Goal: Task Accomplishment & Management: Manage account settings

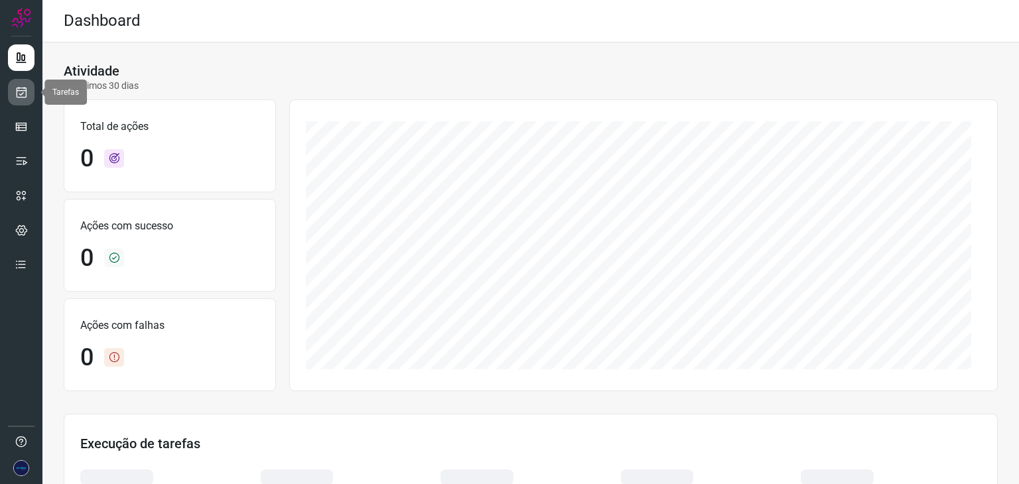
click at [23, 96] on icon at bounding box center [22, 92] width 14 height 13
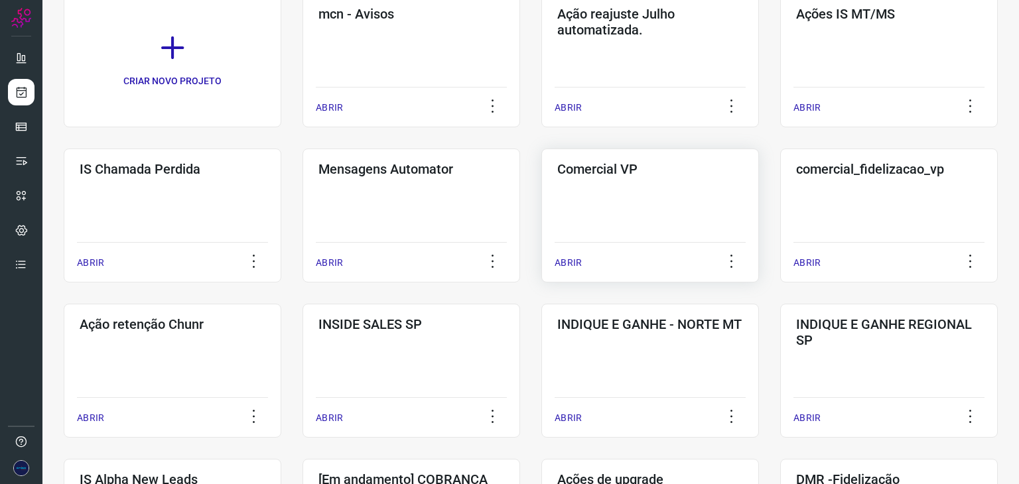
scroll to position [199, 0]
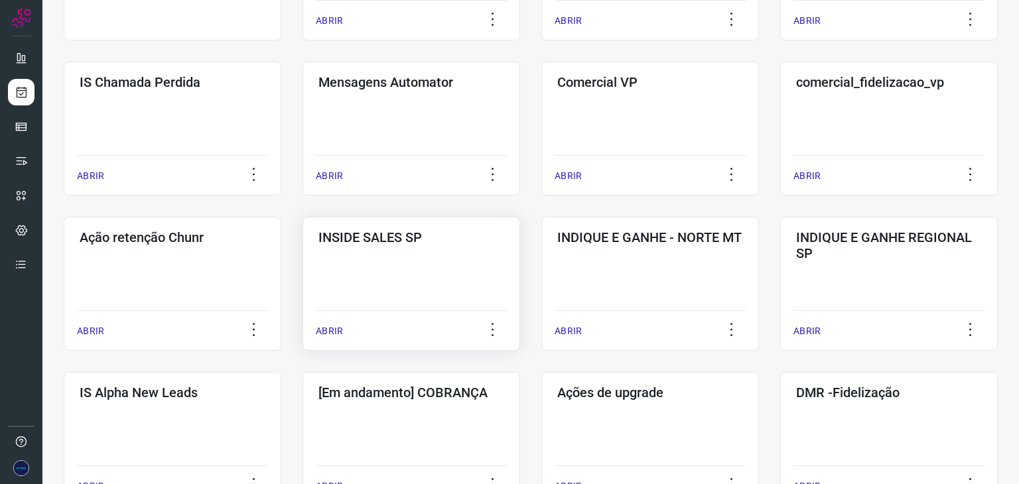
click at [330, 325] on p "ABRIR" at bounding box center [329, 331] width 27 height 14
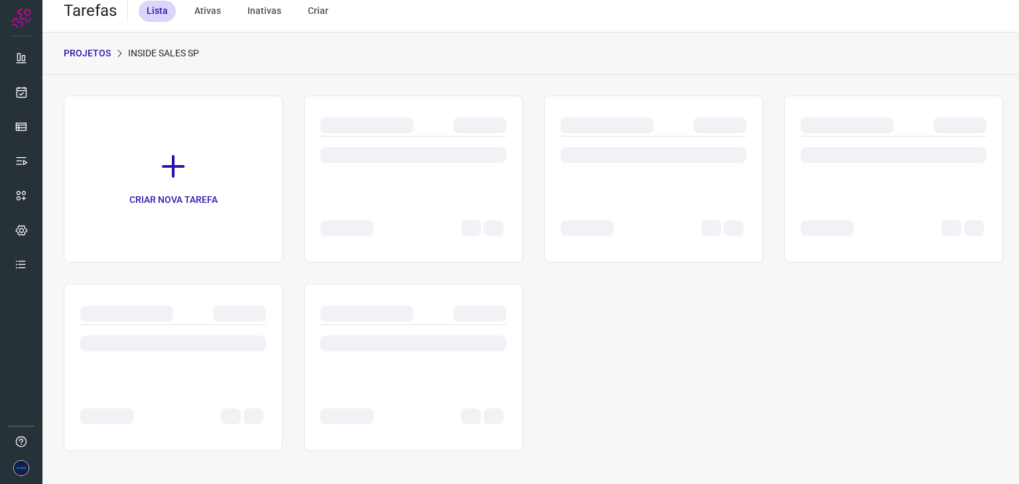
scroll to position [10, 0]
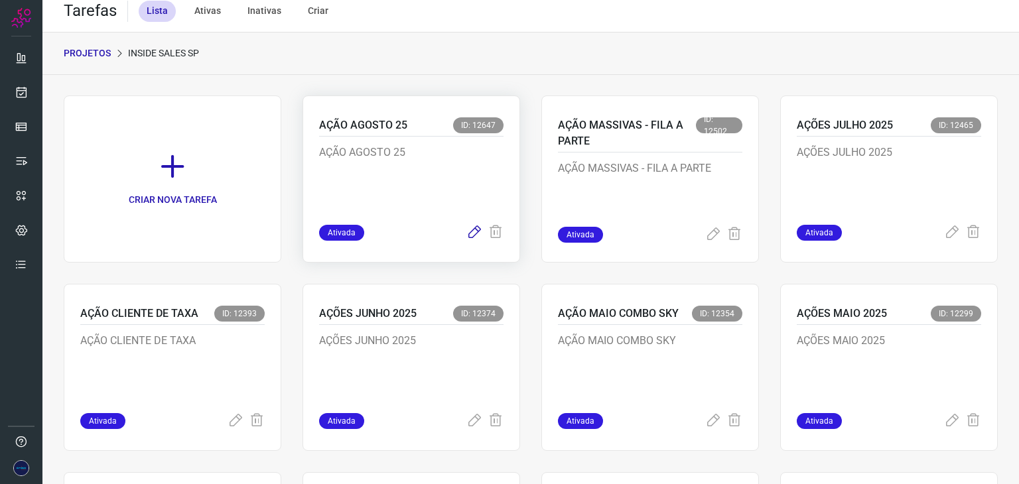
click at [477, 230] on icon at bounding box center [474, 233] width 16 height 16
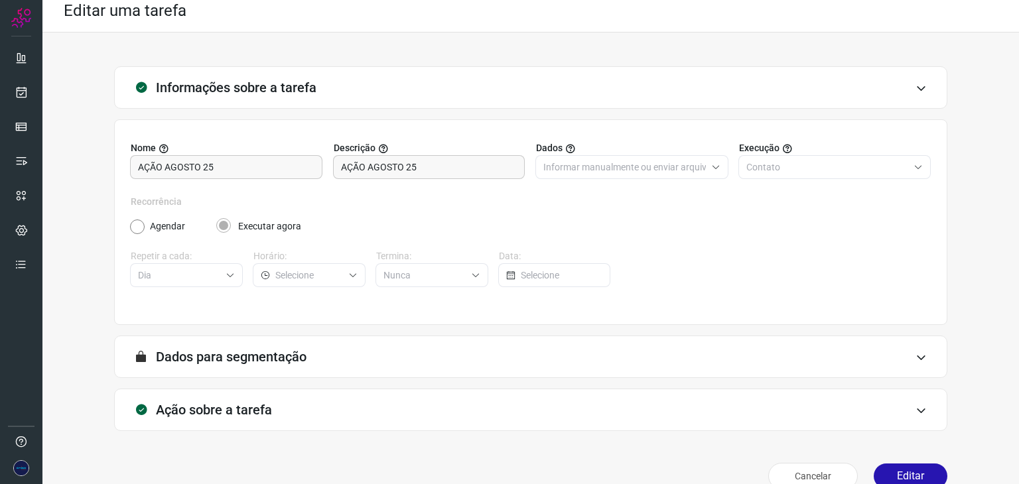
type input "Amigo 0800"
click at [915, 352] on icon at bounding box center [920, 357] width 11 height 11
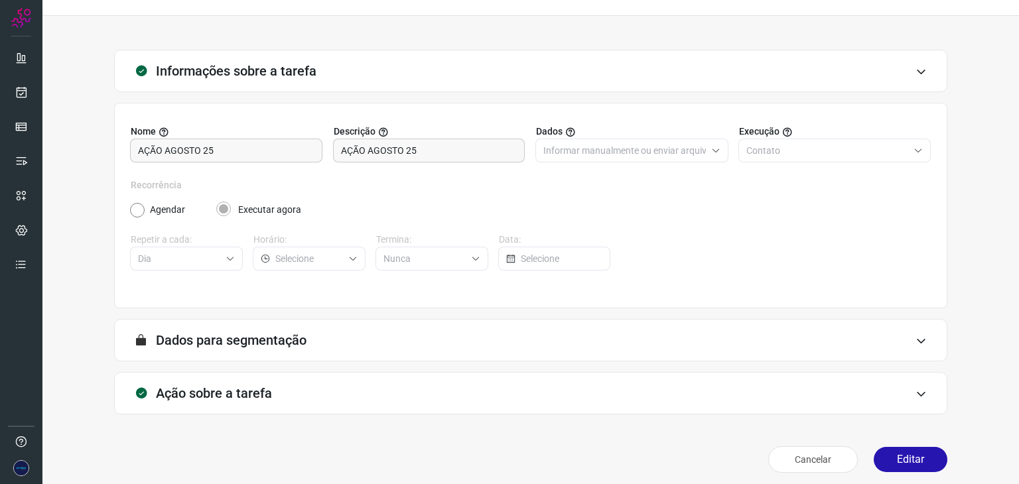
scroll to position [34, 0]
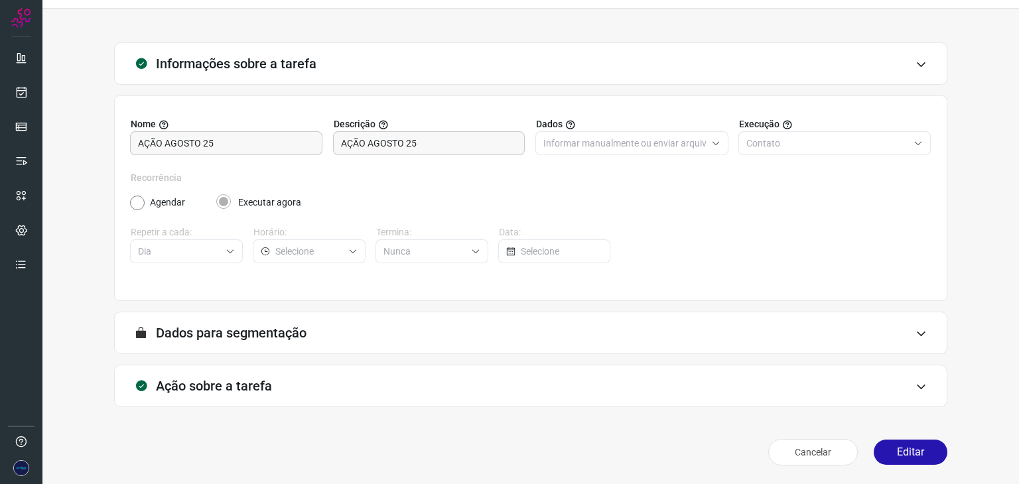
click at [919, 377] on div "Ação sobre a tarefa" at bounding box center [530, 386] width 833 height 42
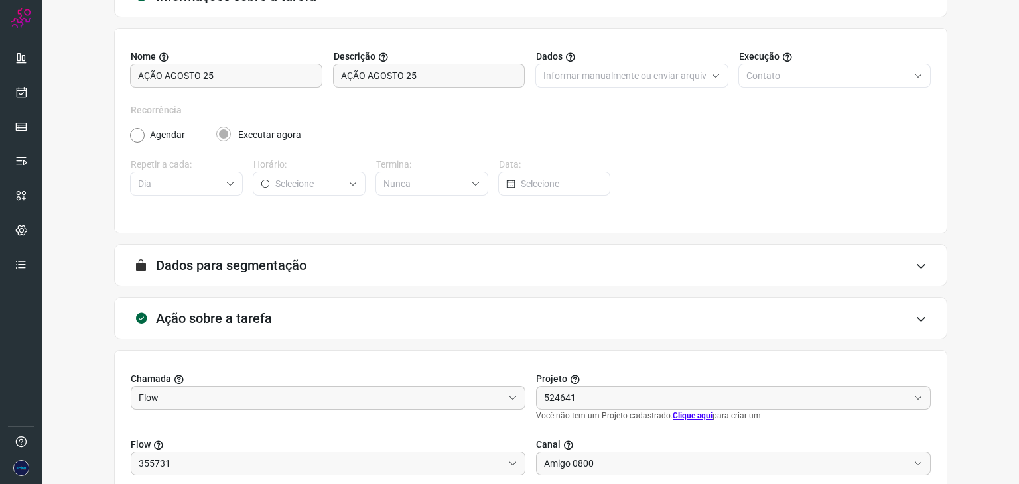
scroll to position [243, 0]
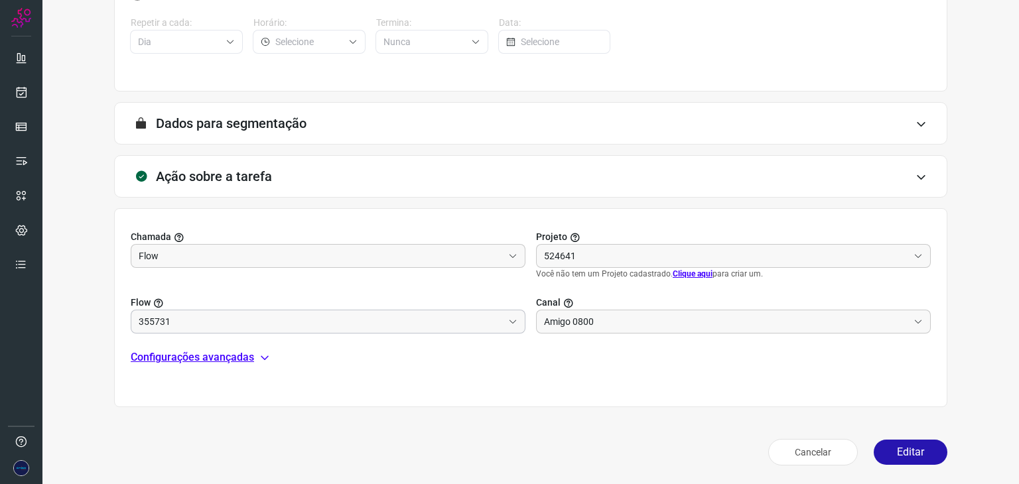
click at [508, 324] on icon at bounding box center [512, 321] width 9 height 9
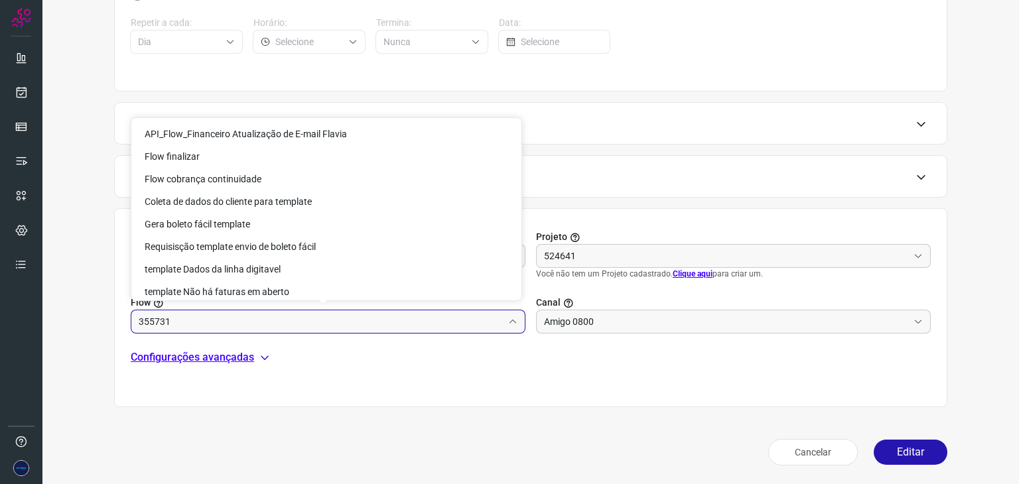
type input "API para o envio de mensagem ativa (em massa)"
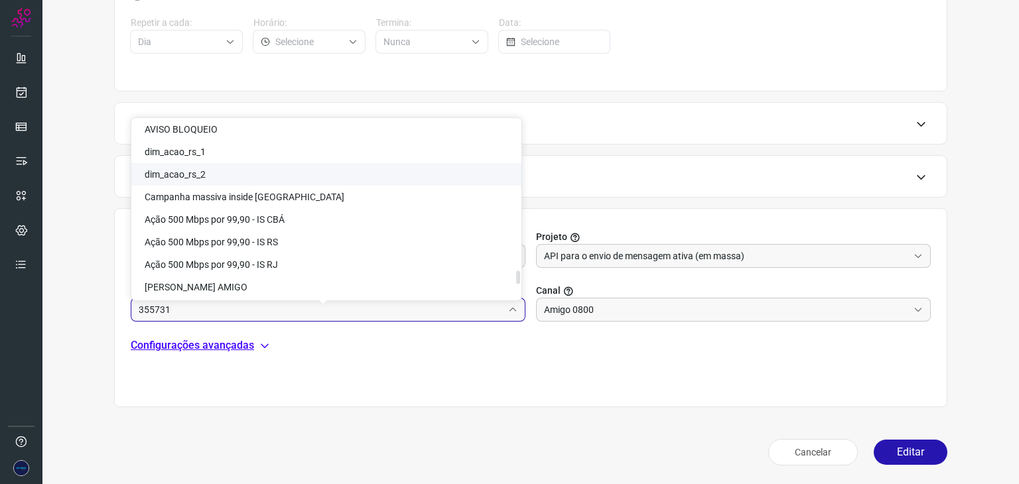
scroll to position [3117, 0]
click at [257, 172] on span "Campanha massiva inside [GEOGRAPHIC_DATA]" at bounding box center [245, 173] width 200 height 11
type input "Campanha massiva inside [GEOGRAPHIC_DATA]"
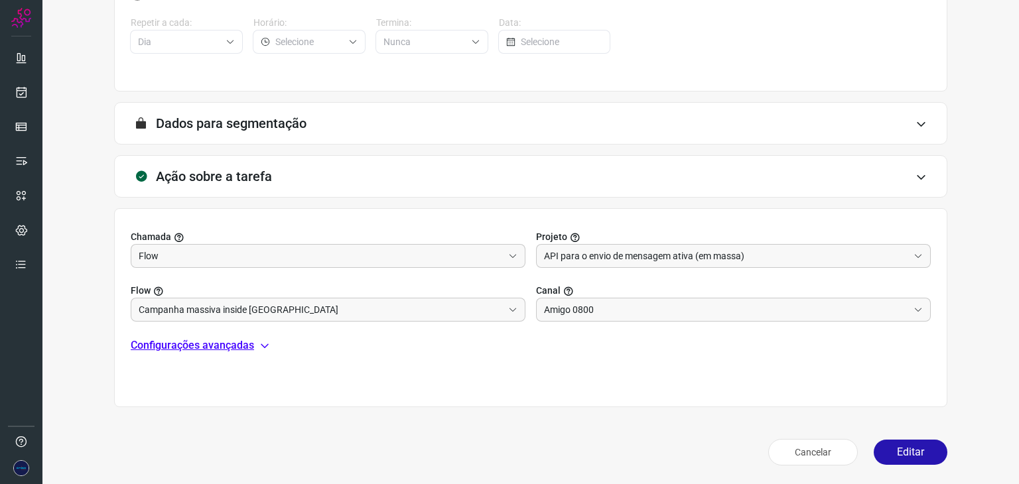
click at [210, 342] on p "Configurações avançadas" at bounding box center [192, 346] width 123 height 16
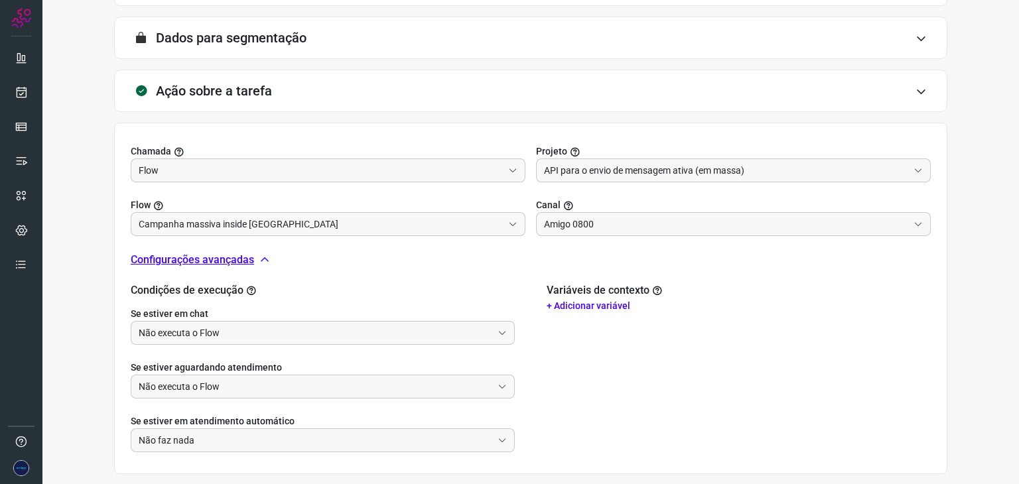
scroll to position [395, 0]
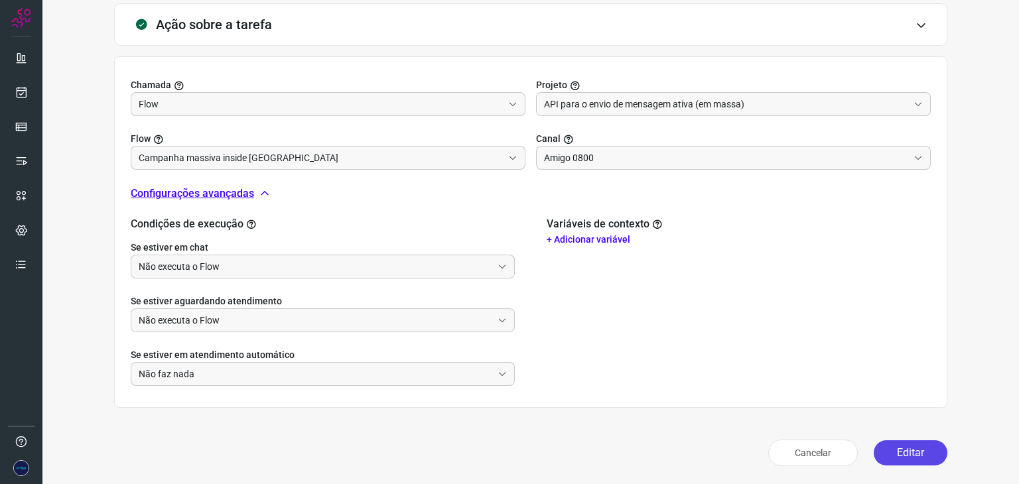
click at [907, 451] on button "Editar" at bounding box center [911, 452] width 74 height 25
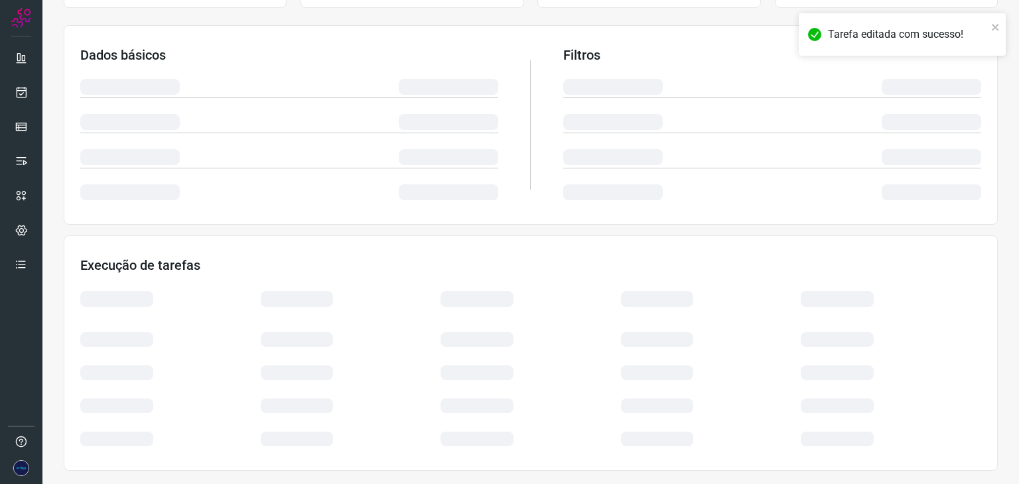
scroll to position [199, 0]
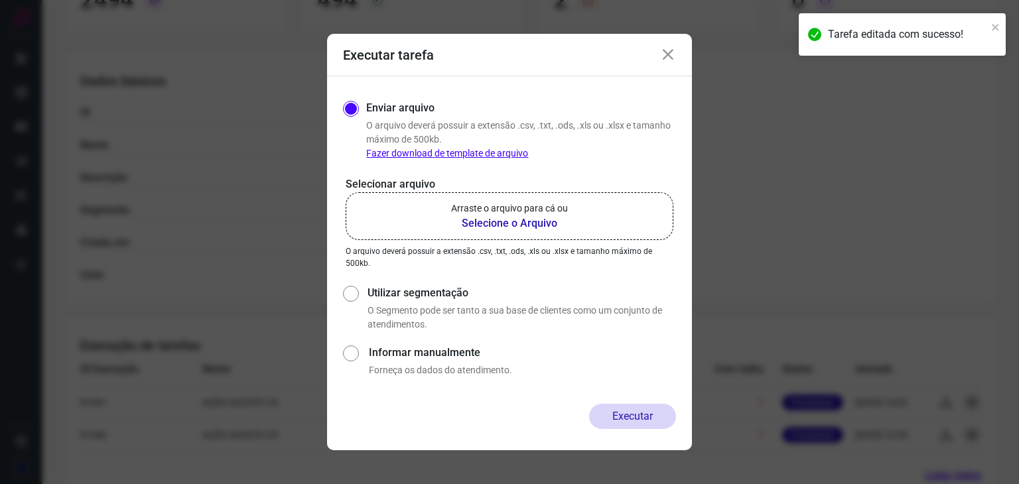
click at [489, 221] on b "Selecione o Arquivo" at bounding box center [509, 224] width 117 height 16
click at [0, 0] on input "Arraste o arquivo para cá ou Selecione o Arquivo" at bounding box center [0, 0] width 0 height 0
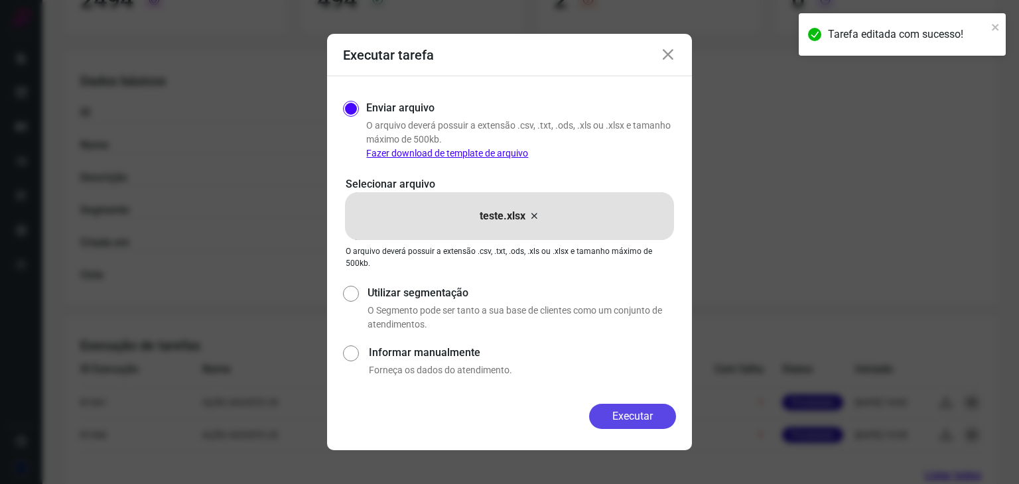
click at [641, 419] on button "Executar" at bounding box center [632, 416] width 87 height 25
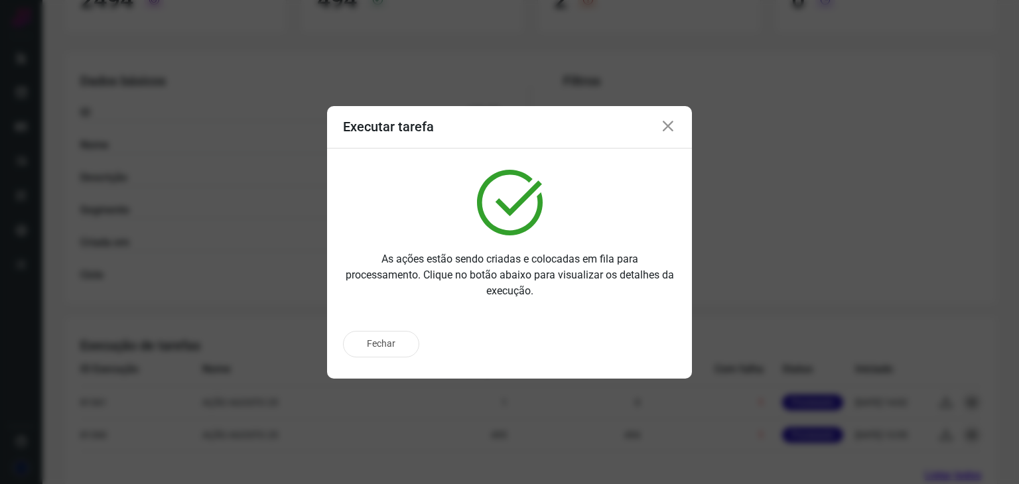
click at [663, 127] on icon at bounding box center [668, 127] width 16 height 16
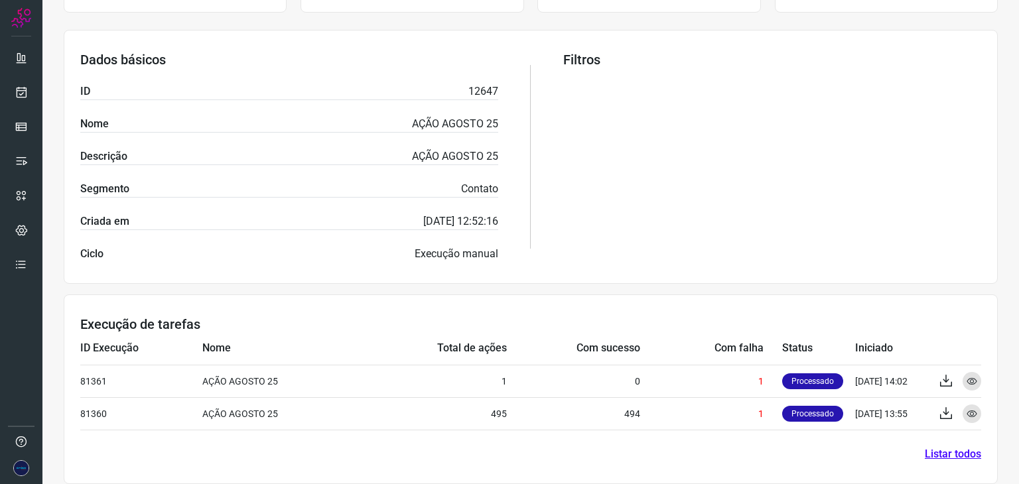
scroll to position [232, 0]
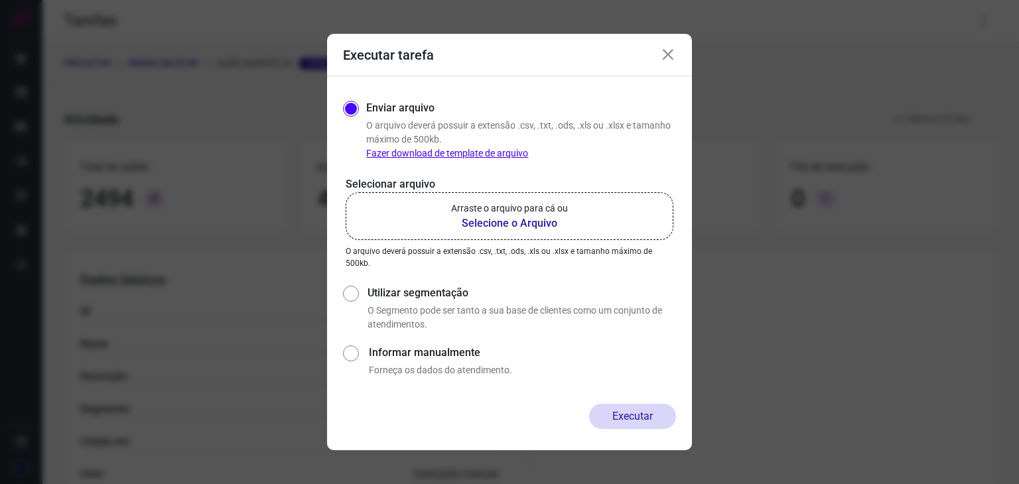
click at [665, 53] on icon at bounding box center [668, 55] width 16 height 16
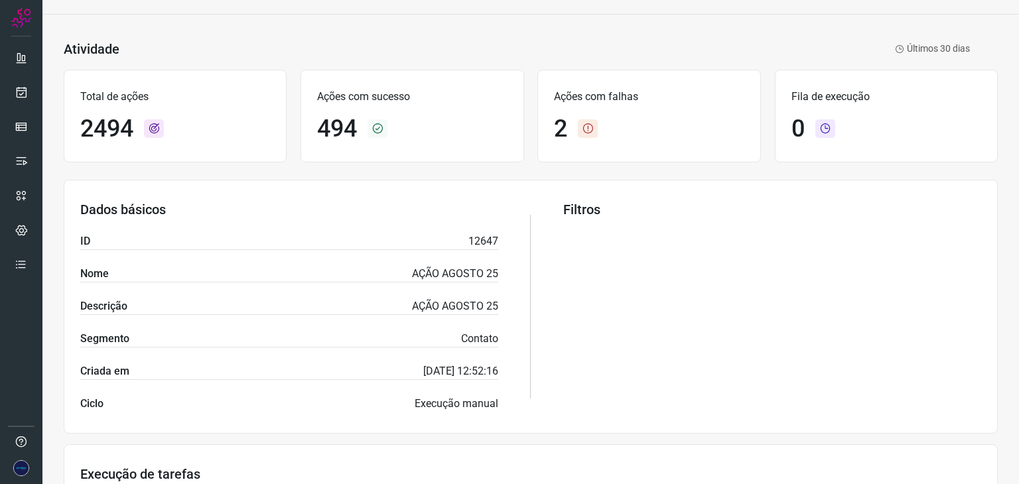
scroll to position [265, 0]
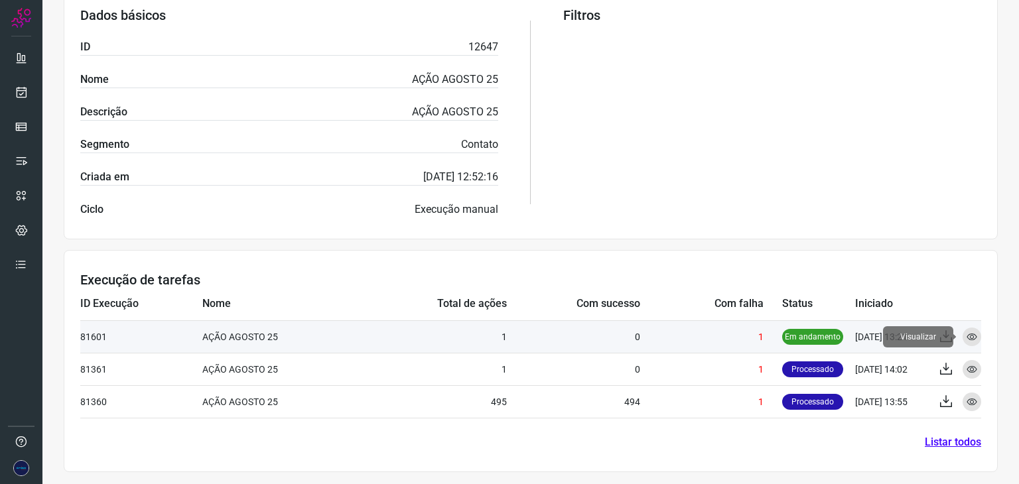
click at [966, 332] on icon at bounding box center [971, 337] width 11 height 11
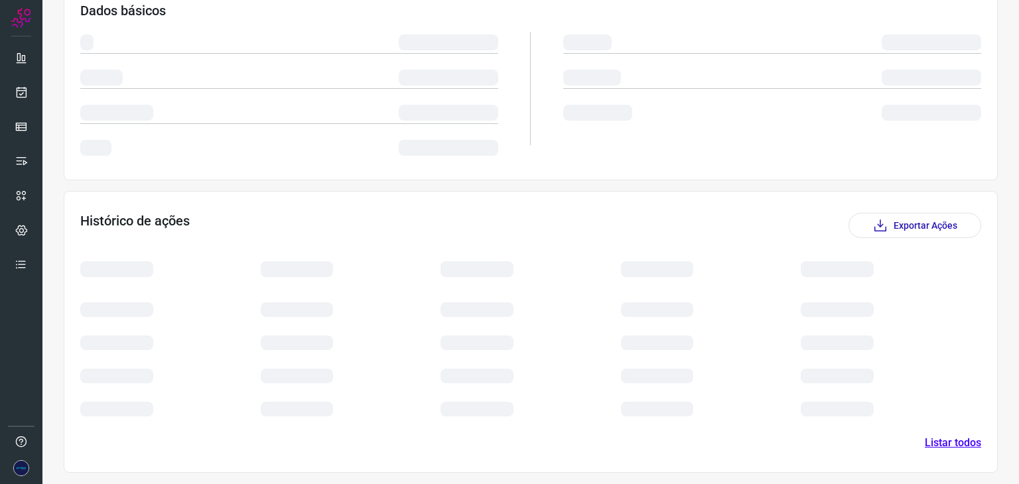
scroll to position [96, 0]
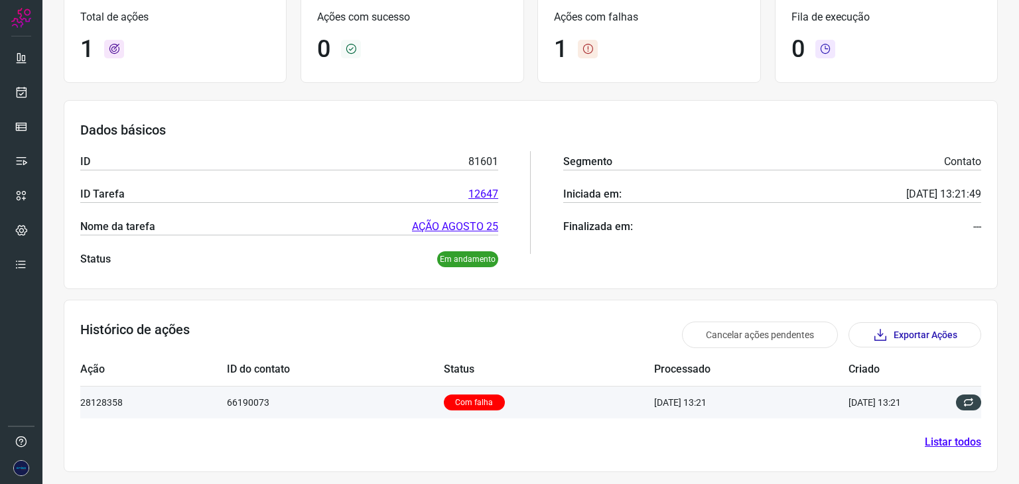
click at [454, 403] on p "Com falha" at bounding box center [474, 403] width 61 height 16
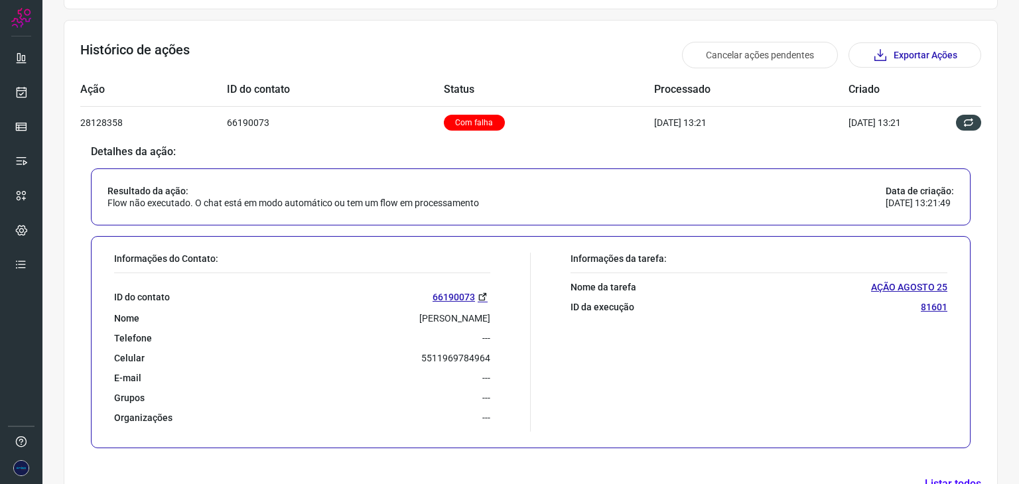
scroll to position [414, 0]
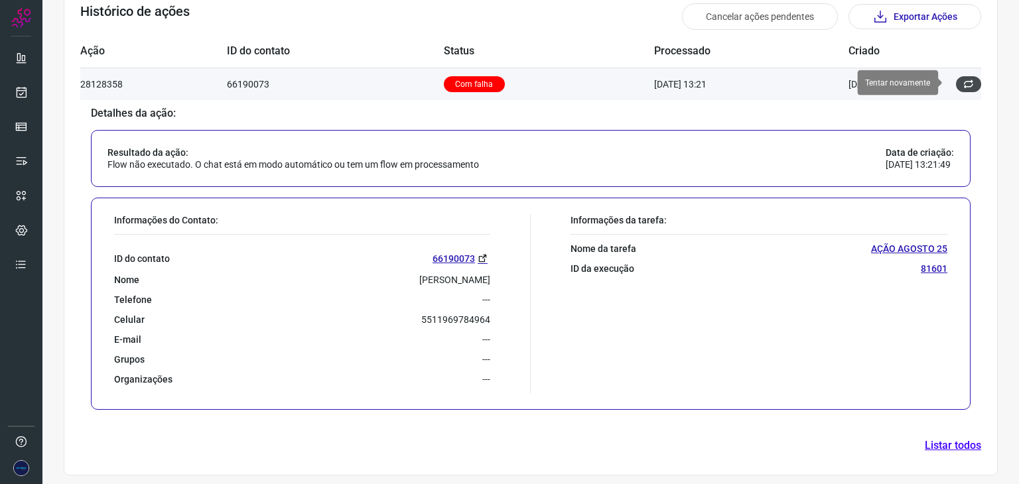
click at [956, 80] on button at bounding box center [968, 84] width 25 height 16
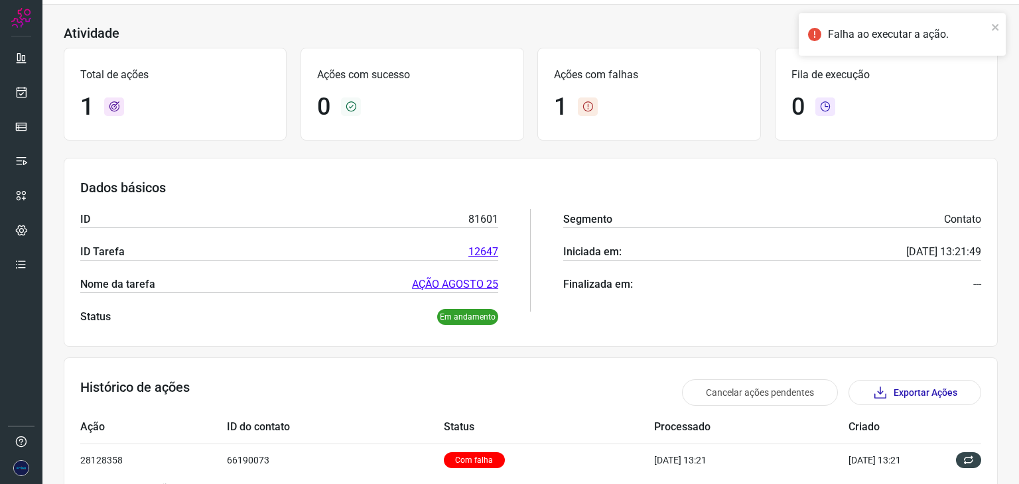
scroll to position [0, 0]
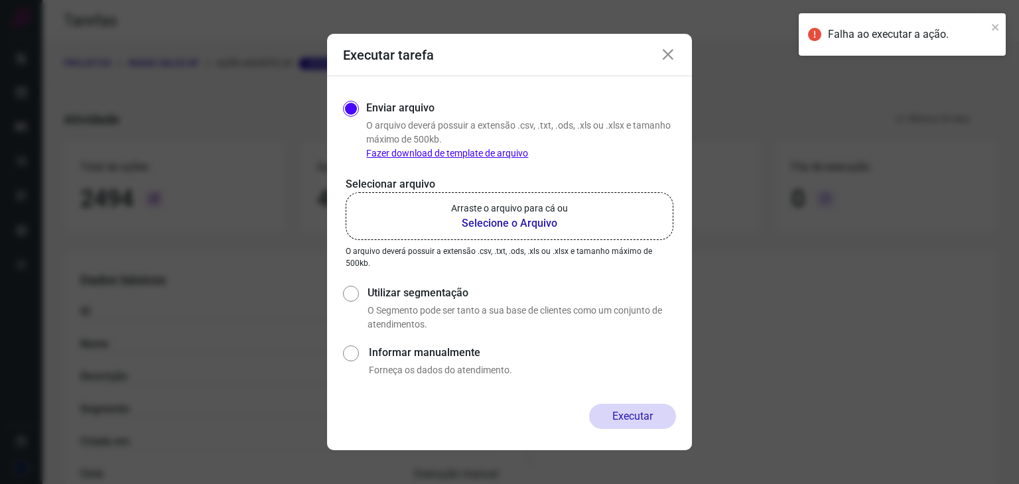
click at [515, 218] on b "Selecione o Arquivo" at bounding box center [509, 224] width 117 height 16
click at [0, 0] on input "Arraste o arquivo para cá ou Selecione o Arquivo" at bounding box center [0, 0] width 0 height 0
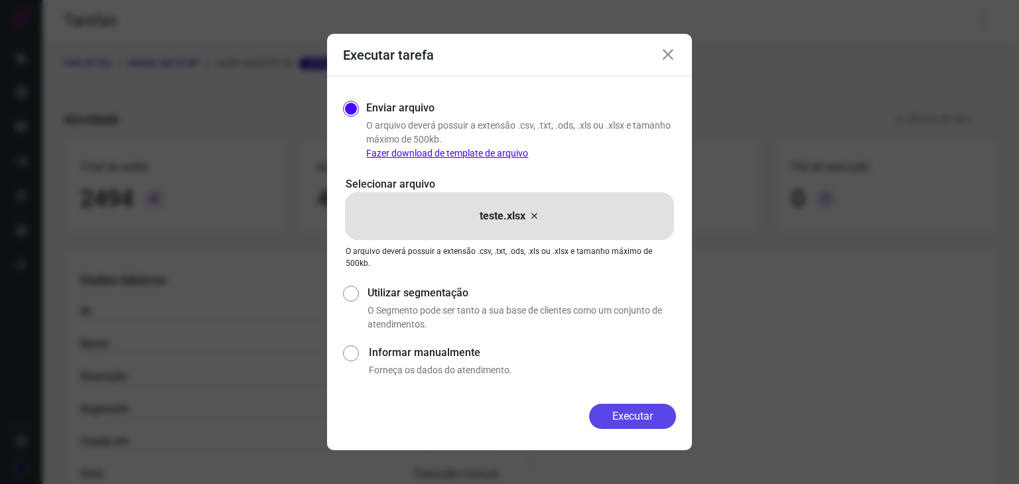
click at [639, 418] on button "Executar" at bounding box center [632, 416] width 87 height 25
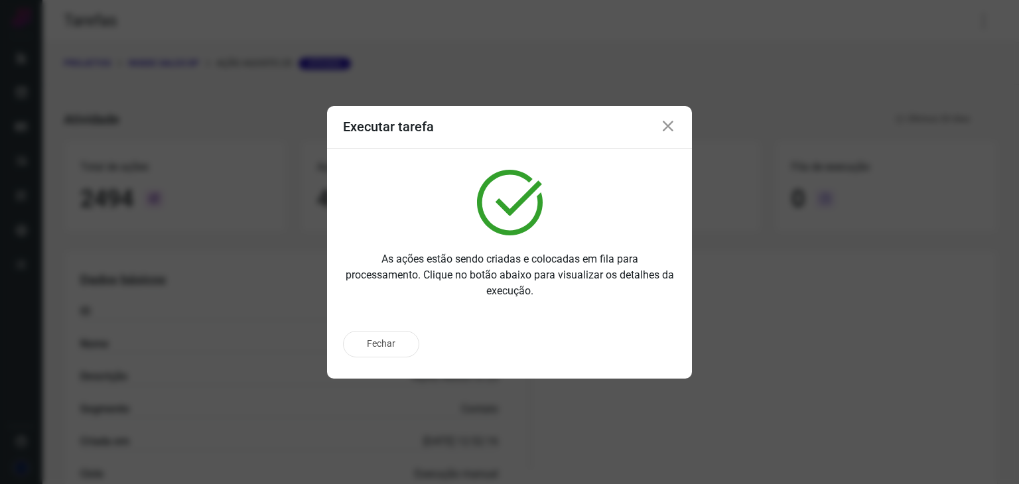
click at [667, 129] on icon at bounding box center [668, 127] width 16 height 16
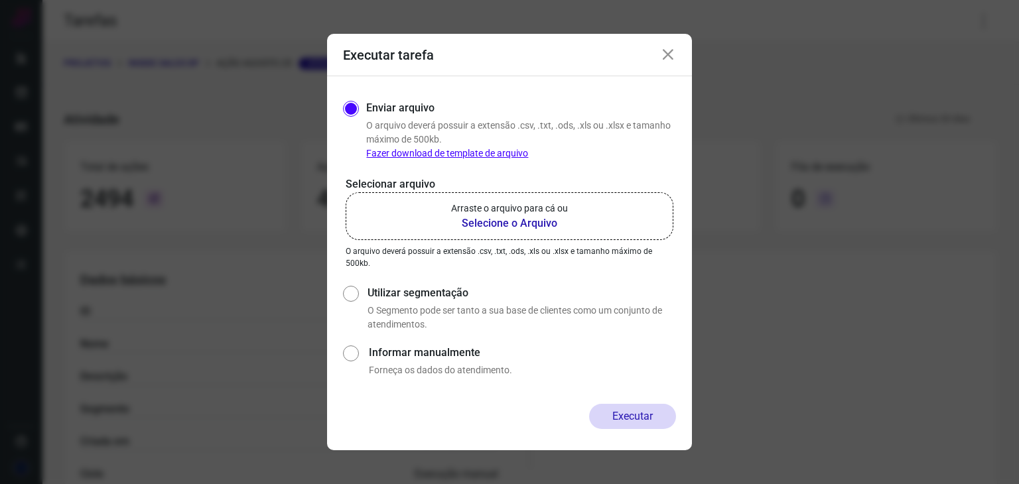
click at [666, 52] on icon at bounding box center [668, 55] width 16 height 16
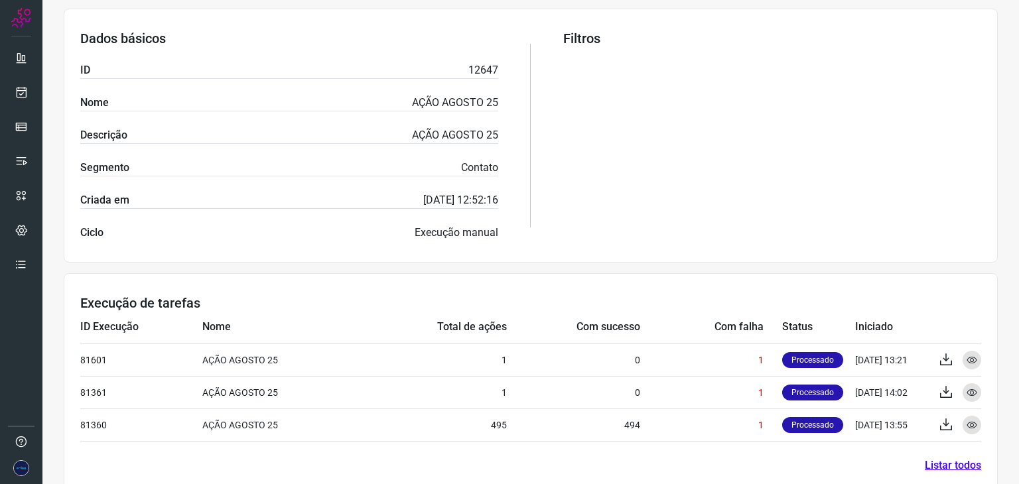
scroll to position [265, 0]
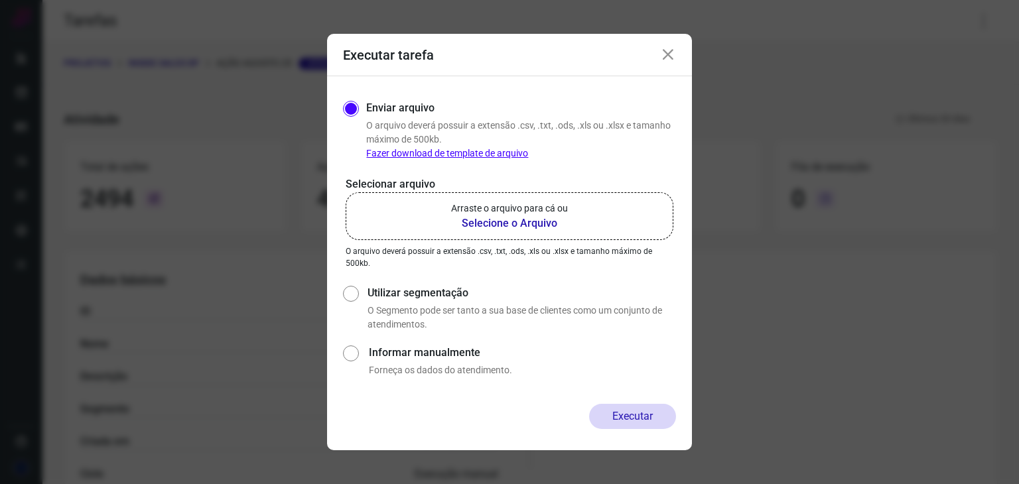
click at [666, 48] on icon at bounding box center [668, 55] width 16 height 16
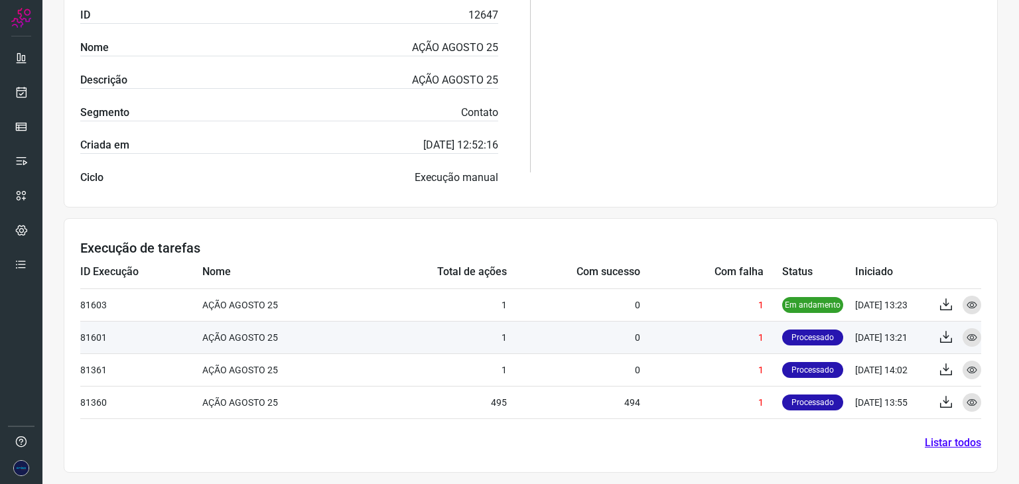
scroll to position [297, 0]
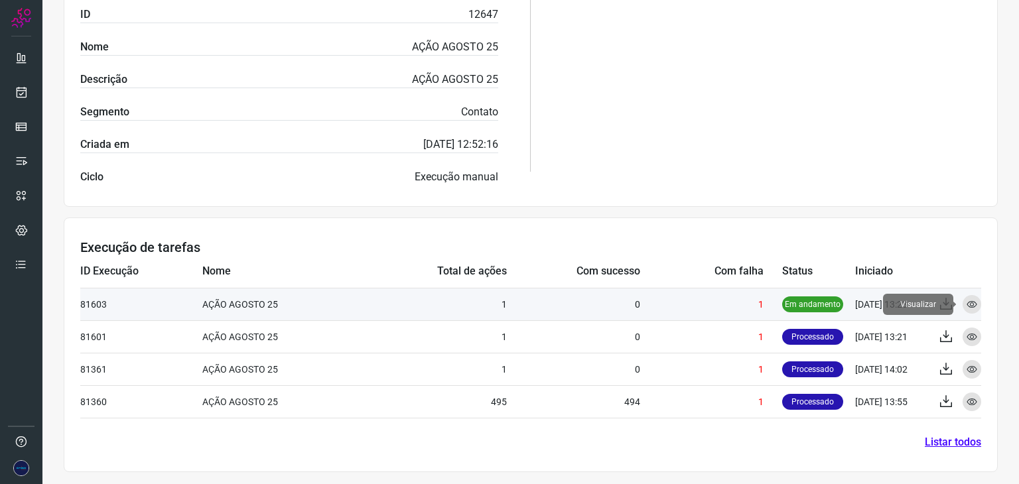
click at [966, 299] on icon at bounding box center [971, 304] width 11 height 11
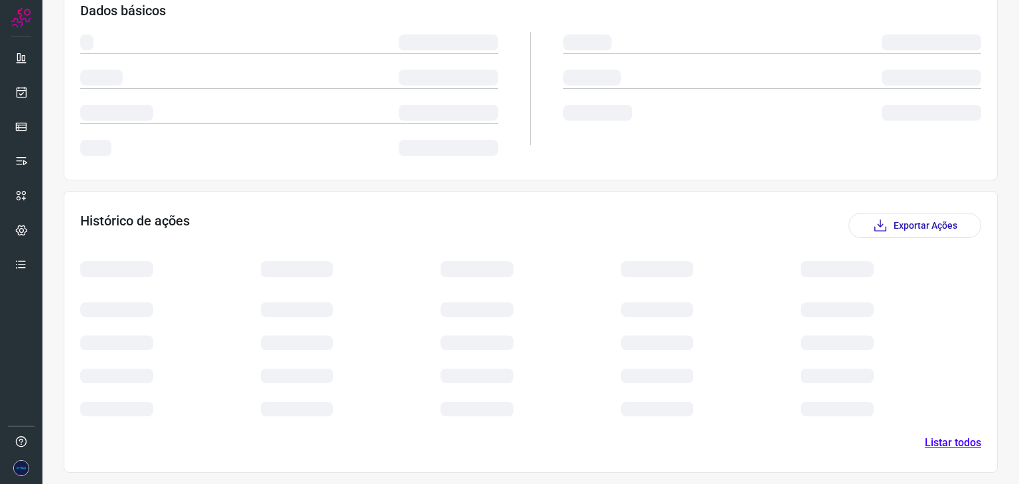
scroll to position [96, 0]
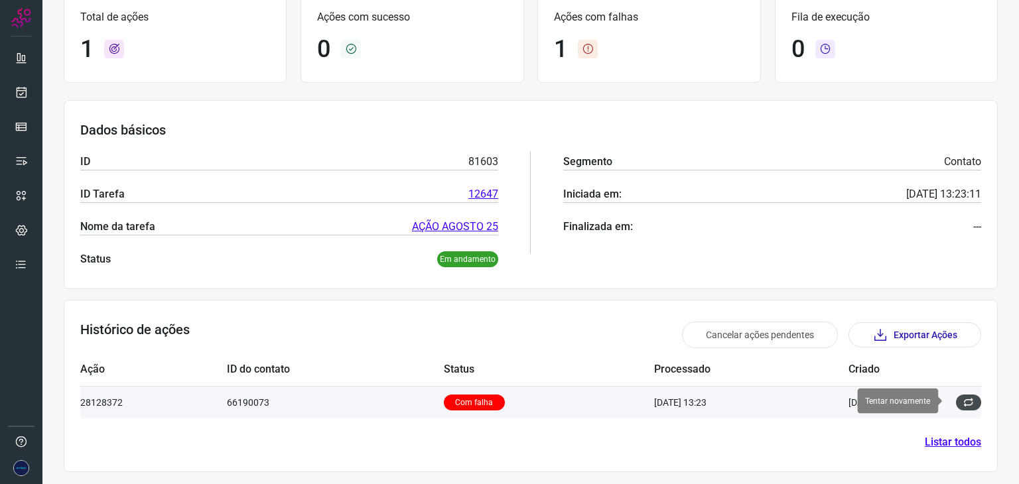
click at [963, 400] on icon at bounding box center [968, 402] width 11 height 11
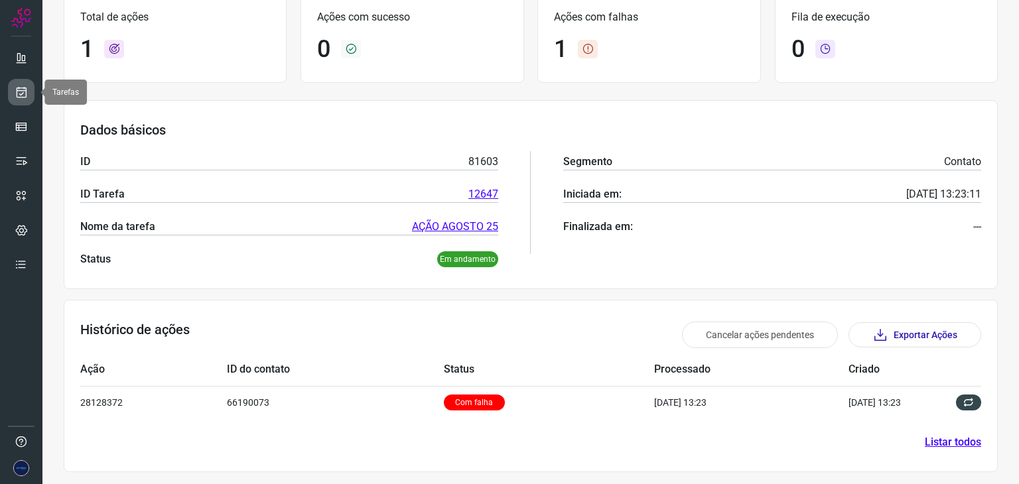
click at [21, 104] on link at bounding box center [21, 92] width 27 height 27
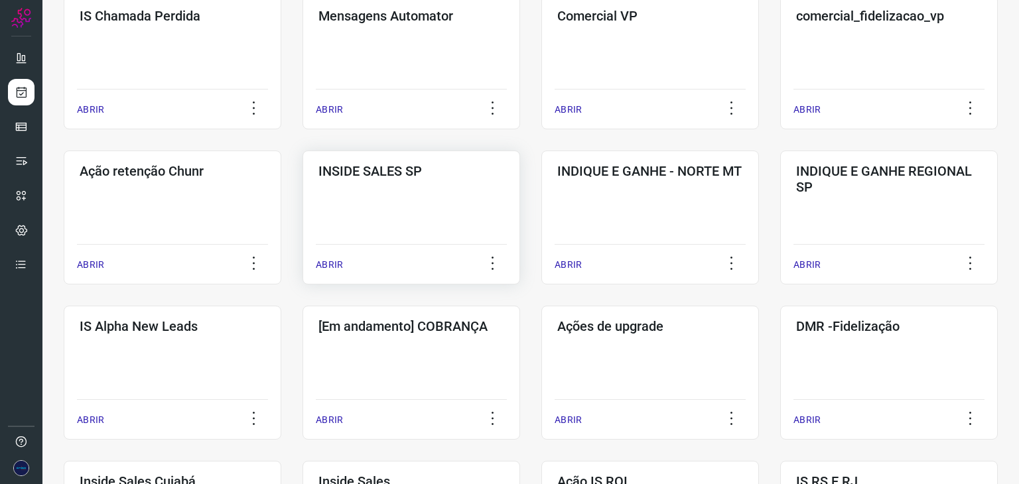
scroll to position [199, 0]
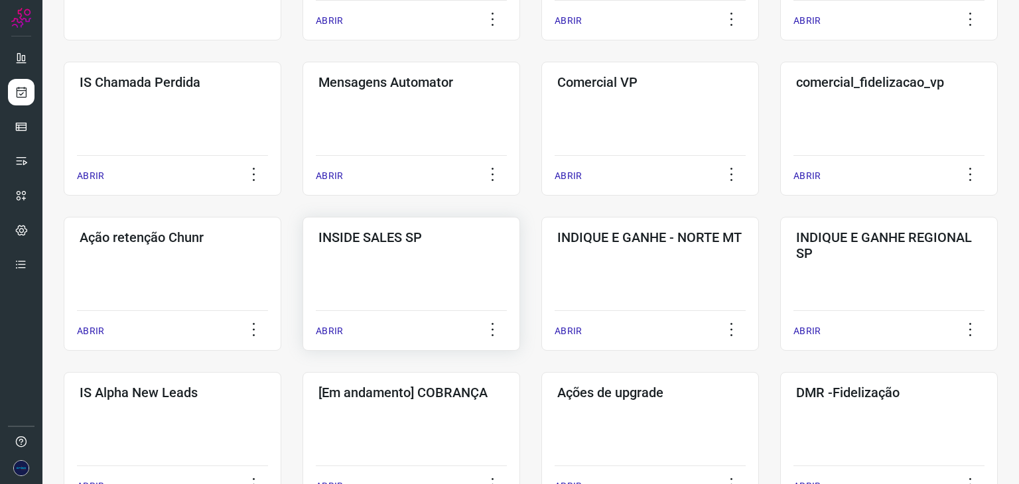
click at [327, 330] on p "ABRIR" at bounding box center [329, 331] width 27 height 14
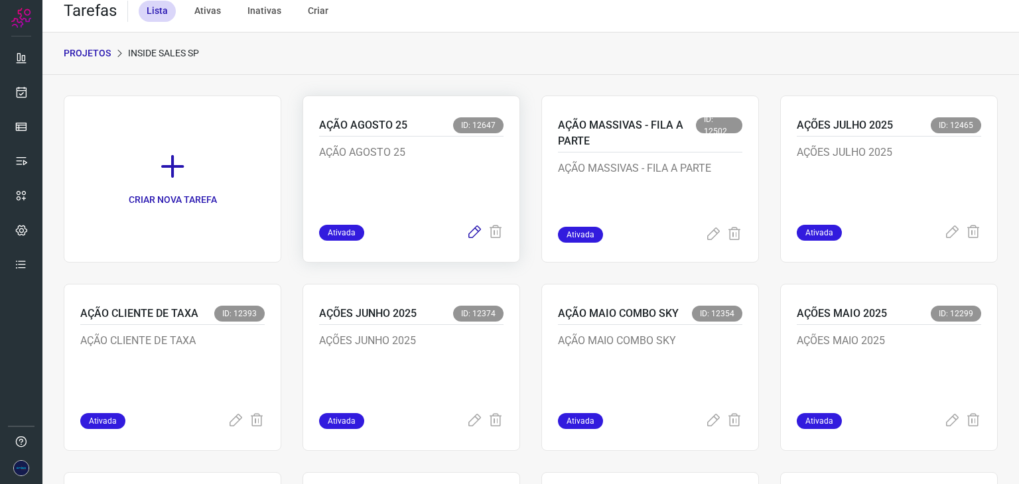
click at [470, 237] on icon at bounding box center [474, 233] width 16 height 16
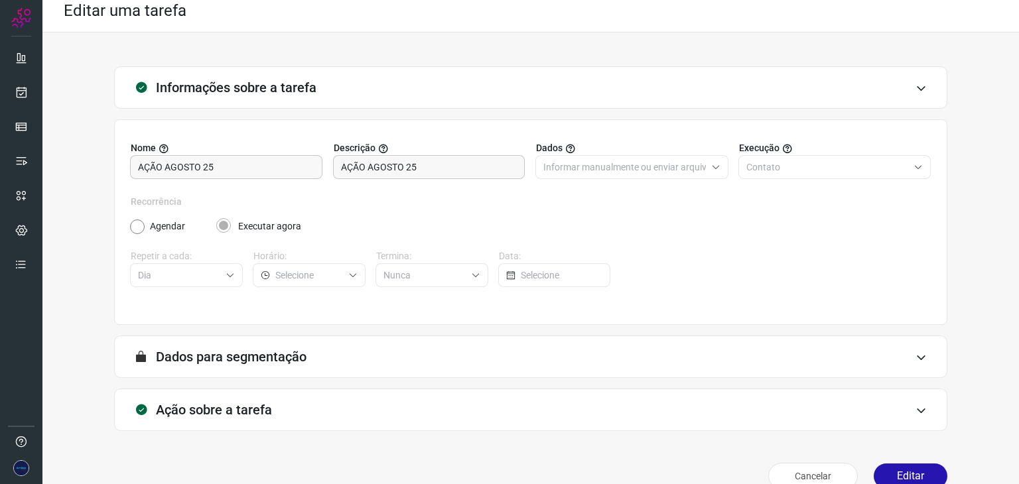
type input "Campanha massiva inside [GEOGRAPHIC_DATA]"
type input "API para o envio de mensagem ativa (em massa)"
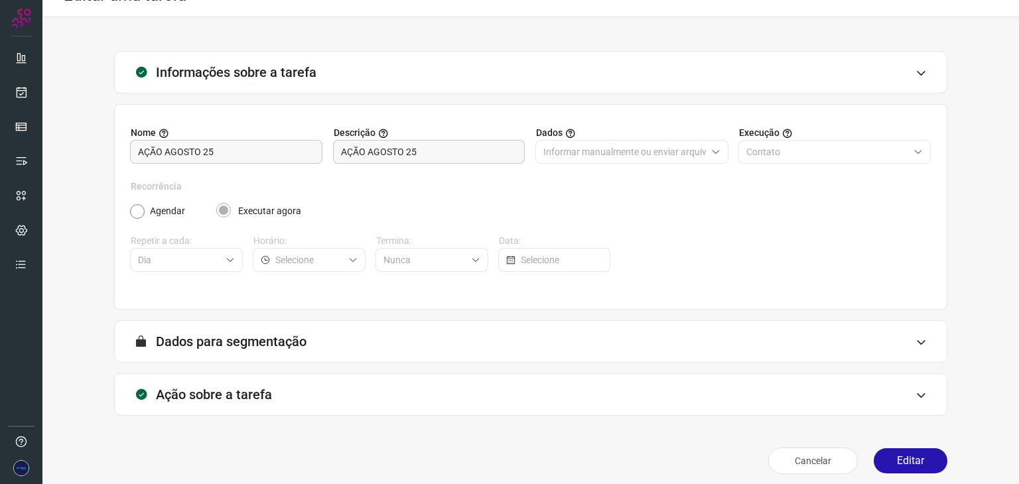
scroll to position [34, 0]
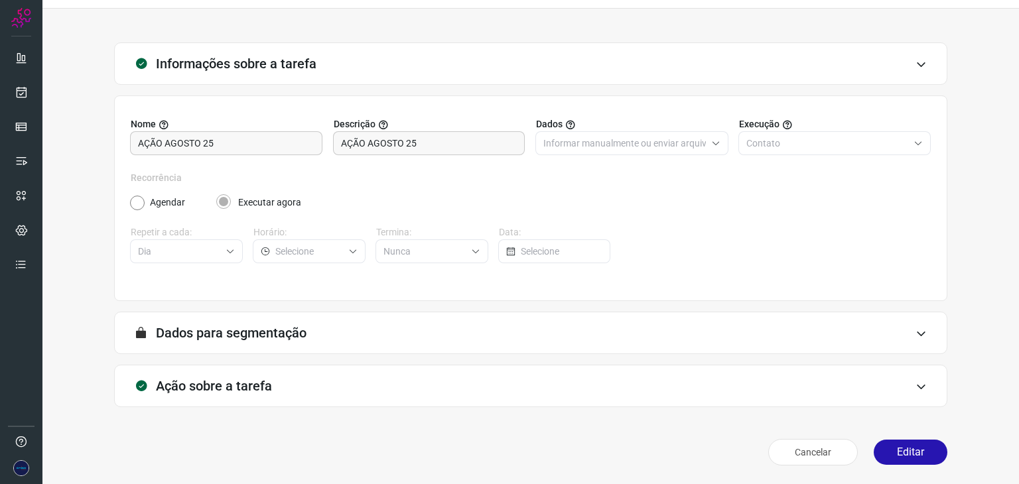
click at [915, 332] on icon at bounding box center [920, 333] width 11 height 11
click at [919, 391] on div "Ação sobre a tarefa" at bounding box center [530, 386] width 833 height 42
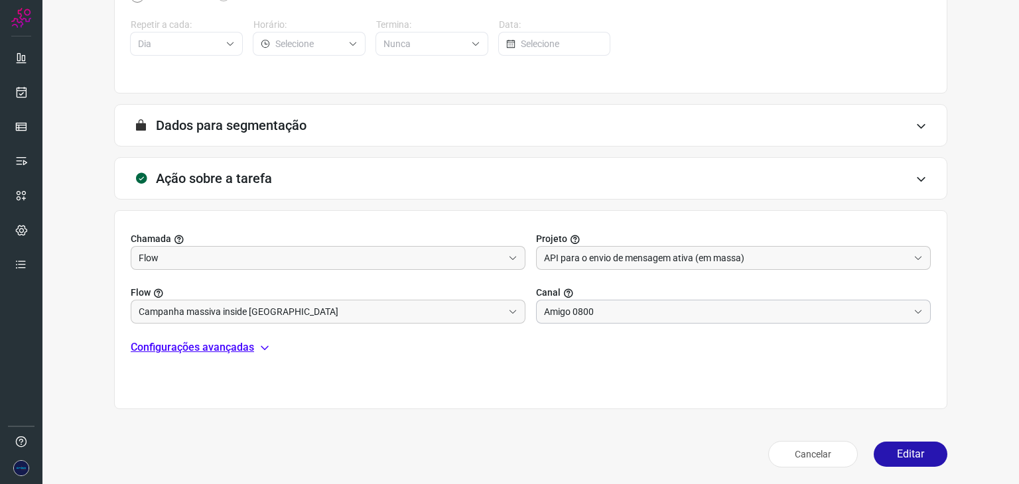
scroll to position [243, 0]
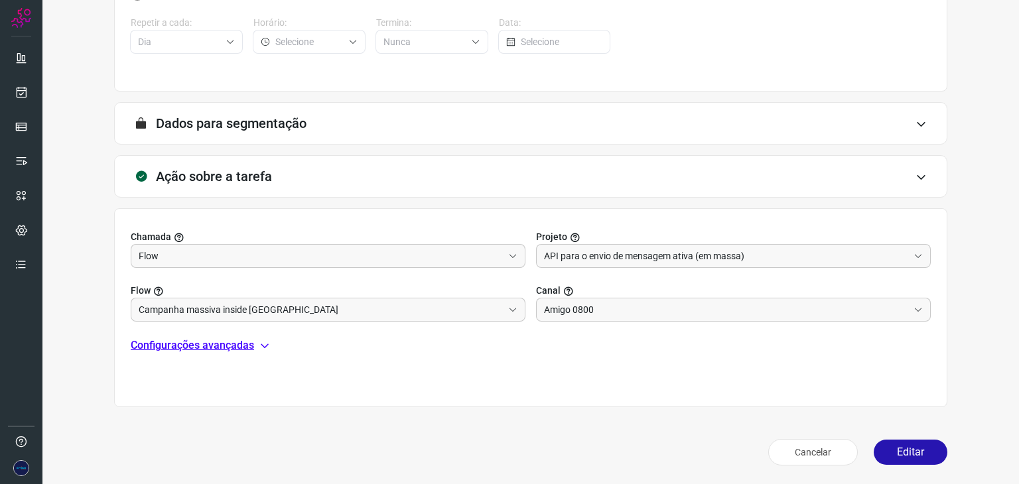
click at [219, 342] on p "Configurações avançadas" at bounding box center [192, 346] width 123 height 16
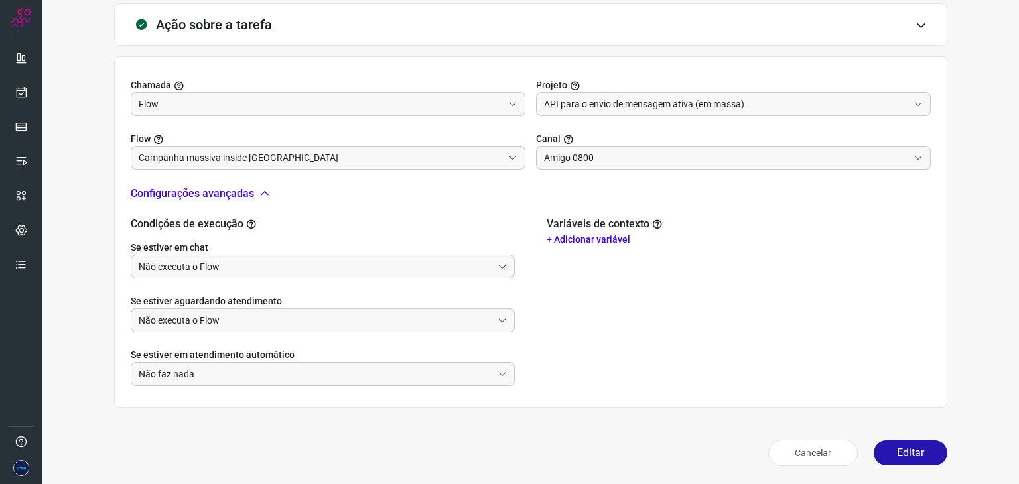
scroll to position [395, 0]
click at [892, 457] on button "Editar" at bounding box center [911, 452] width 74 height 25
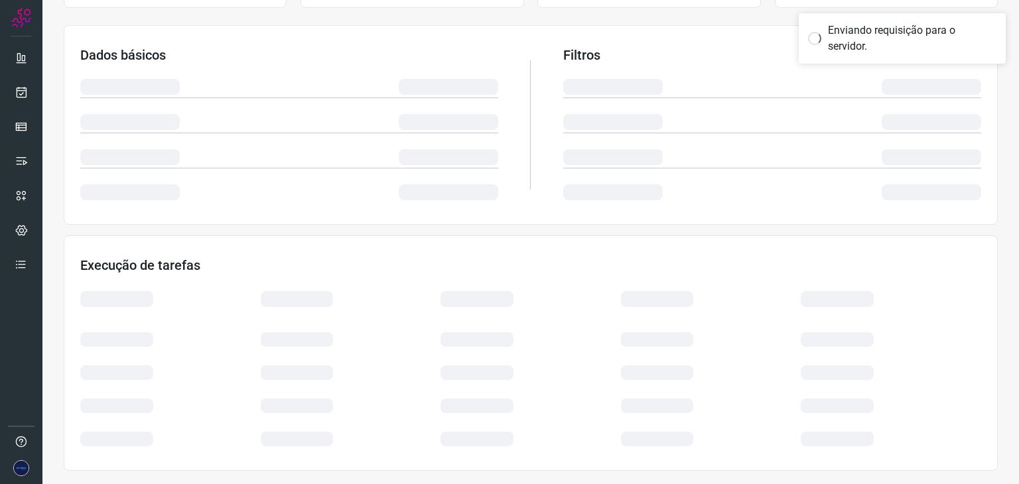
scroll to position [199, 0]
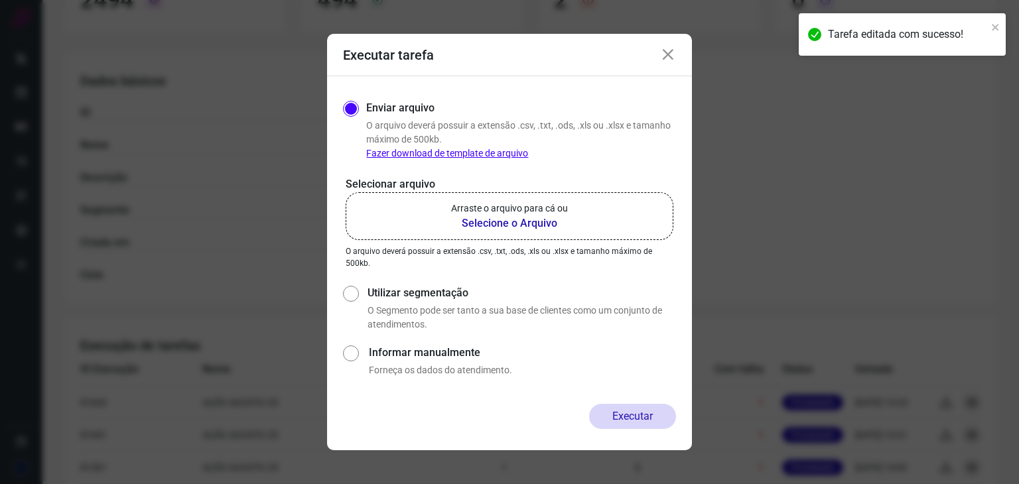
click at [507, 229] on b "Selecione o Arquivo" at bounding box center [509, 224] width 117 height 16
click at [0, 0] on input "Arraste o arquivo para cá ou Selecione o Arquivo" at bounding box center [0, 0] width 0 height 0
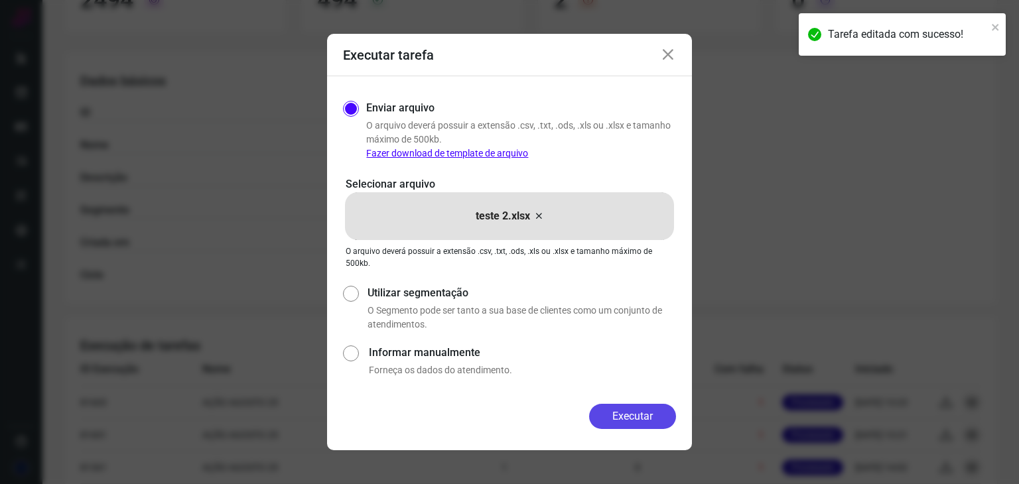
click at [633, 419] on button "Executar" at bounding box center [632, 416] width 87 height 25
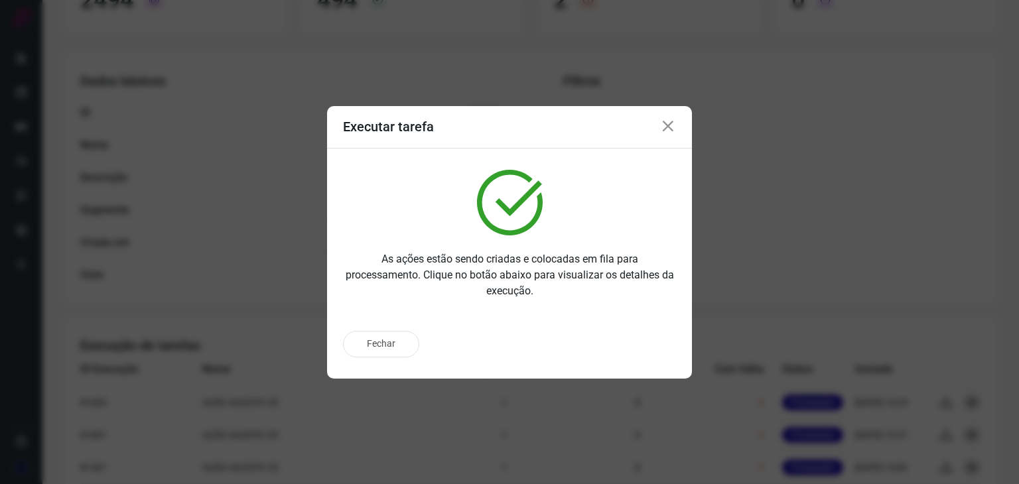
click at [662, 127] on icon at bounding box center [668, 127] width 16 height 16
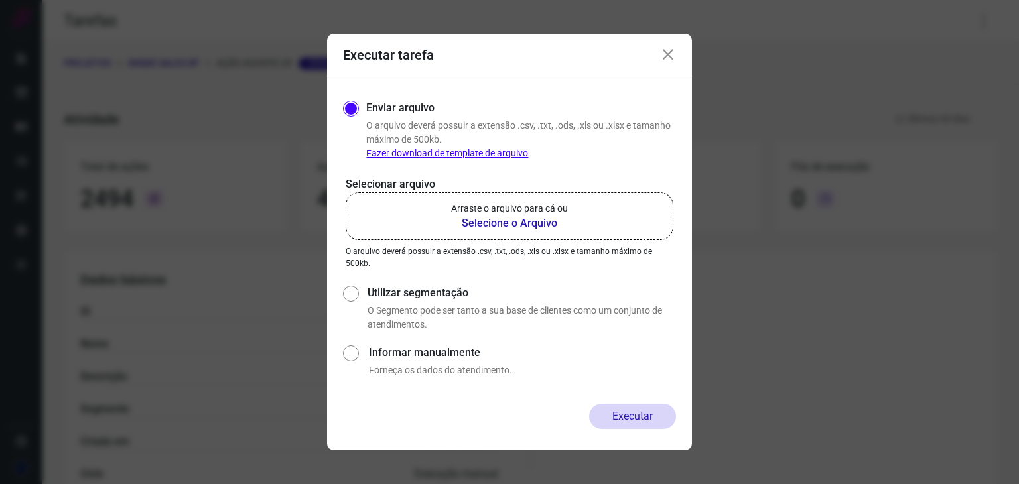
click at [665, 54] on icon at bounding box center [668, 55] width 16 height 16
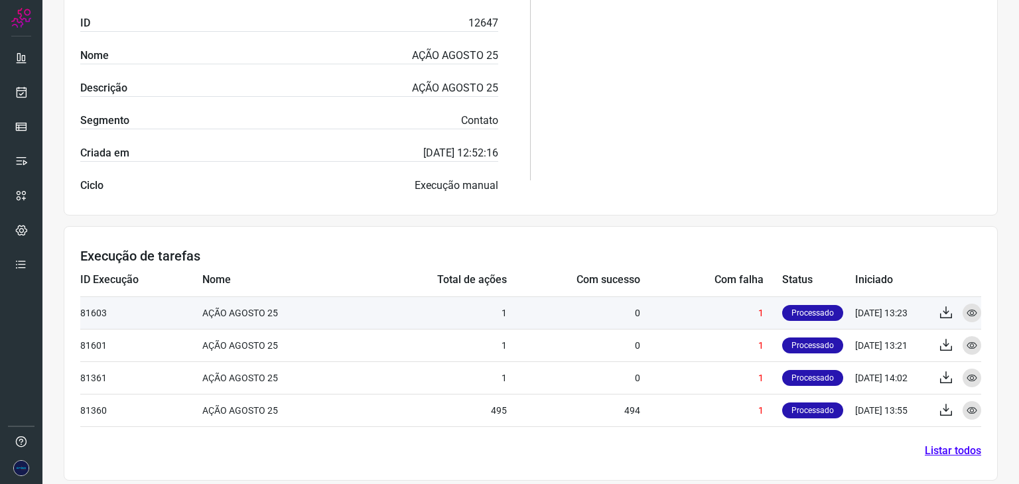
scroll to position [297, 0]
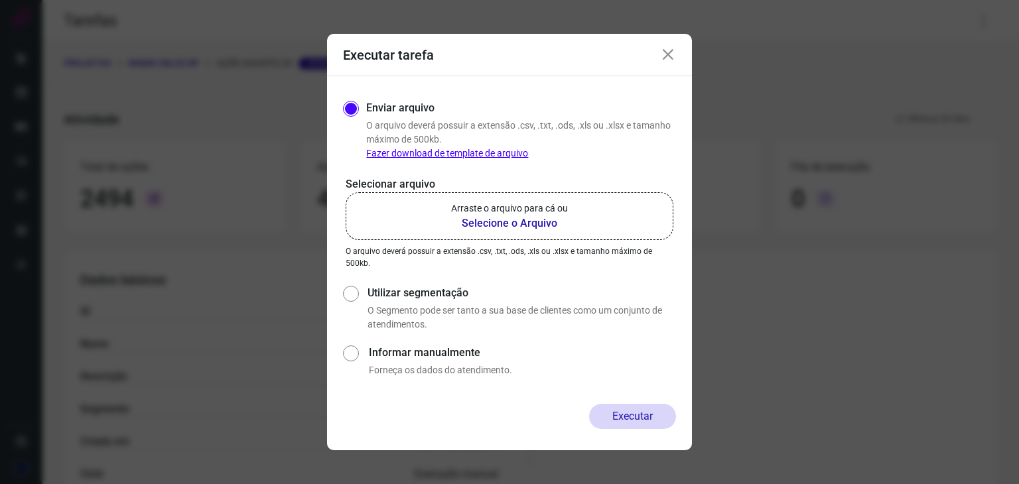
click at [671, 60] on icon at bounding box center [668, 55] width 16 height 16
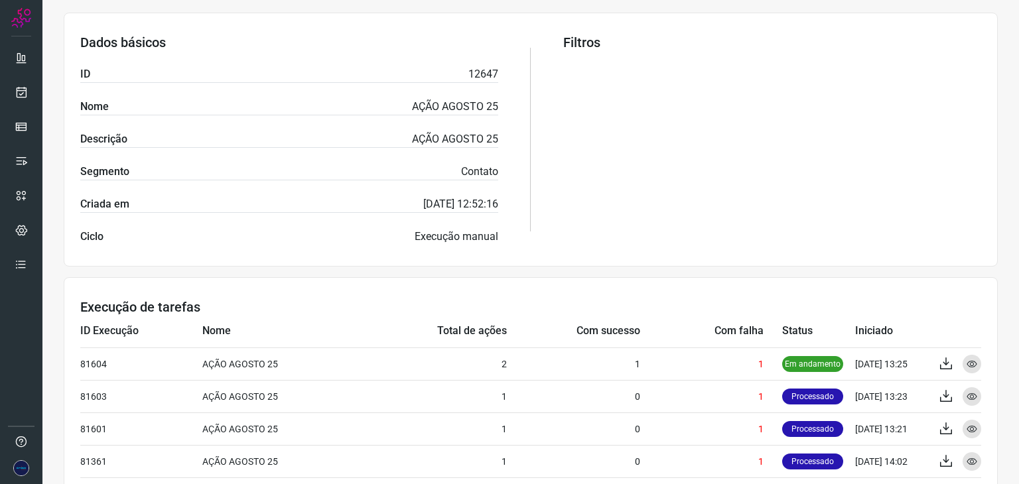
scroll to position [329, 0]
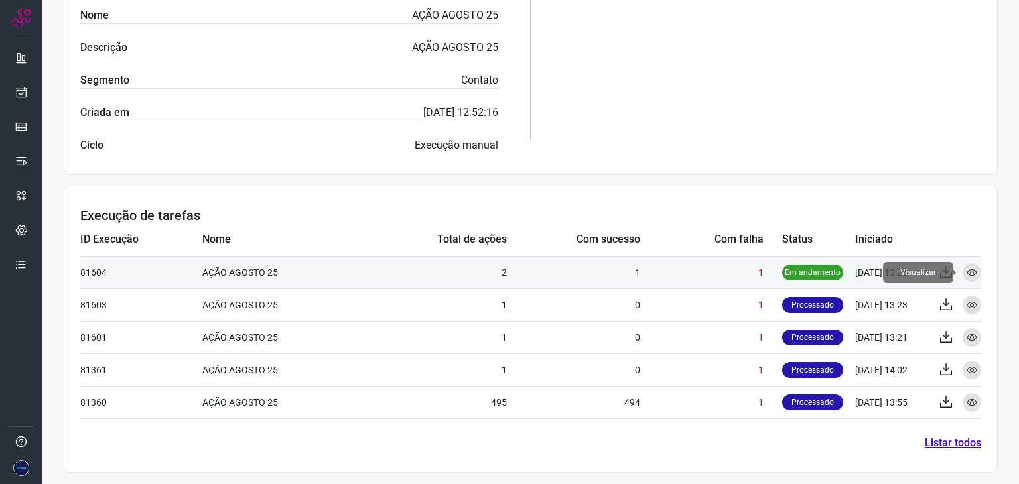
click at [966, 271] on icon at bounding box center [971, 272] width 11 height 11
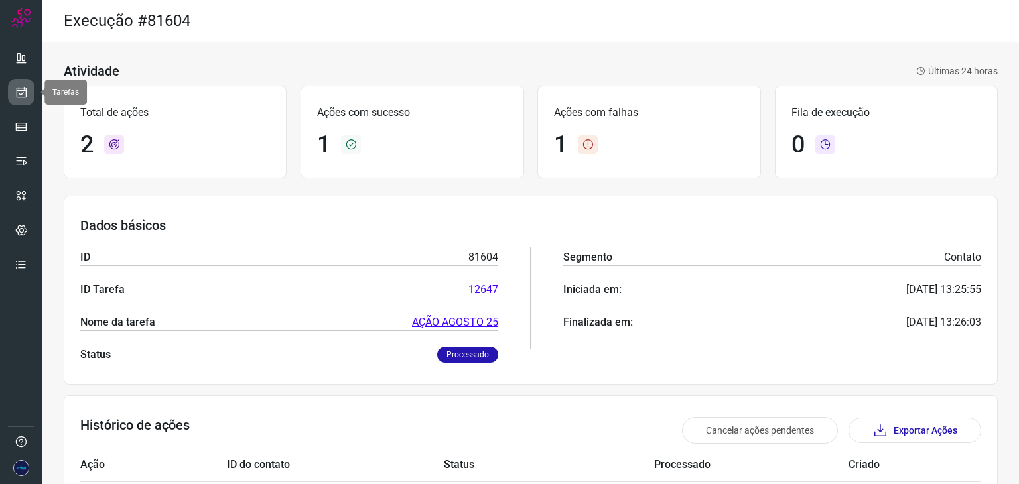
click at [23, 95] on icon at bounding box center [22, 92] width 14 height 13
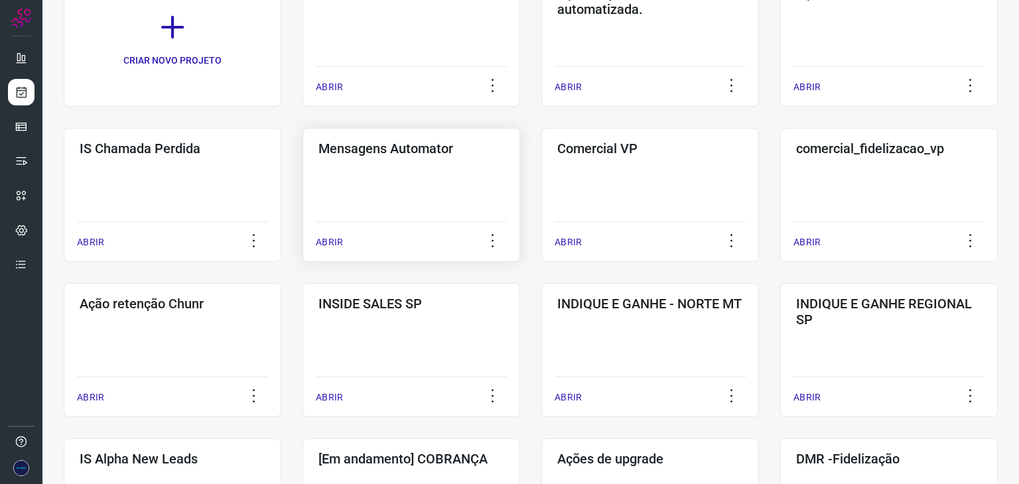
scroll to position [199, 0]
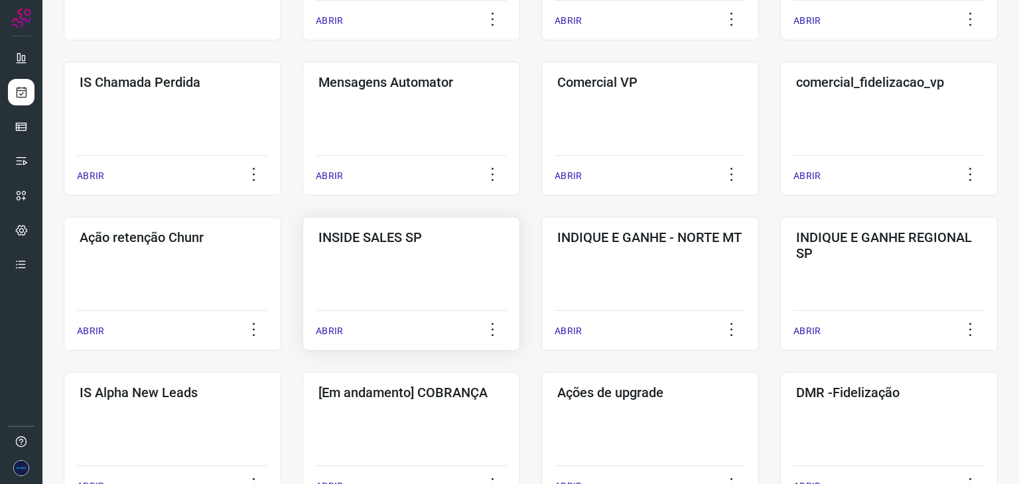
click at [328, 324] on p "ABRIR" at bounding box center [329, 331] width 27 height 14
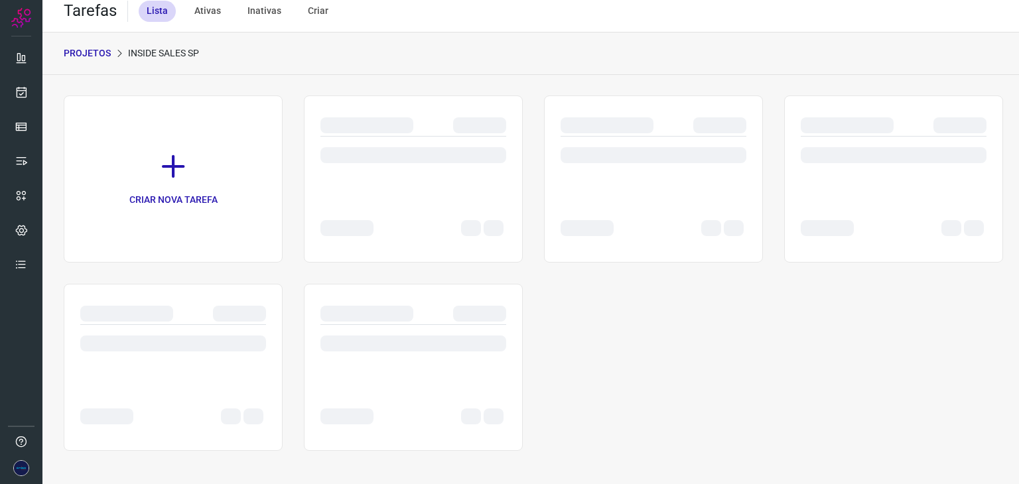
scroll to position [10, 0]
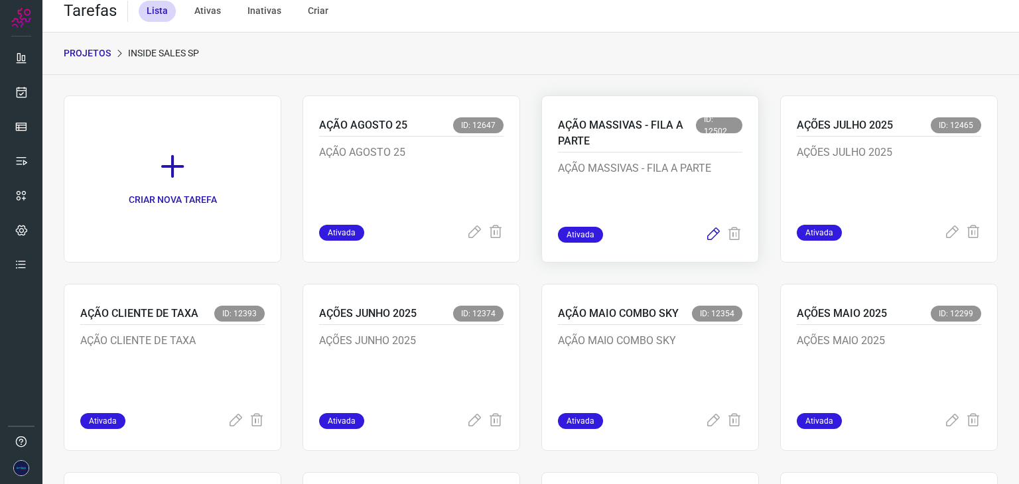
click at [705, 233] on icon at bounding box center [713, 235] width 16 height 16
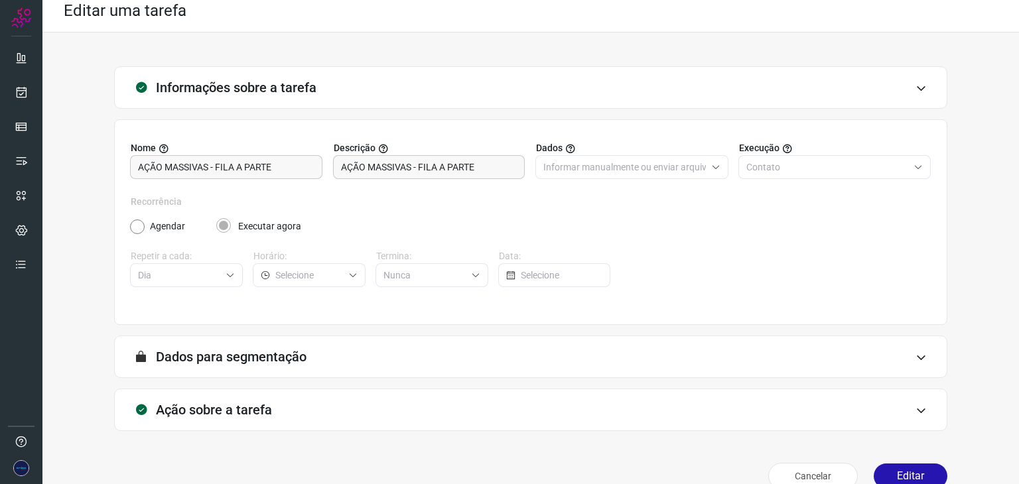
type input "Amigo 0800"
type input "Campanha massiva inside SP"
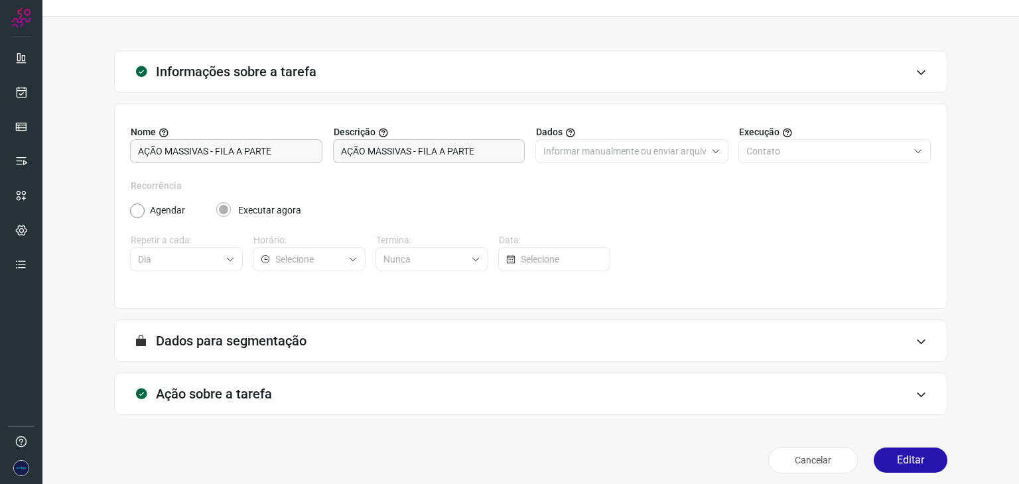
scroll to position [34, 0]
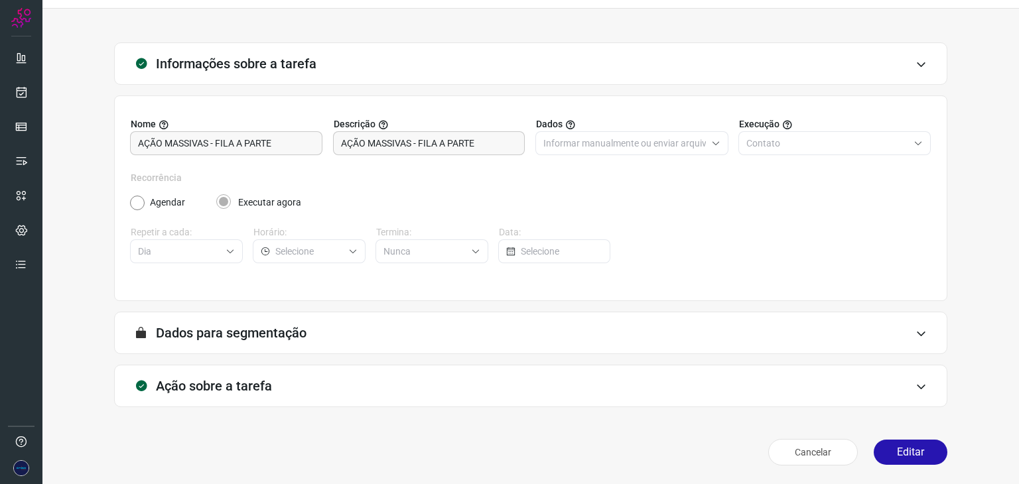
click at [905, 391] on div "Ação sobre a tarefa" at bounding box center [530, 386] width 833 height 42
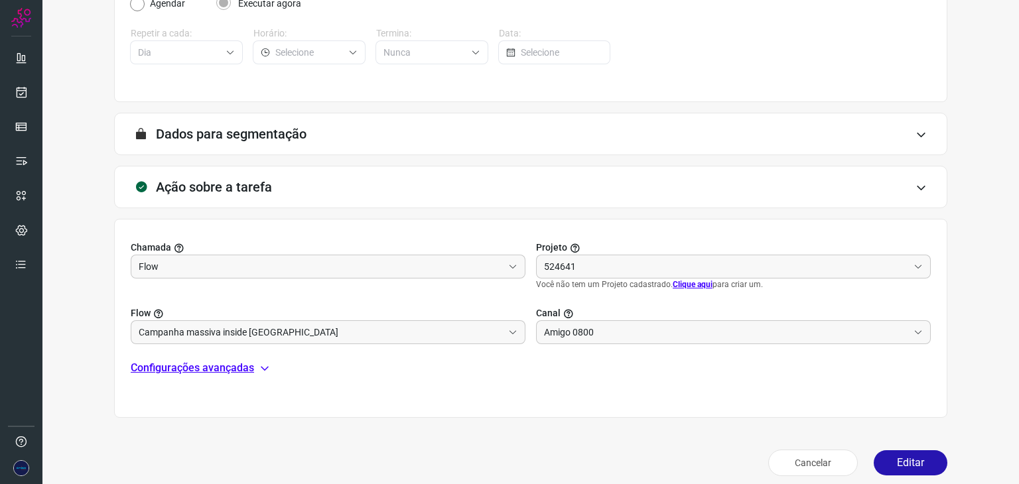
type input "API para o envio de mensagem ativa (em massa)"
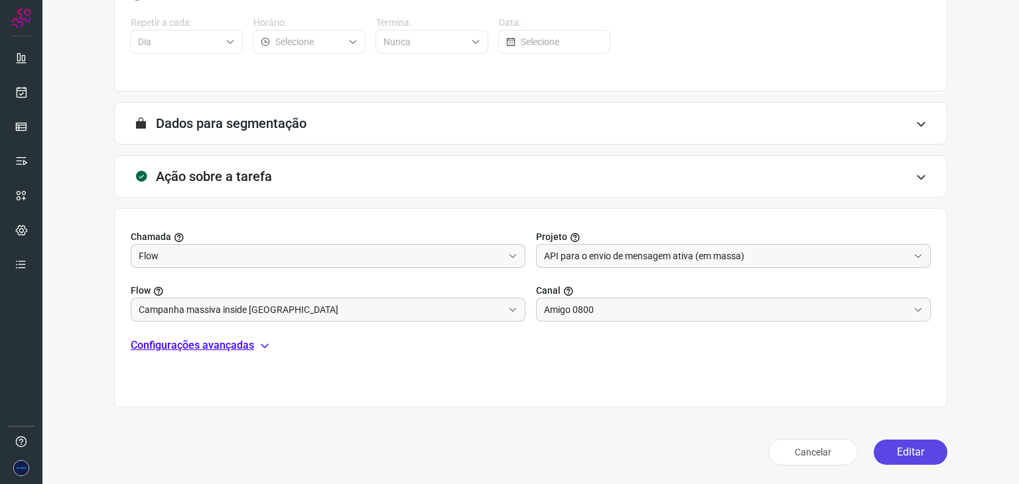
click at [891, 450] on button "Editar" at bounding box center [911, 452] width 74 height 25
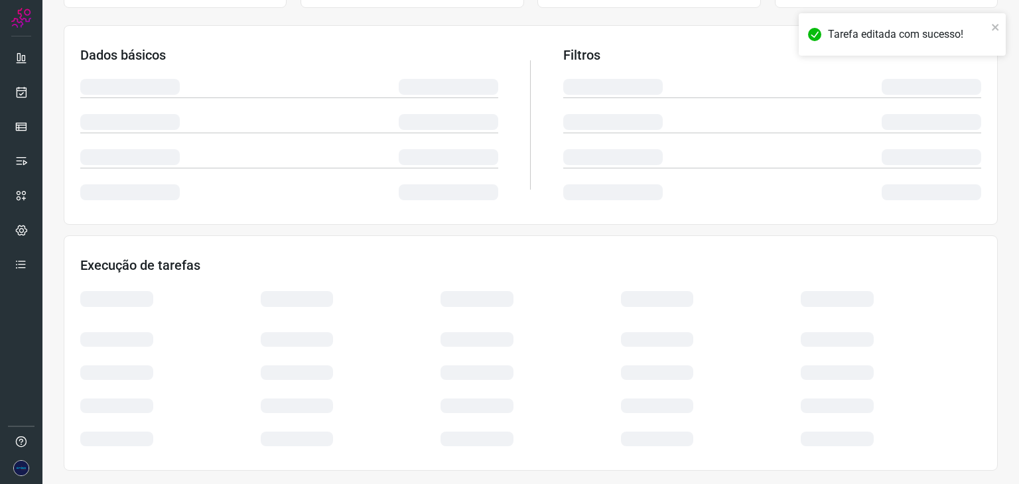
scroll to position [199, 0]
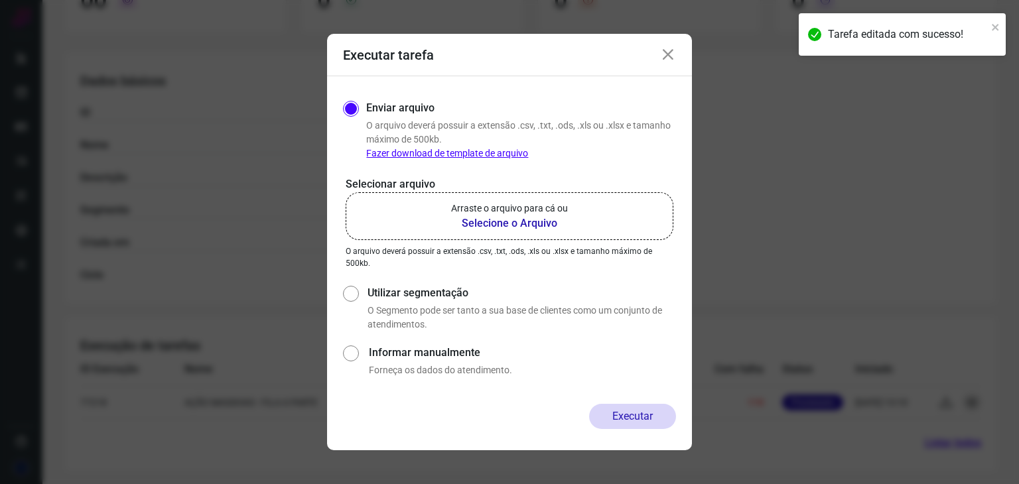
click at [516, 222] on b "Selecione o Arquivo" at bounding box center [509, 224] width 117 height 16
click at [0, 0] on input "Arraste o arquivo para cá ou Selecione o Arquivo" at bounding box center [0, 0] width 0 height 0
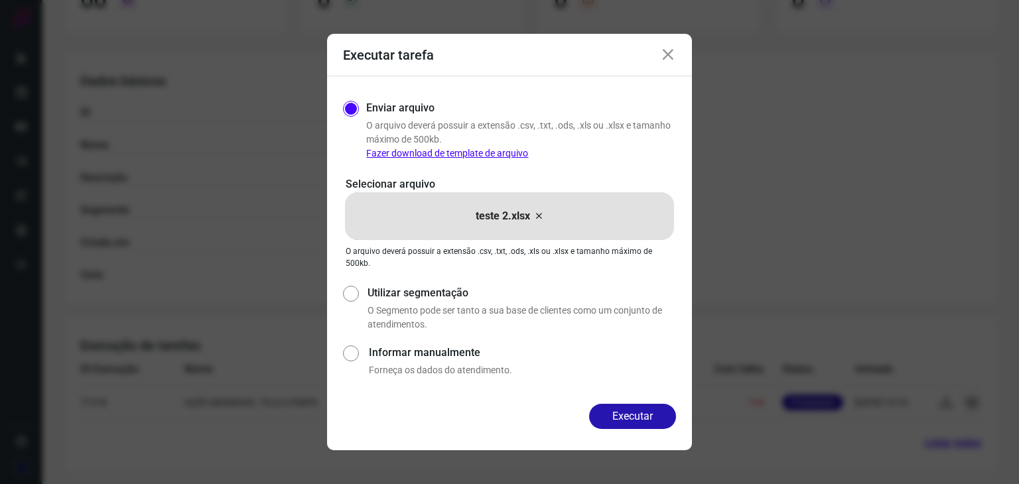
click at [641, 416] on button "Executar" at bounding box center [632, 416] width 87 height 25
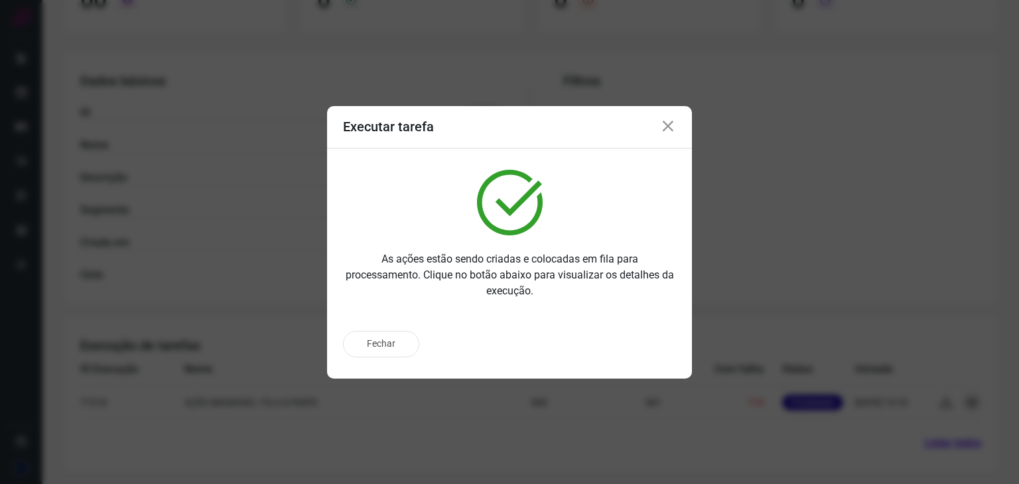
click at [671, 127] on icon at bounding box center [668, 127] width 16 height 16
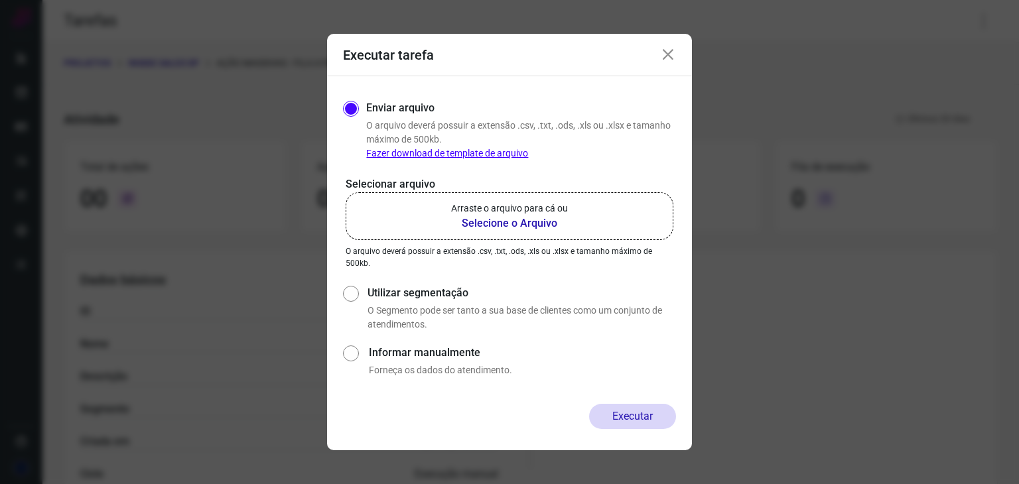
click at [671, 56] on icon at bounding box center [668, 55] width 16 height 16
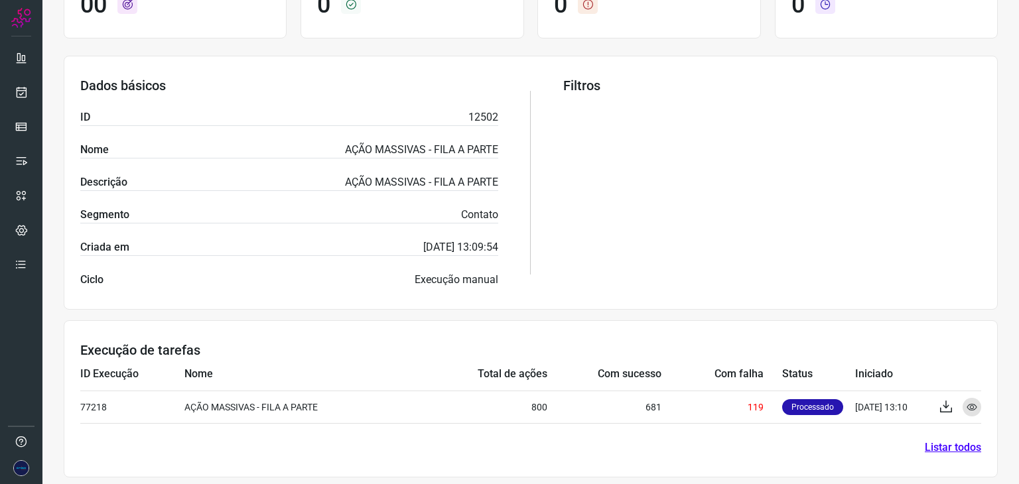
scroll to position [199, 0]
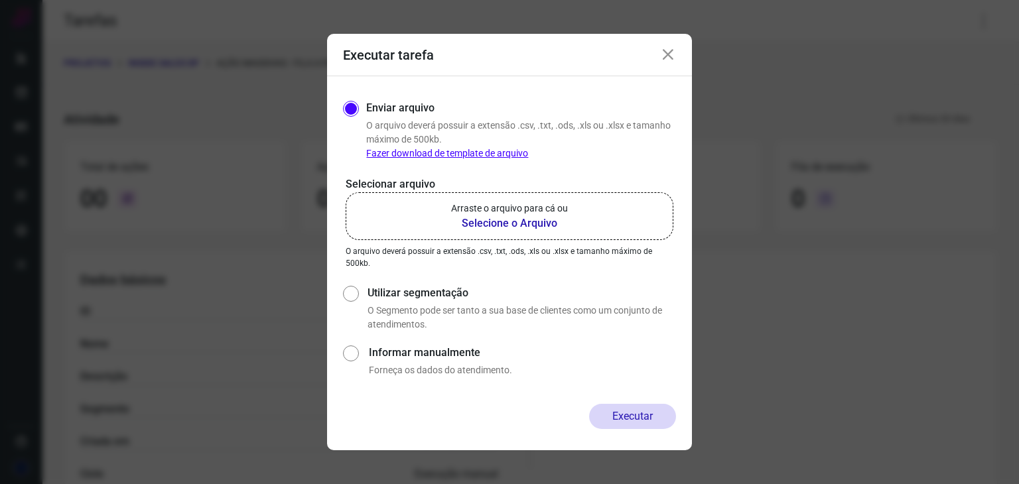
click at [665, 52] on icon at bounding box center [668, 55] width 16 height 16
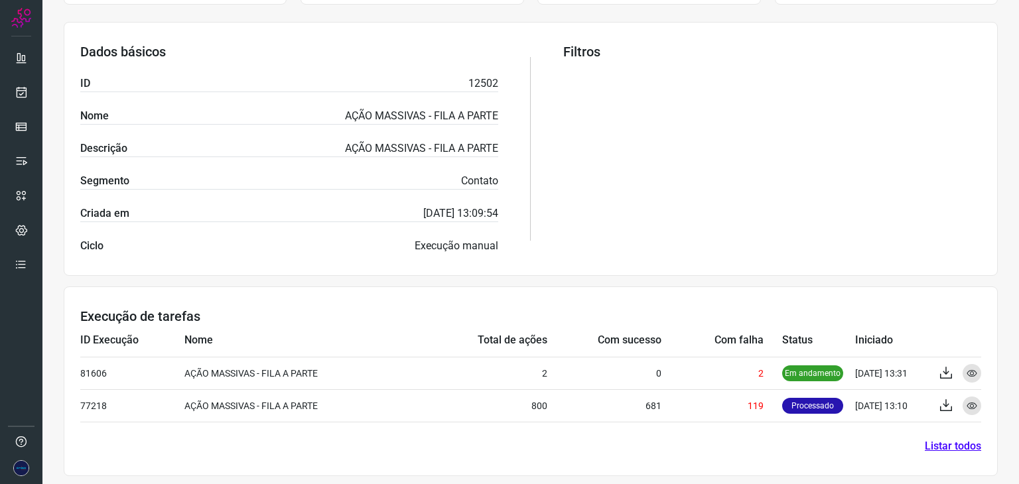
scroll to position [232, 0]
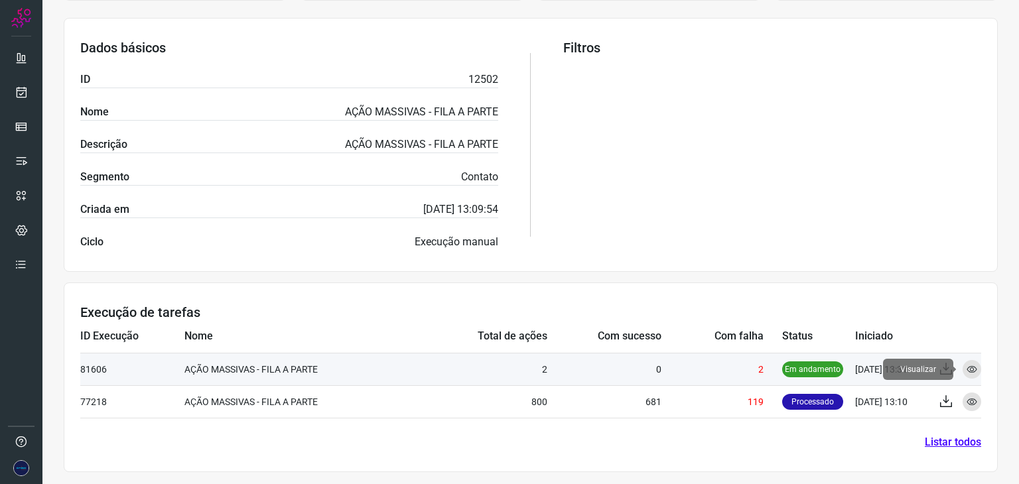
click at [962, 364] on div "Visualizar" at bounding box center [971, 369] width 19 height 19
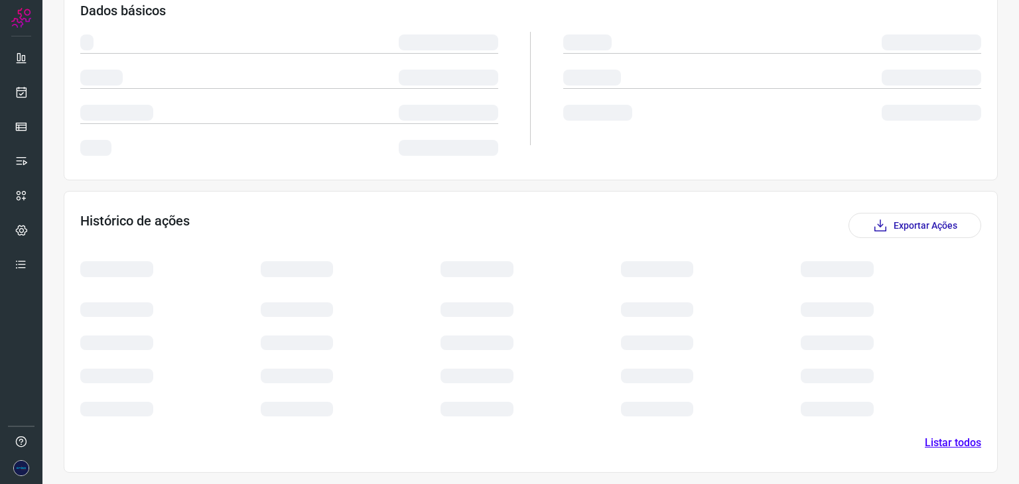
scroll to position [129, 0]
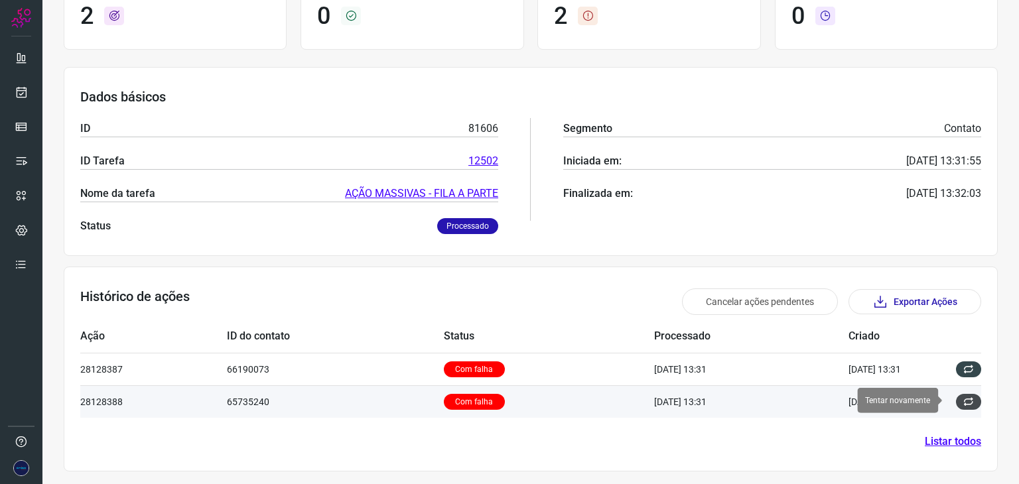
click at [963, 397] on icon at bounding box center [968, 402] width 11 height 11
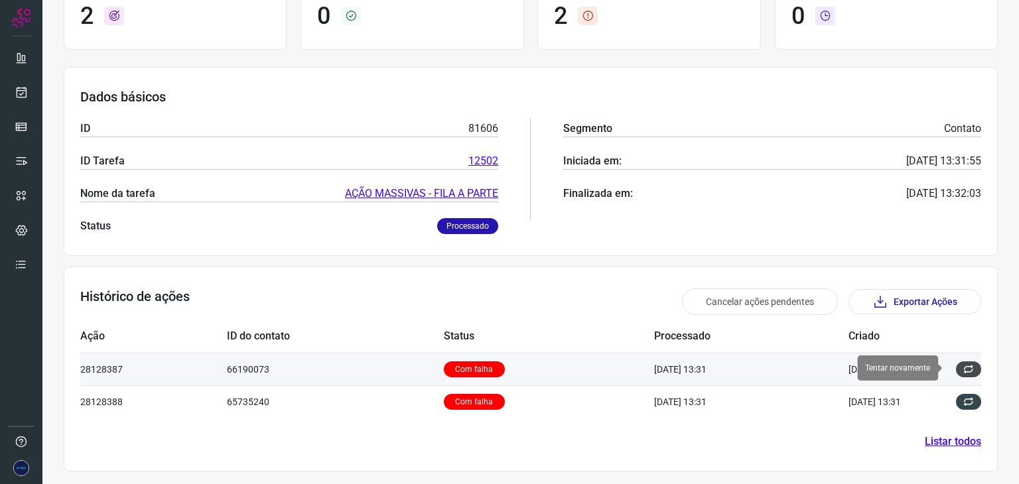
click at [963, 367] on icon at bounding box center [968, 369] width 11 height 11
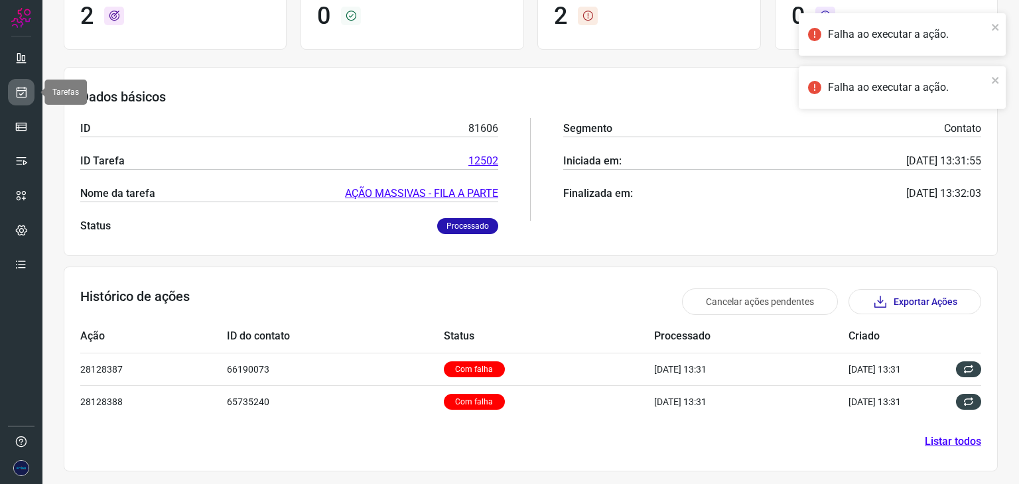
click at [27, 94] on icon at bounding box center [22, 92] width 14 height 13
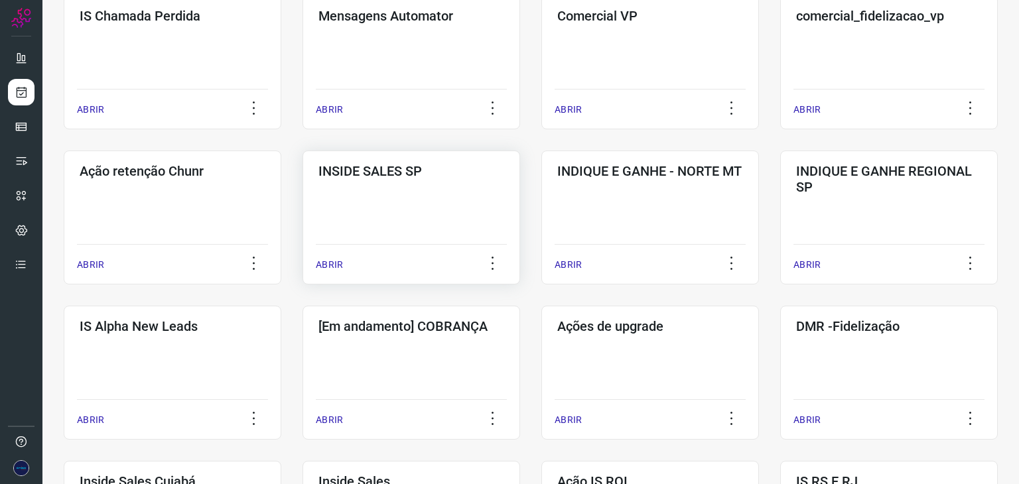
click at [332, 260] on p "ABRIR" at bounding box center [329, 265] width 27 height 14
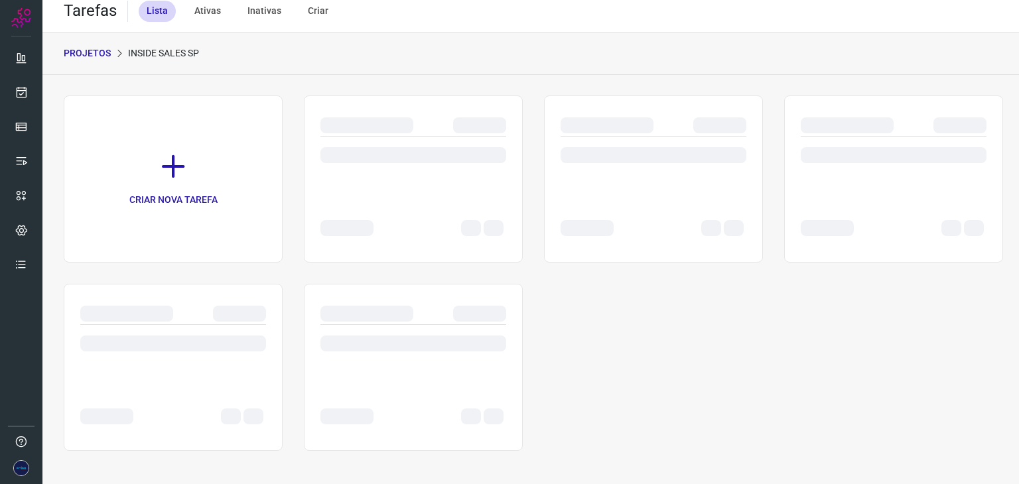
scroll to position [10, 0]
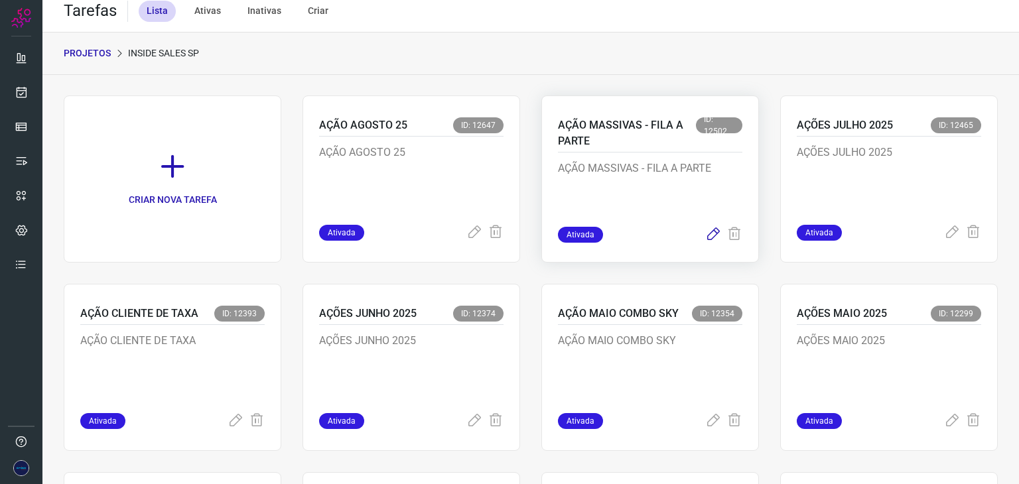
click at [705, 234] on icon at bounding box center [713, 235] width 16 height 16
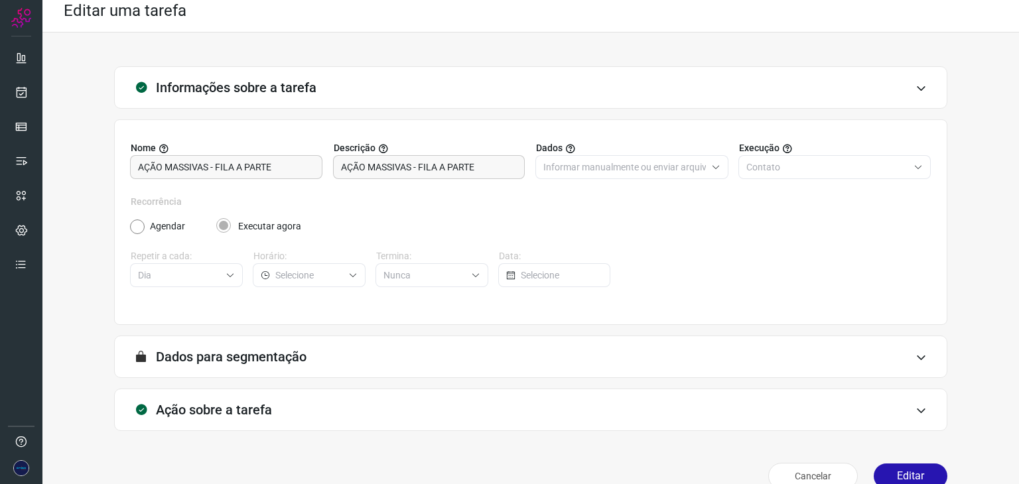
type input "Campanha massiva inside SP"
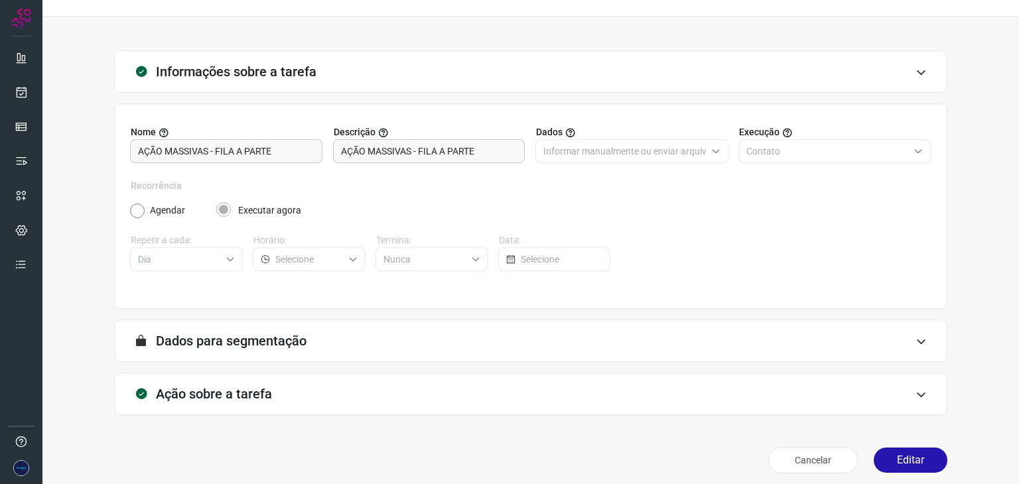
scroll to position [34, 0]
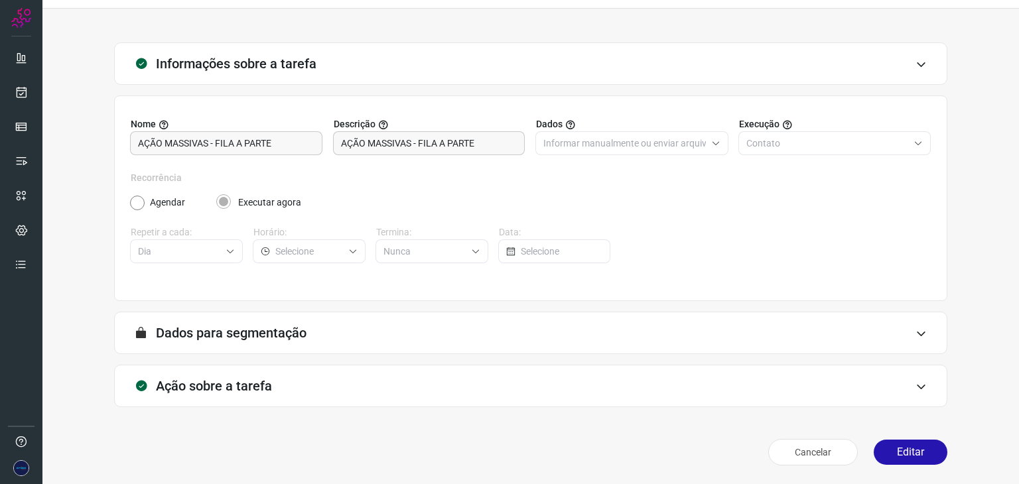
click at [915, 383] on icon at bounding box center [920, 386] width 11 height 11
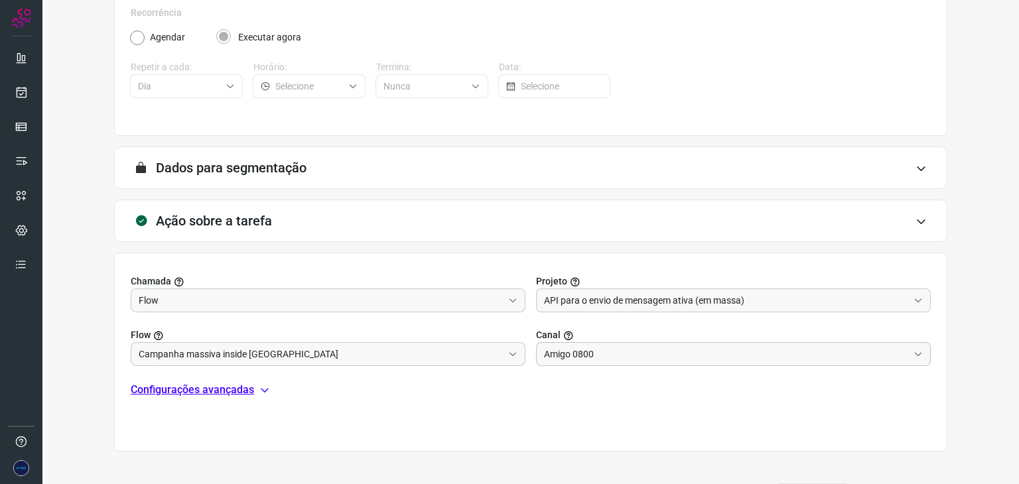
scroll to position [243, 0]
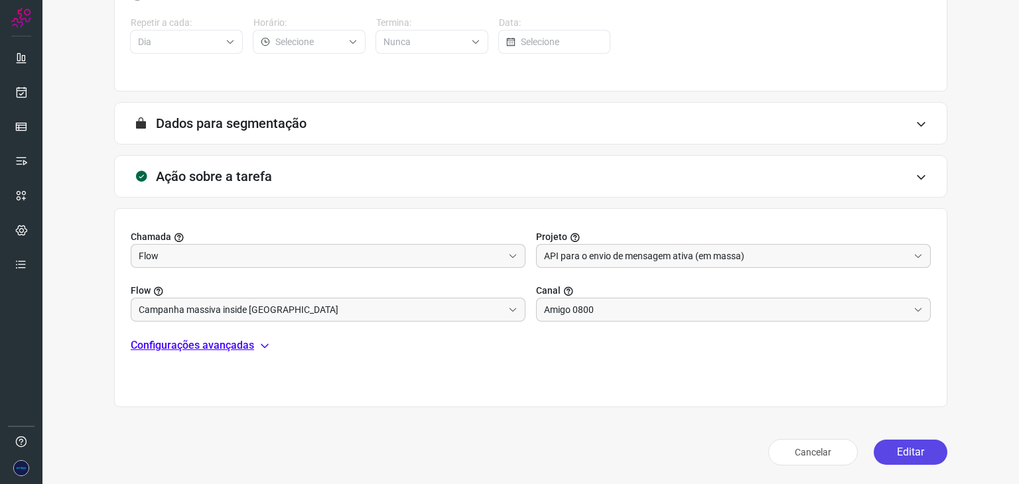
click at [908, 451] on button "Editar" at bounding box center [911, 452] width 74 height 25
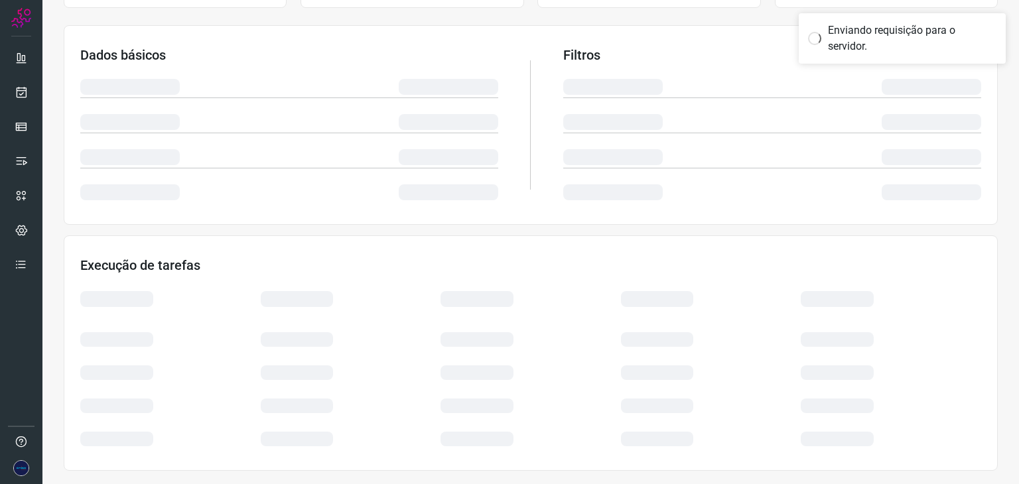
scroll to position [199, 0]
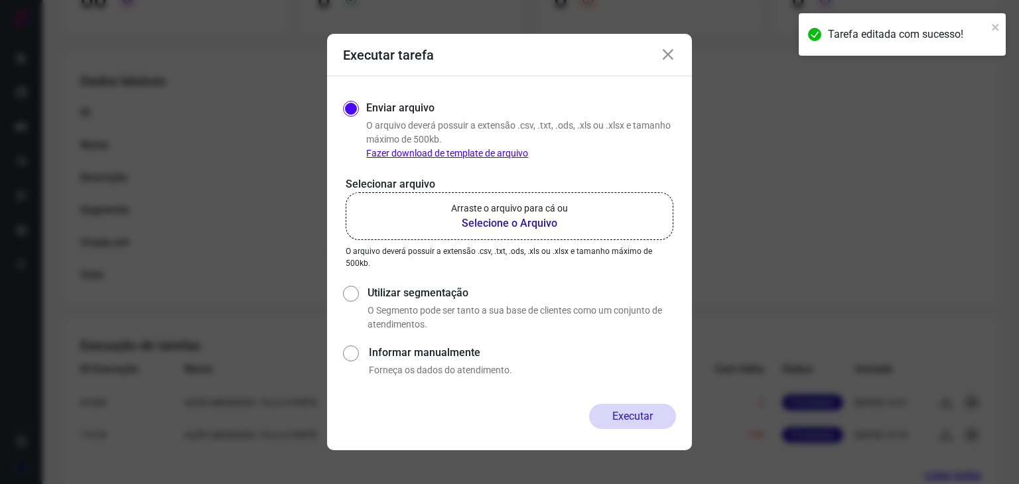
click at [480, 222] on b "Selecione o Arquivo" at bounding box center [509, 224] width 117 height 16
click at [0, 0] on input "Arraste o arquivo para cá ou Selecione o Arquivo" at bounding box center [0, 0] width 0 height 0
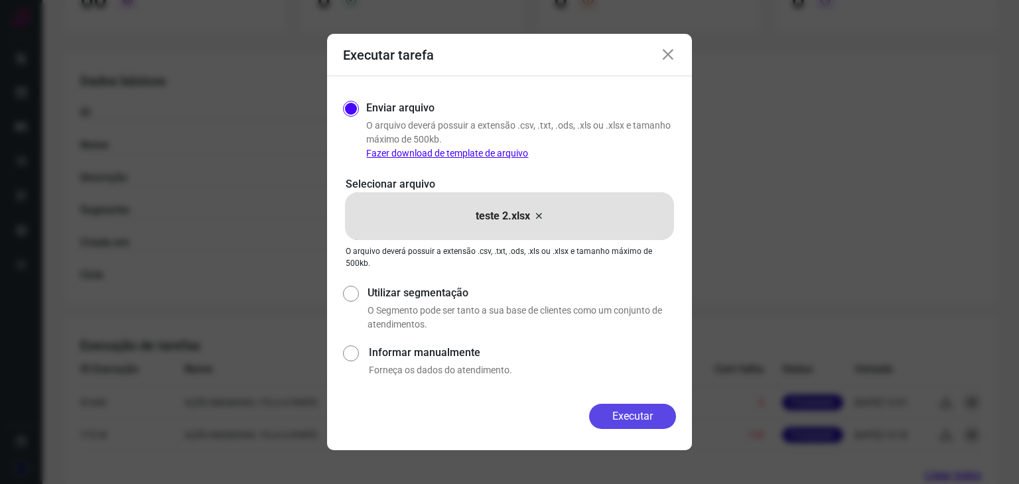
click at [638, 415] on button "Executar" at bounding box center [632, 416] width 87 height 25
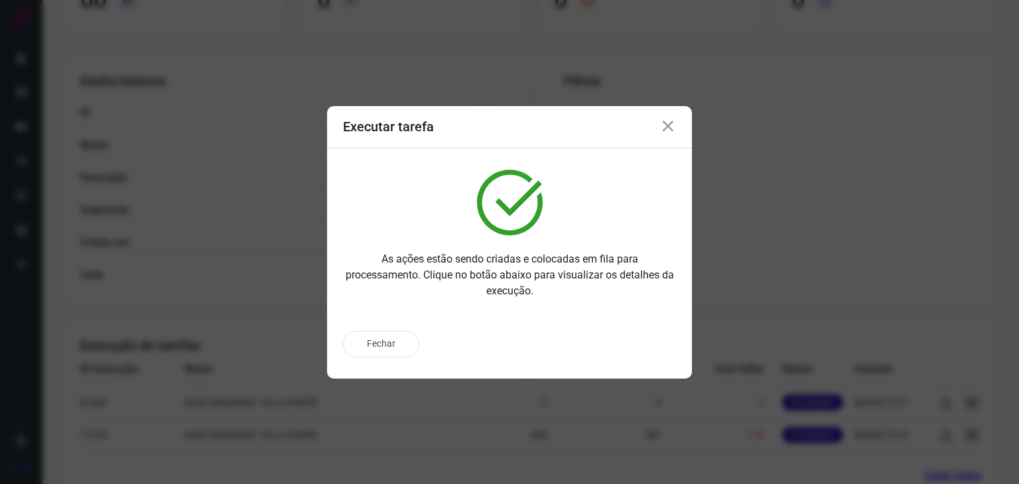
click at [670, 129] on icon at bounding box center [668, 127] width 16 height 16
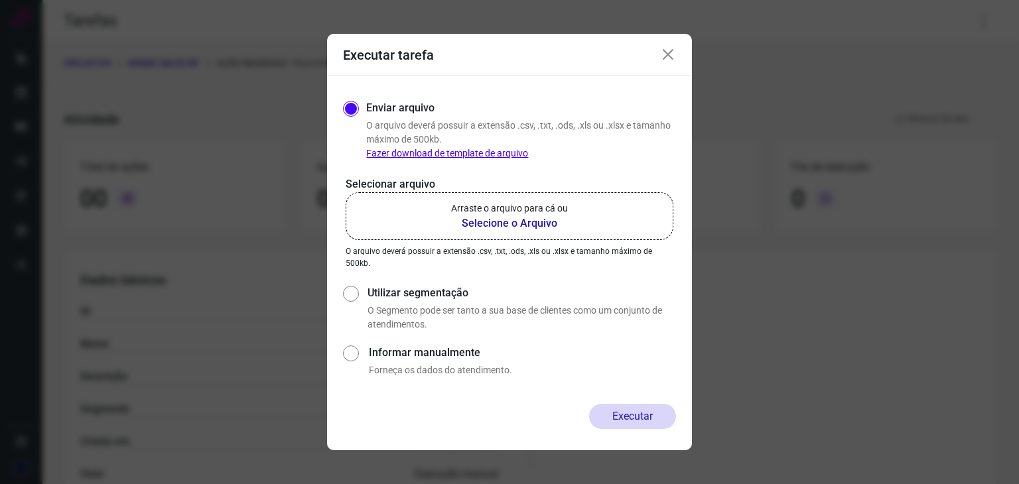
click at [666, 56] on icon at bounding box center [668, 55] width 16 height 16
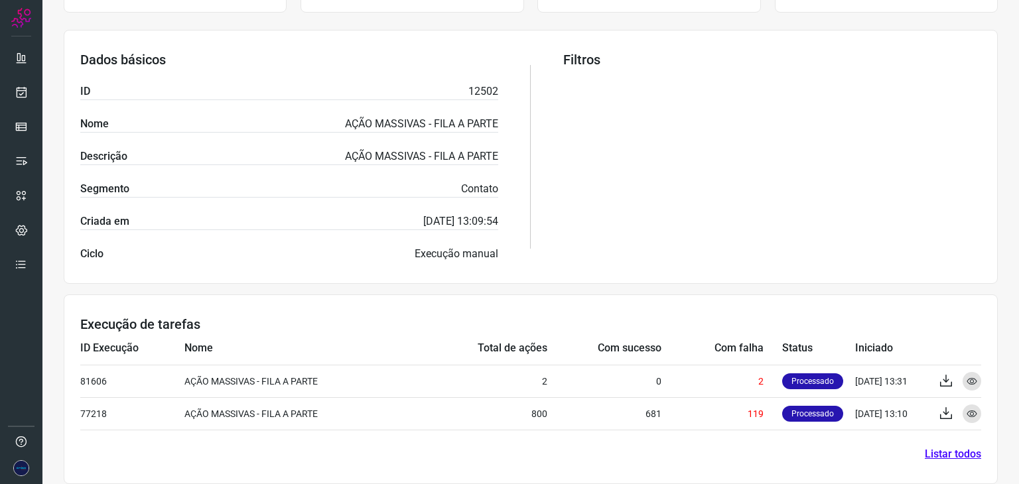
scroll to position [232, 0]
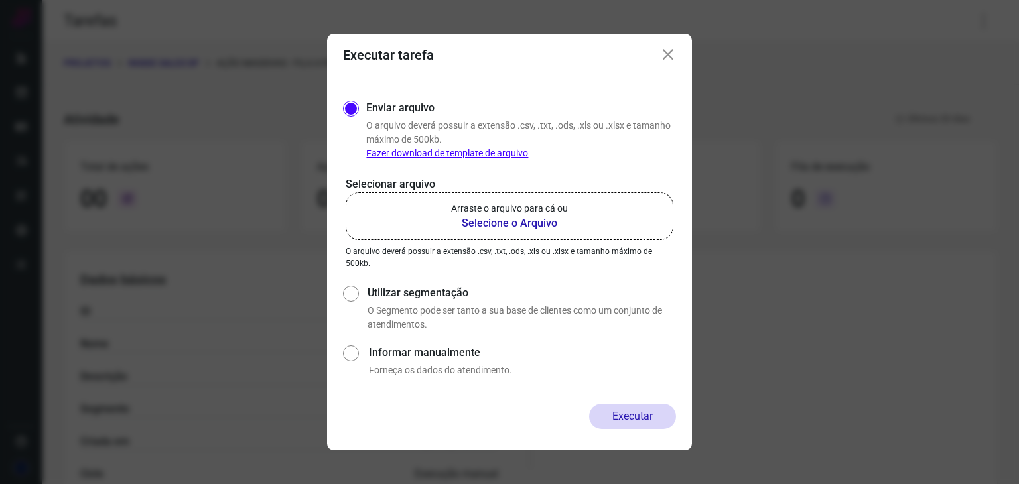
click at [663, 56] on icon at bounding box center [668, 55] width 16 height 16
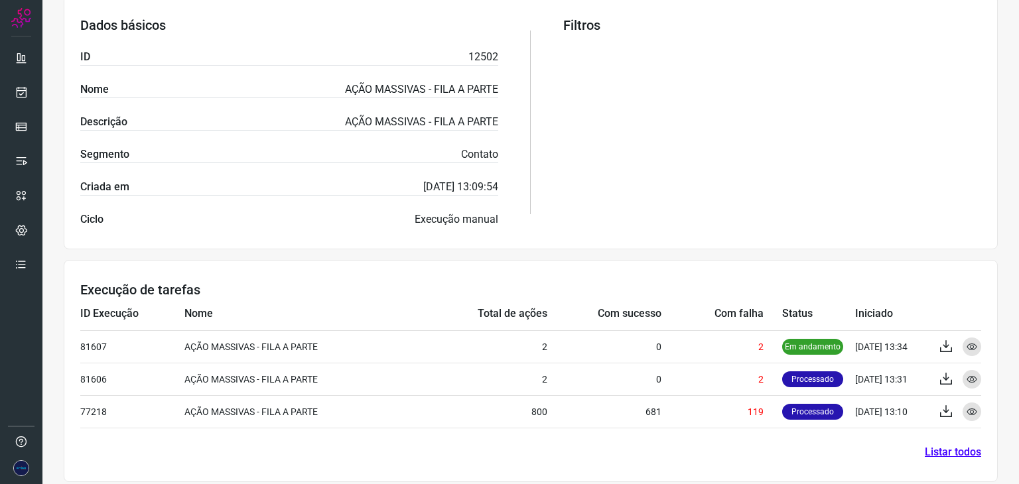
scroll to position [265, 0]
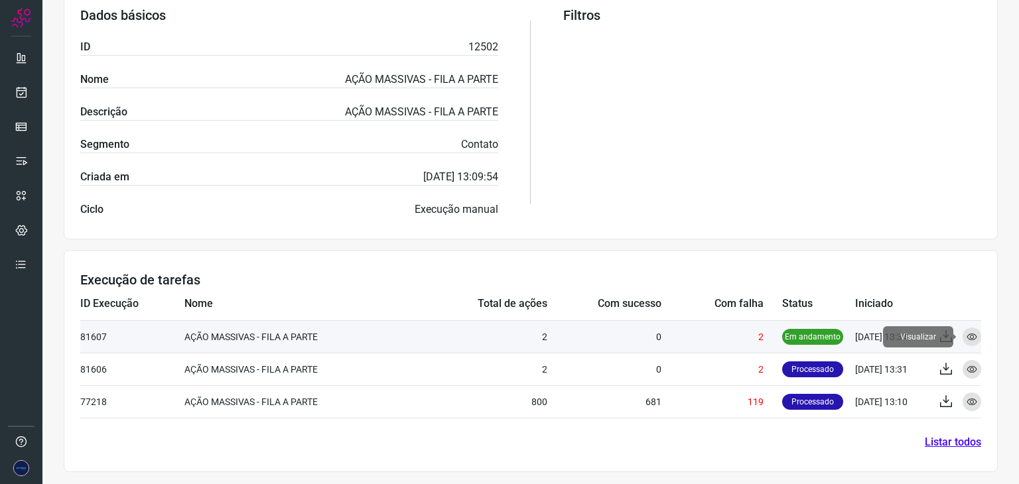
click at [966, 332] on icon at bounding box center [971, 337] width 11 height 11
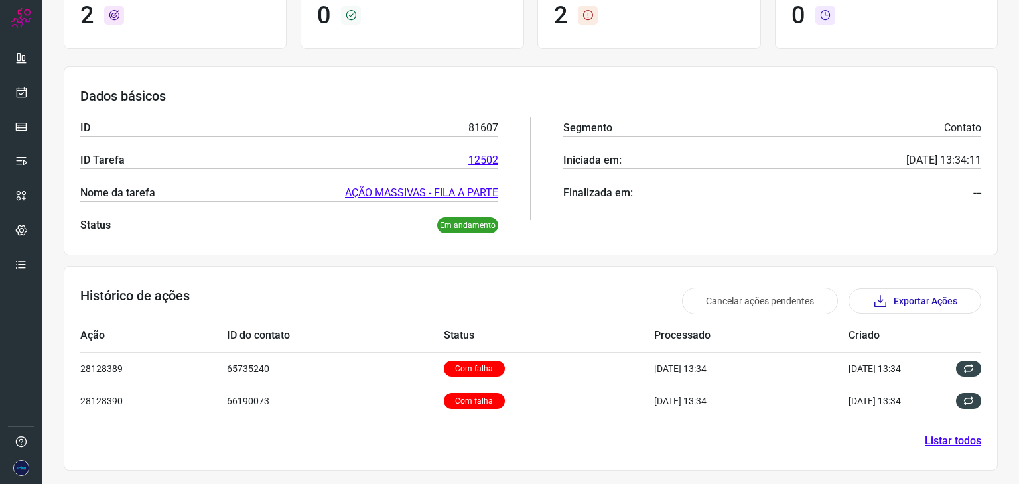
scroll to position [129, 0]
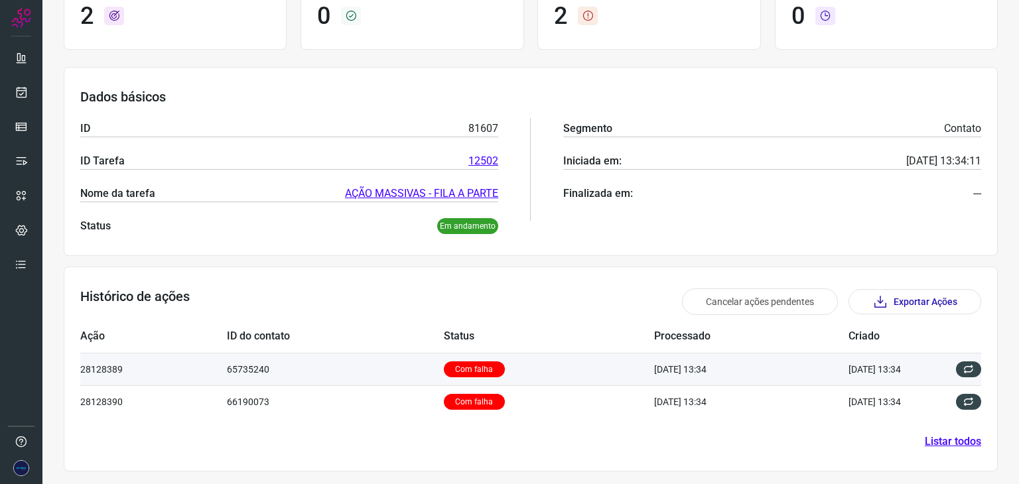
click at [462, 367] on p "Com falha" at bounding box center [474, 369] width 61 height 16
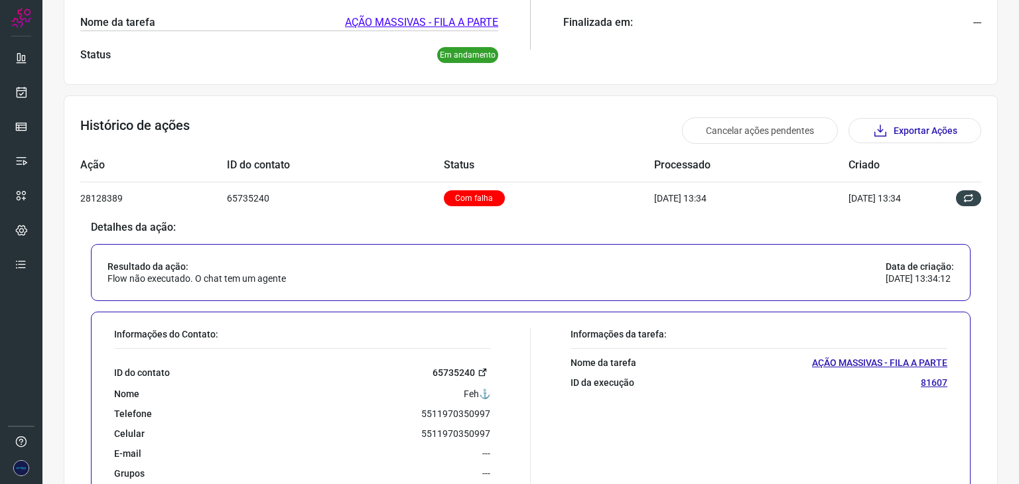
scroll to position [348, 0]
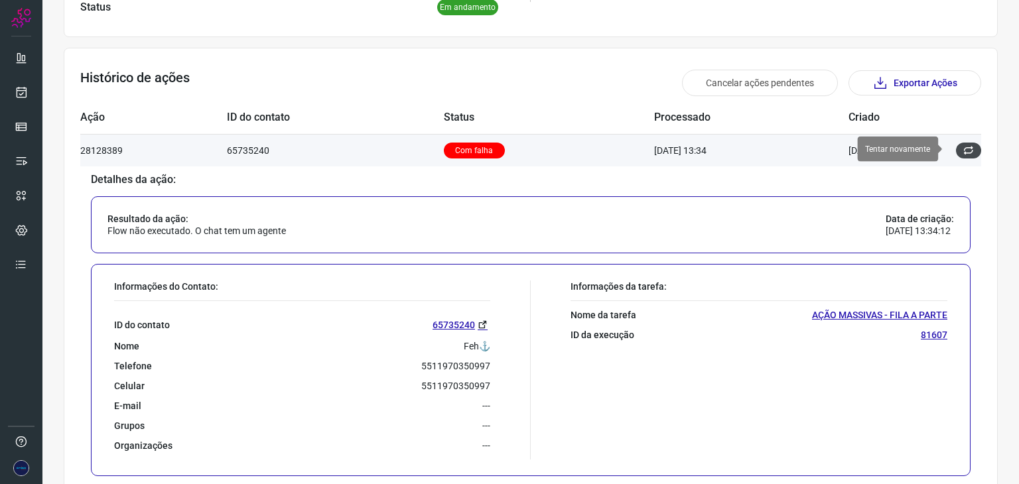
click at [964, 148] on button at bounding box center [968, 151] width 25 height 16
click at [963, 145] on icon at bounding box center [968, 150] width 11 height 11
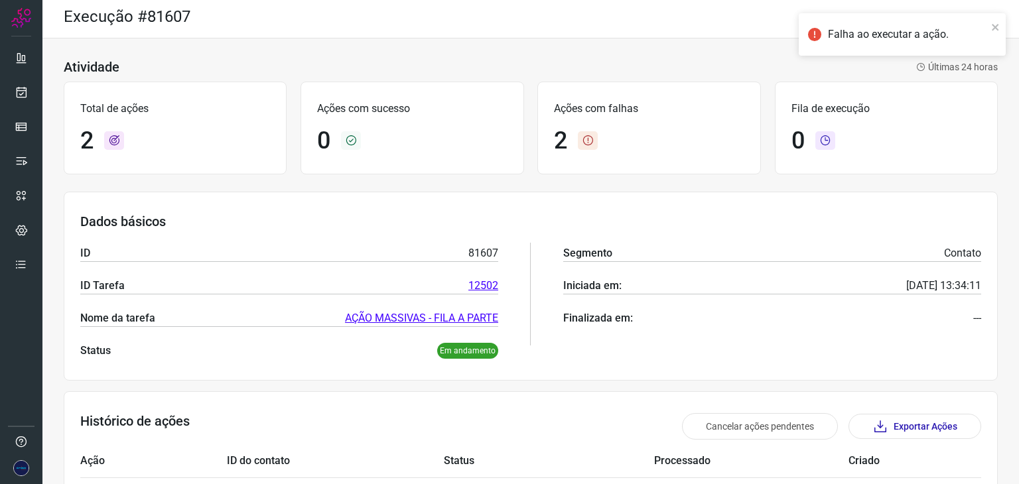
scroll to position [0, 0]
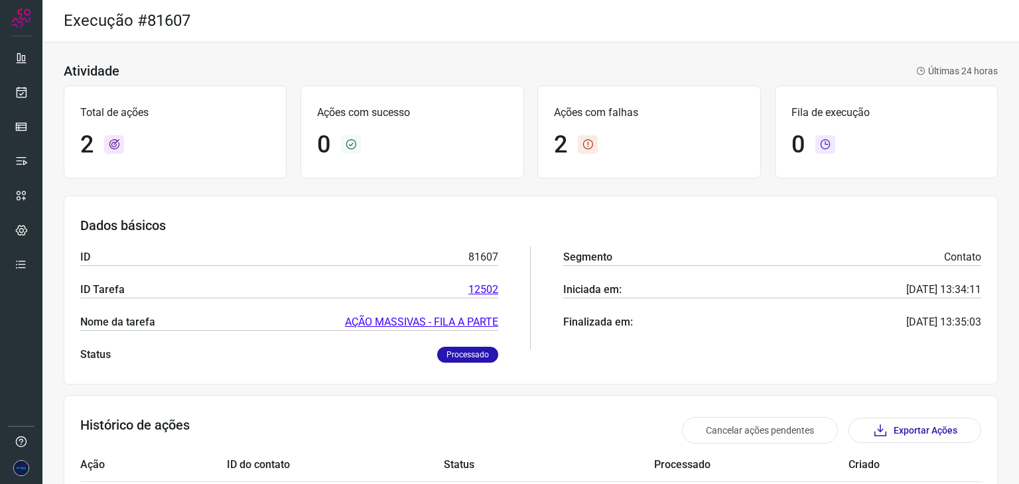
scroll to position [129, 0]
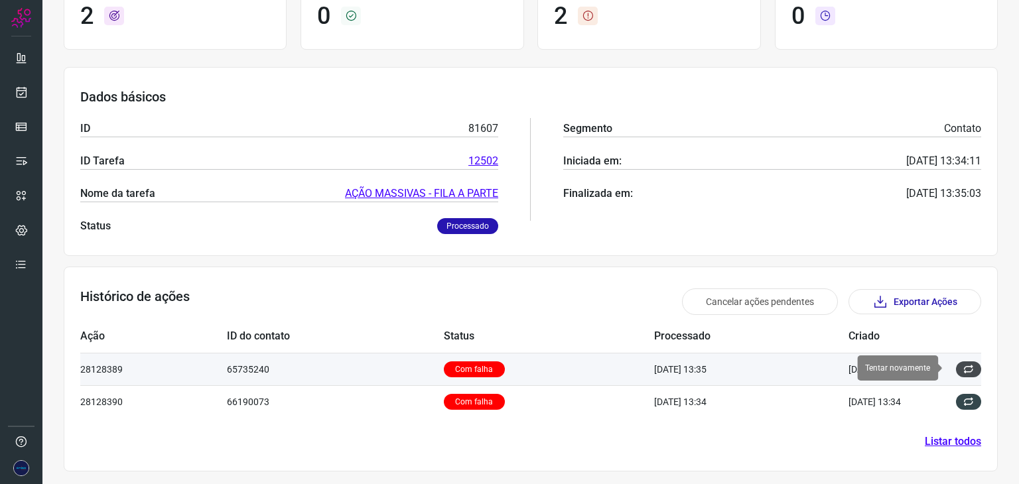
click at [963, 367] on icon at bounding box center [968, 369] width 11 height 11
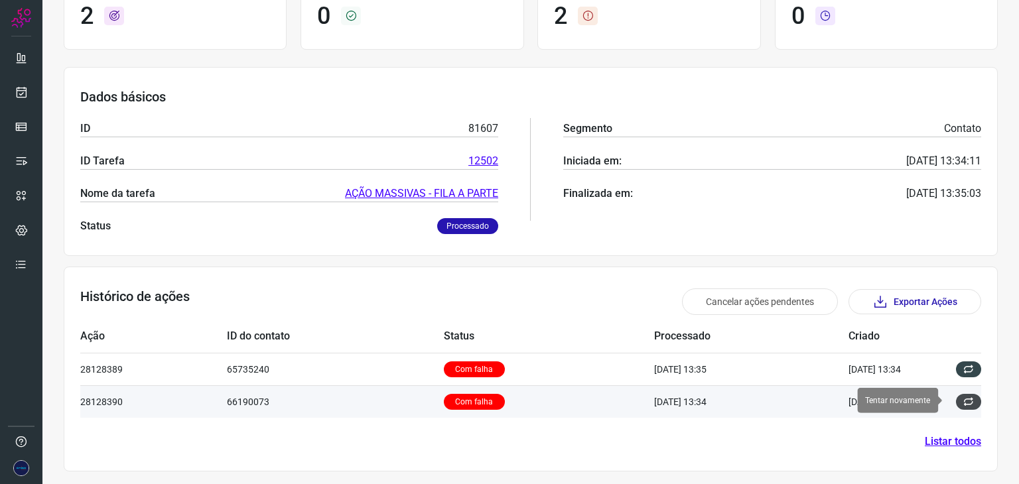
click at [963, 397] on icon at bounding box center [968, 402] width 11 height 11
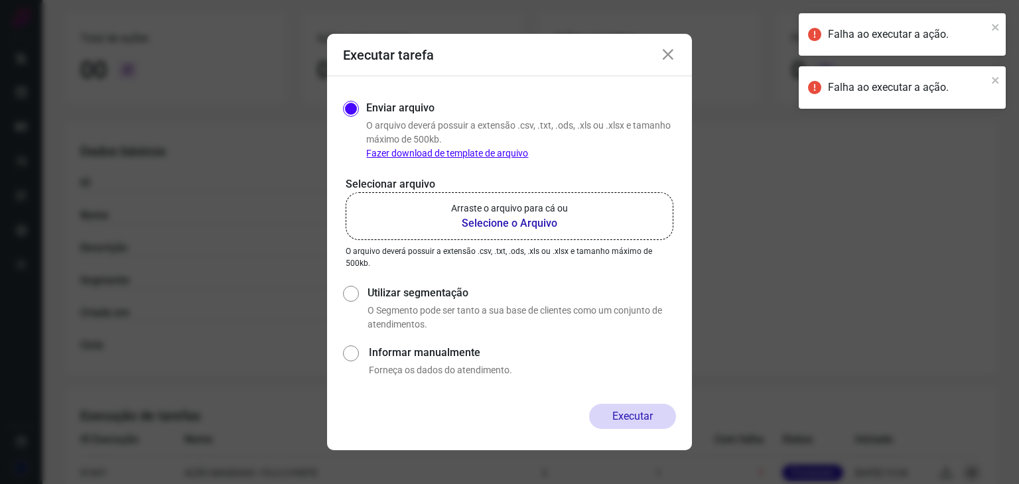
click at [526, 221] on b "Selecione o Arquivo" at bounding box center [509, 224] width 117 height 16
click at [0, 0] on input "Arraste o arquivo para cá ou Selecione o Arquivo" at bounding box center [0, 0] width 0 height 0
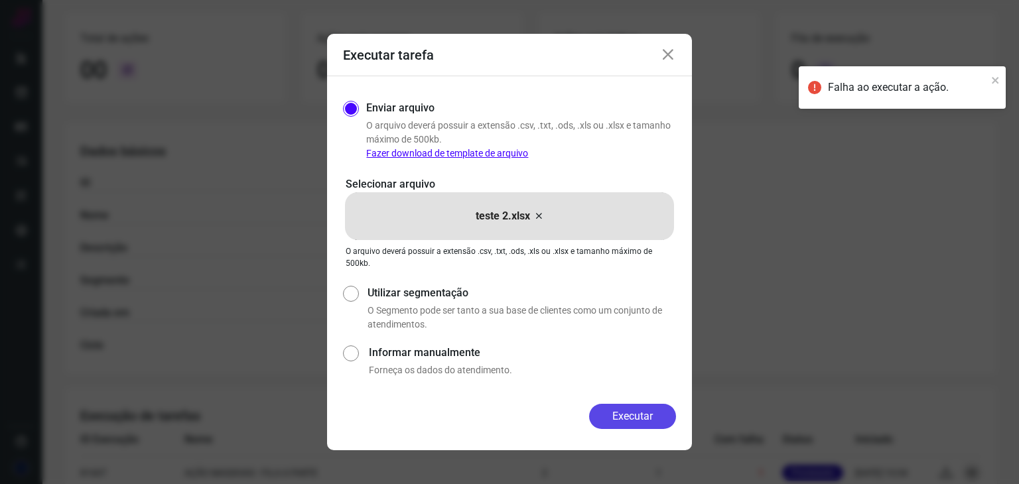
click at [650, 420] on button "Executar" at bounding box center [632, 416] width 87 height 25
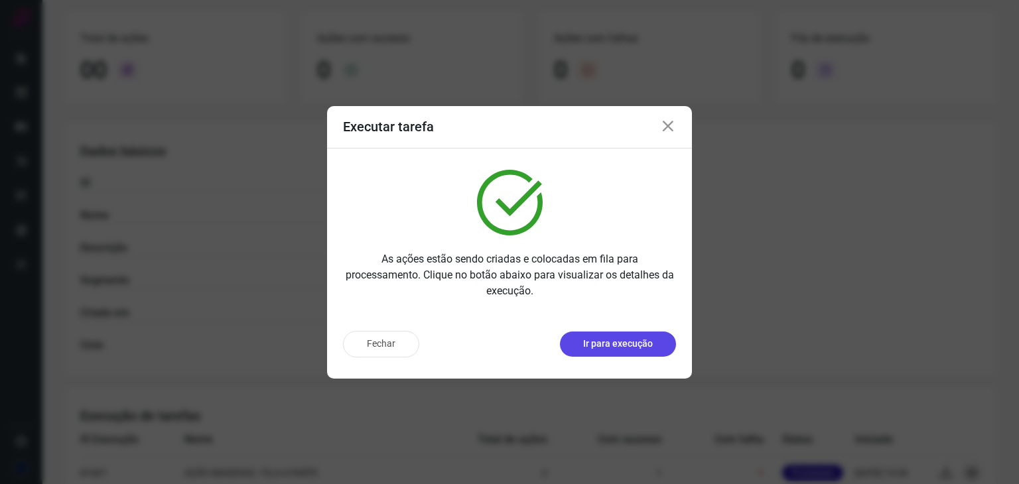
click at [622, 345] on p "Ir para execução" at bounding box center [618, 344] width 70 height 14
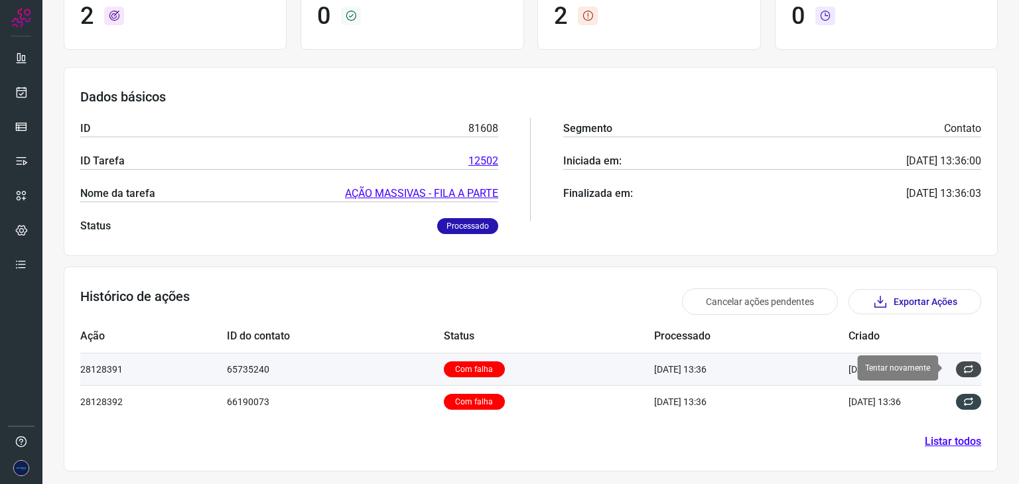
click at [963, 367] on icon at bounding box center [968, 369] width 11 height 11
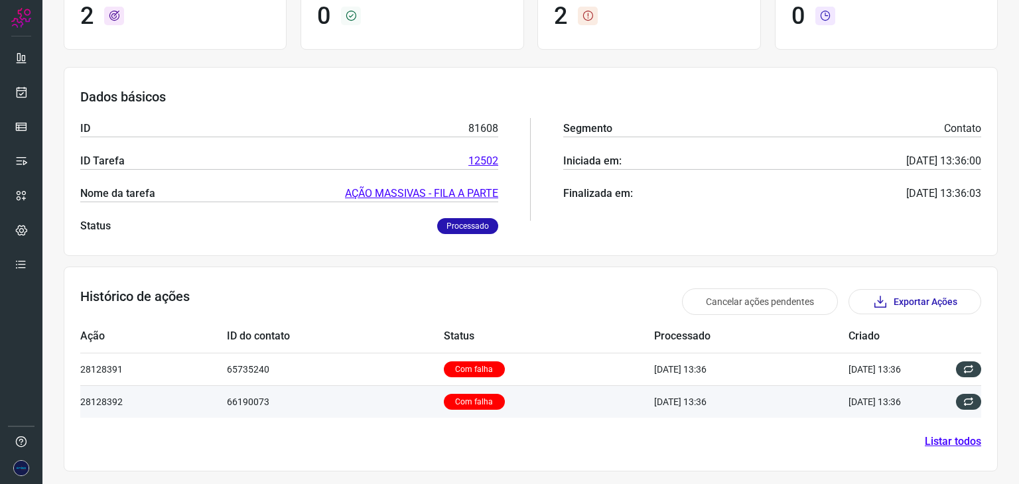
click at [956, 391] on td at bounding box center [961, 402] width 40 height 32
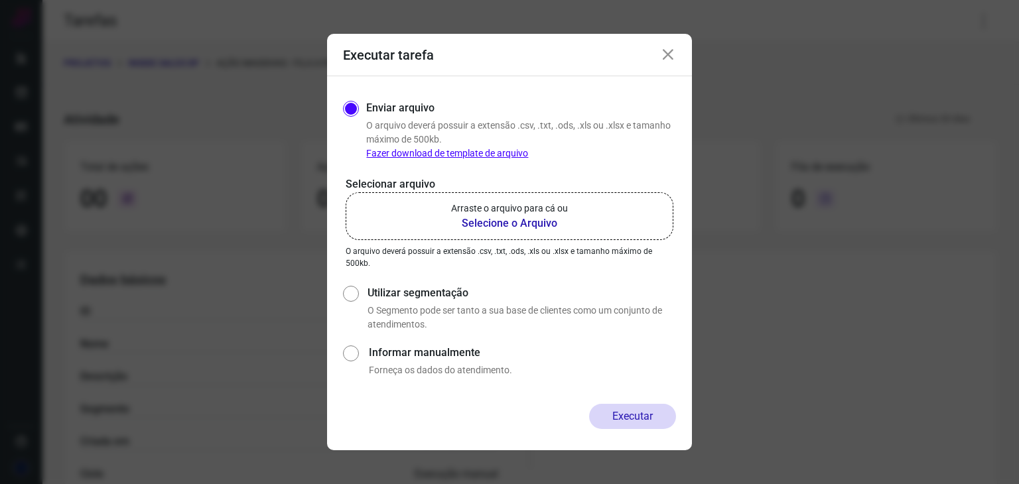
click at [668, 53] on icon at bounding box center [668, 55] width 16 height 16
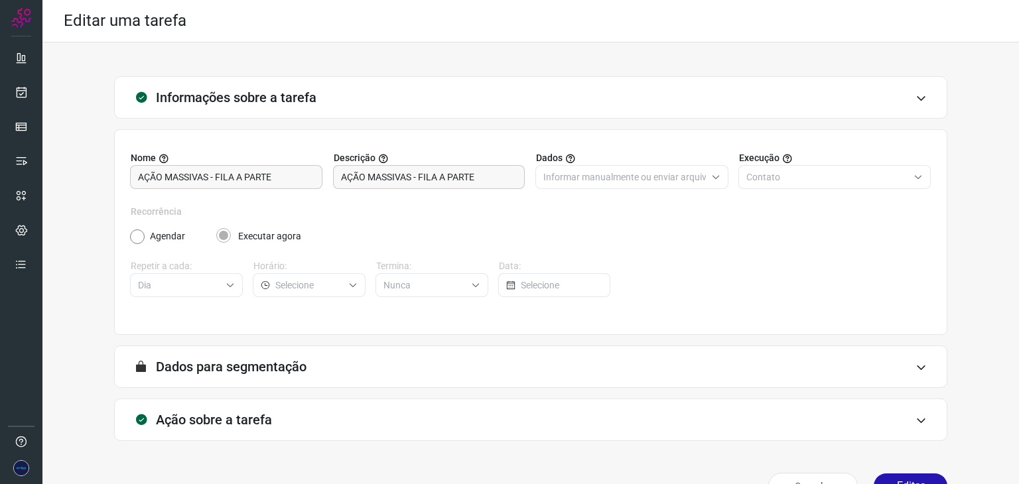
scroll to position [34, 0]
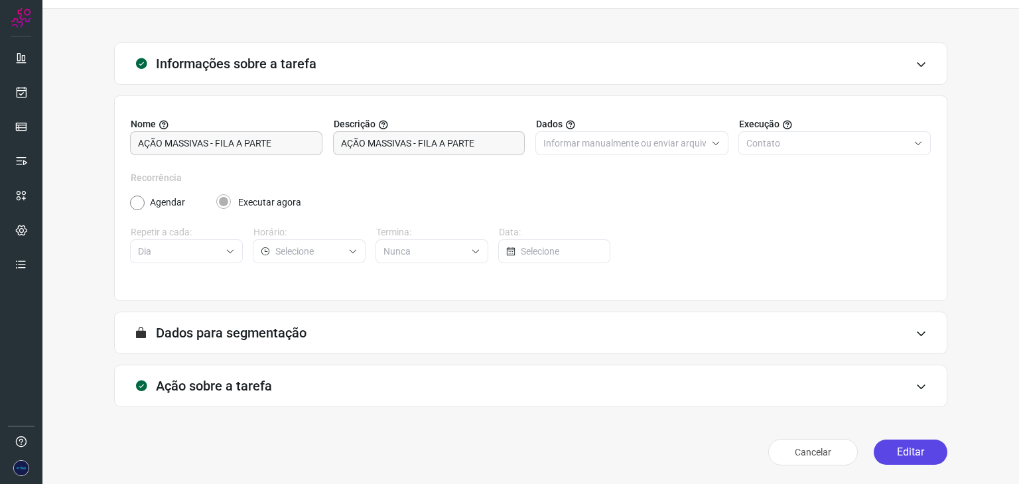
click at [912, 457] on button "Editar" at bounding box center [911, 452] width 74 height 25
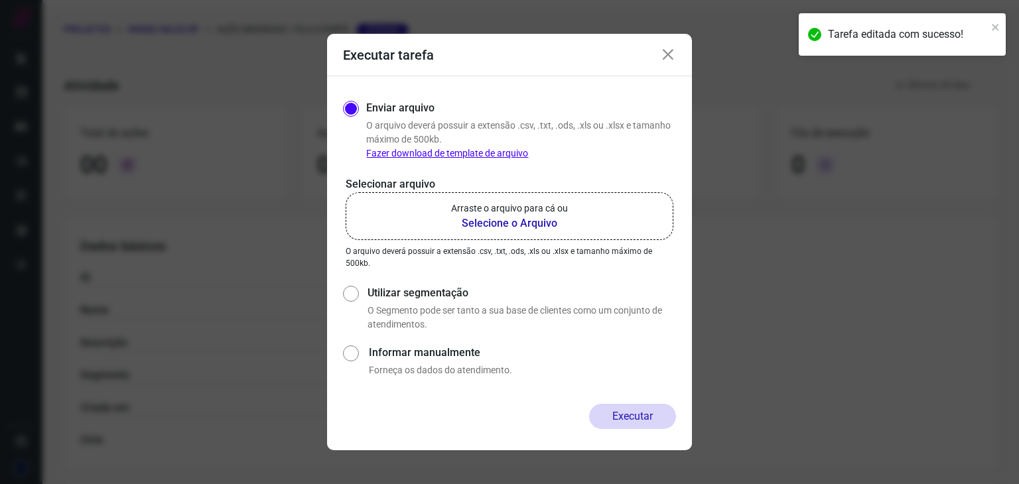
click at [499, 226] on b "Selecione o Arquivo" at bounding box center [509, 224] width 117 height 16
click at [0, 0] on input "Arraste o arquivo para cá ou Selecione o Arquivo" at bounding box center [0, 0] width 0 height 0
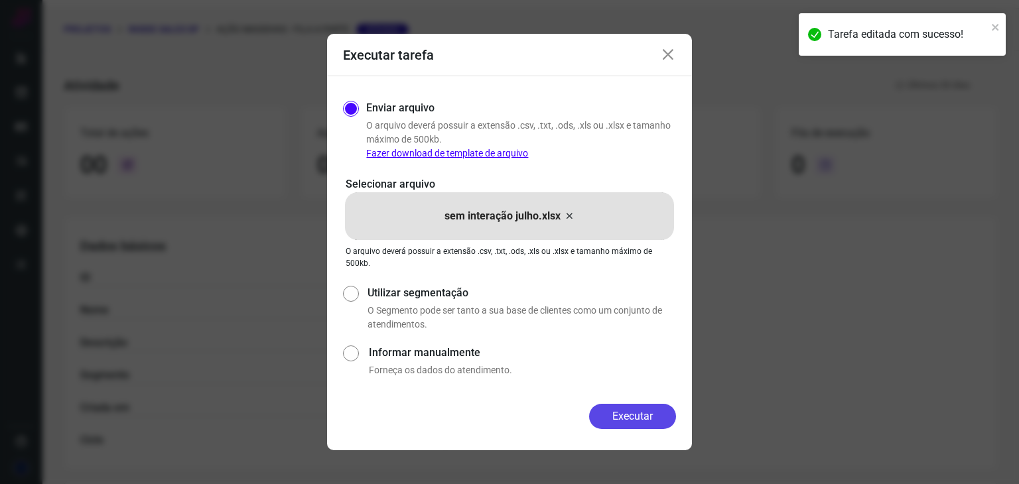
click at [651, 420] on button "Executar" at bounding box center [632, 416] width 87 height 25
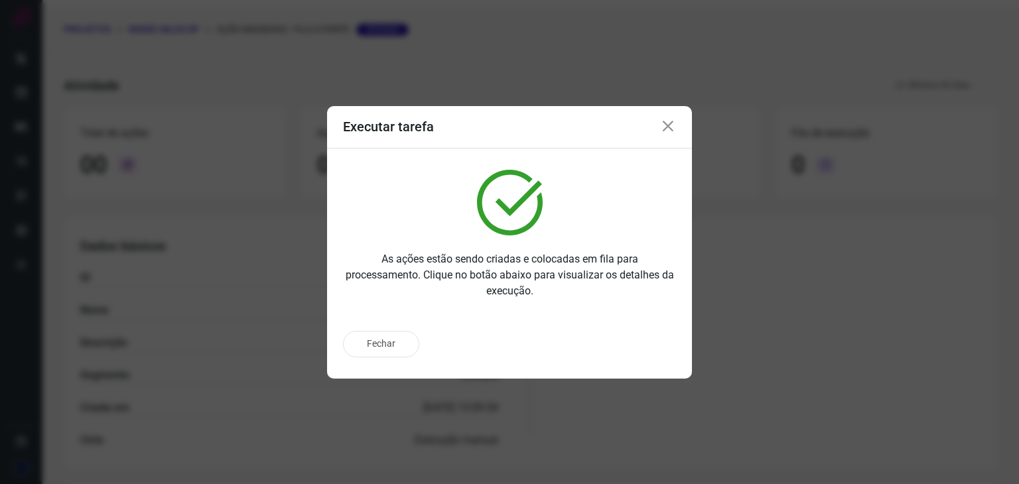
click at [668, 123] on icon at bounding box center [668, 127] width 16 height 16
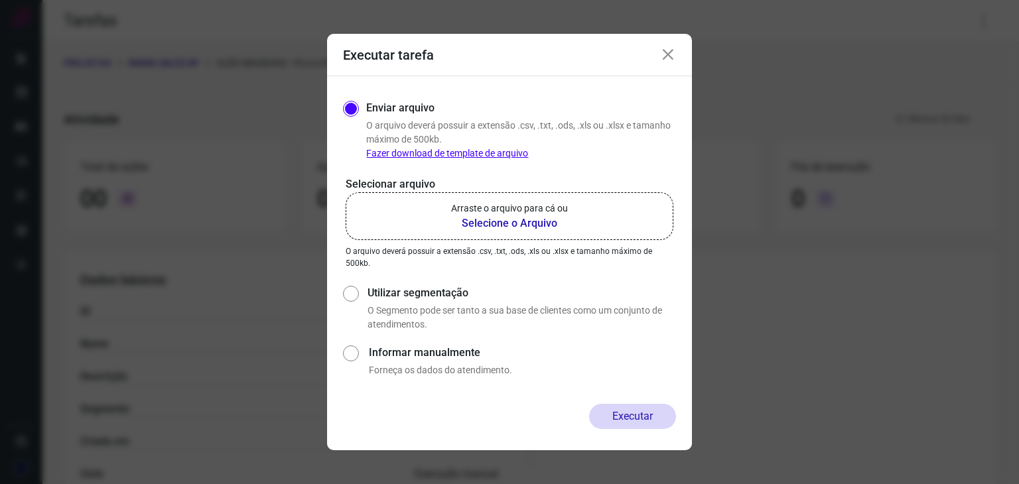
click at [668, 54] on icon at bounding box center [668, 55] width 16 height 16
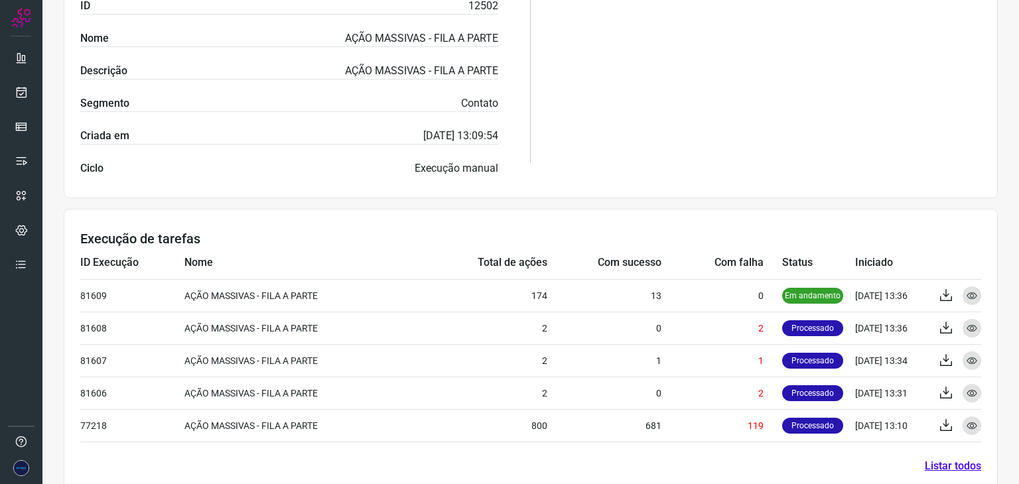
scroll to position [329, 0]
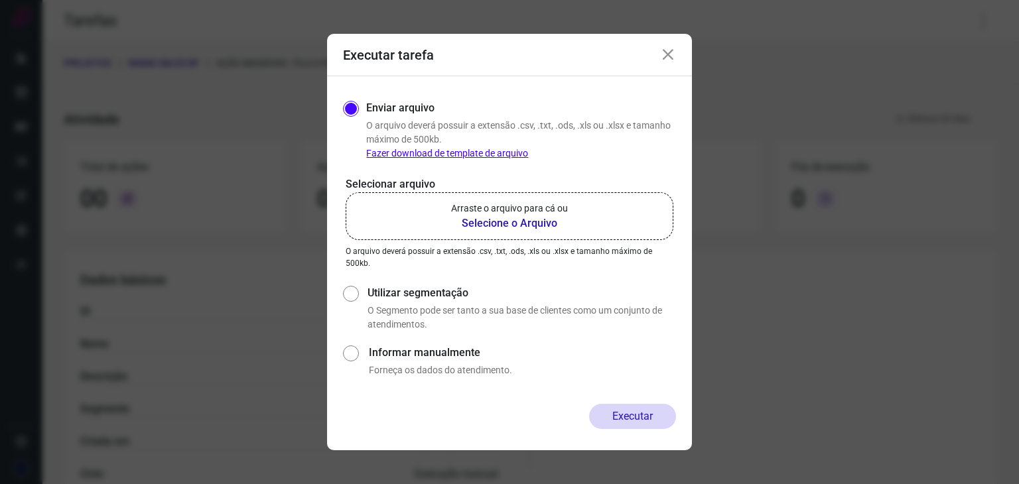
click at [669, 54] on icon at bounding box center [668, 55] width 16 height 16
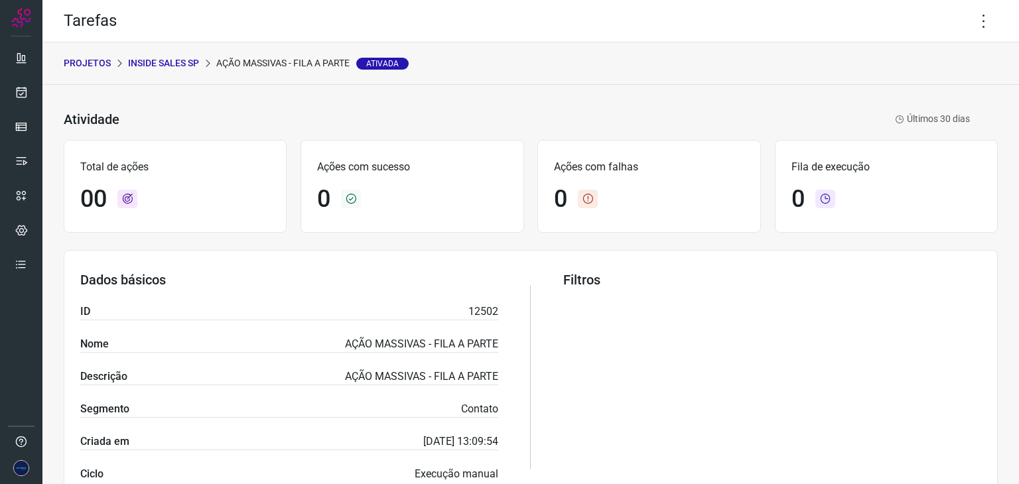
scroll to position [329, 0]
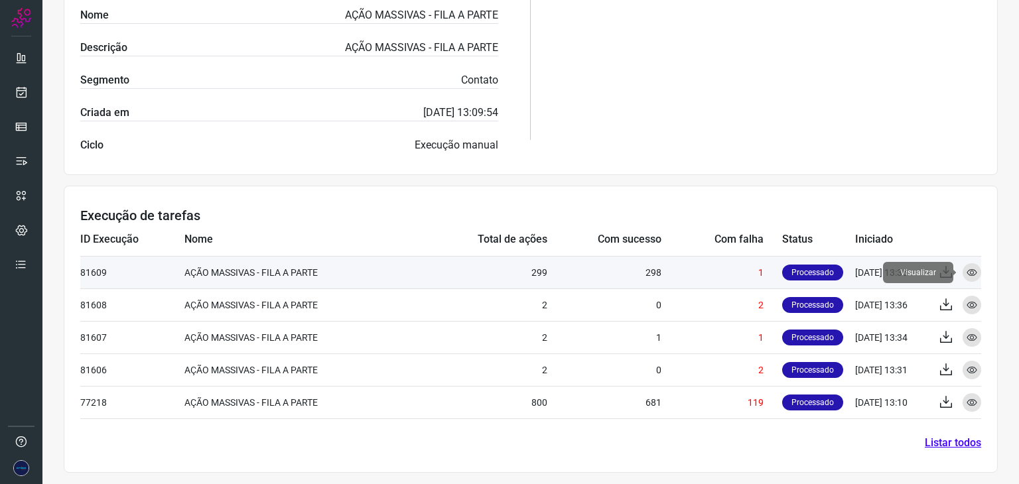
click at [966, 269] on icon at bounding box center [971, 272] width 11 height 11
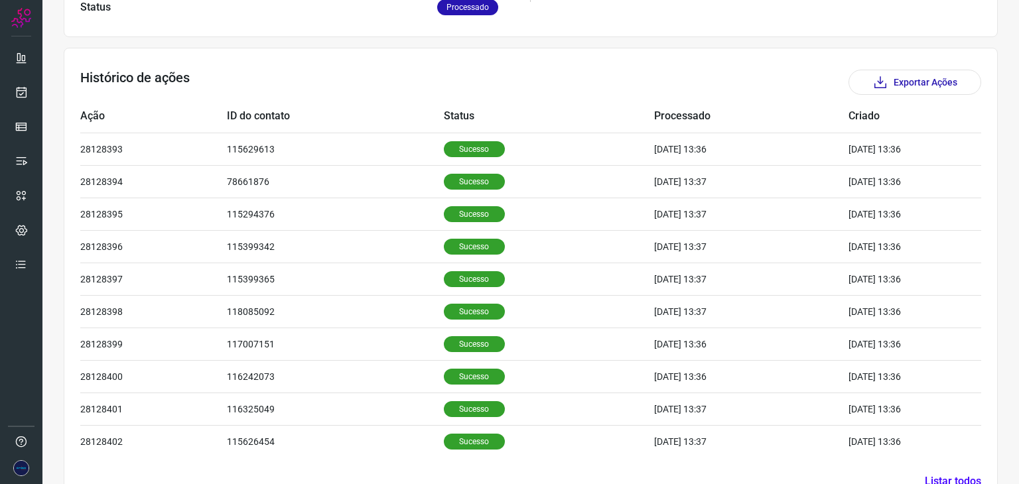
scroll to position [387, 0]
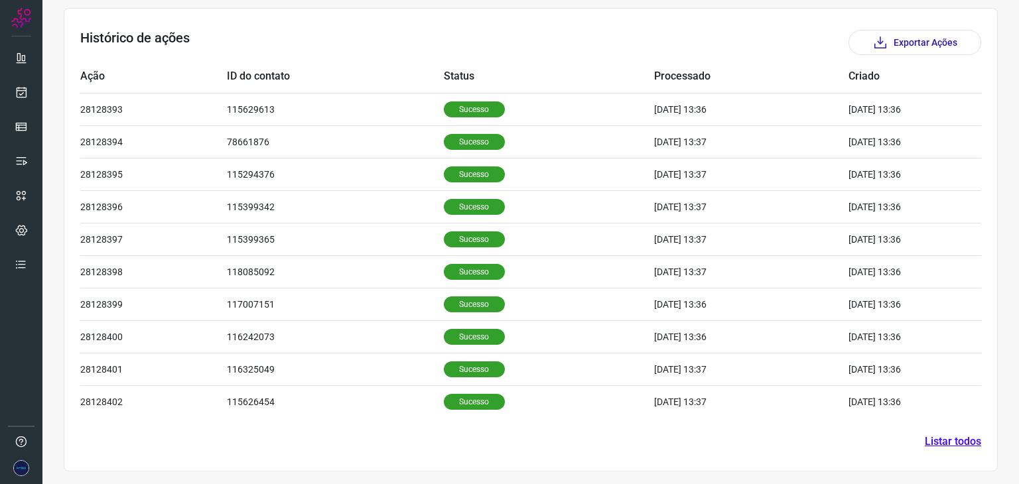
click at [939, 441] on link "Listar todos" at bounding box center [953, 442] width 56 height 16
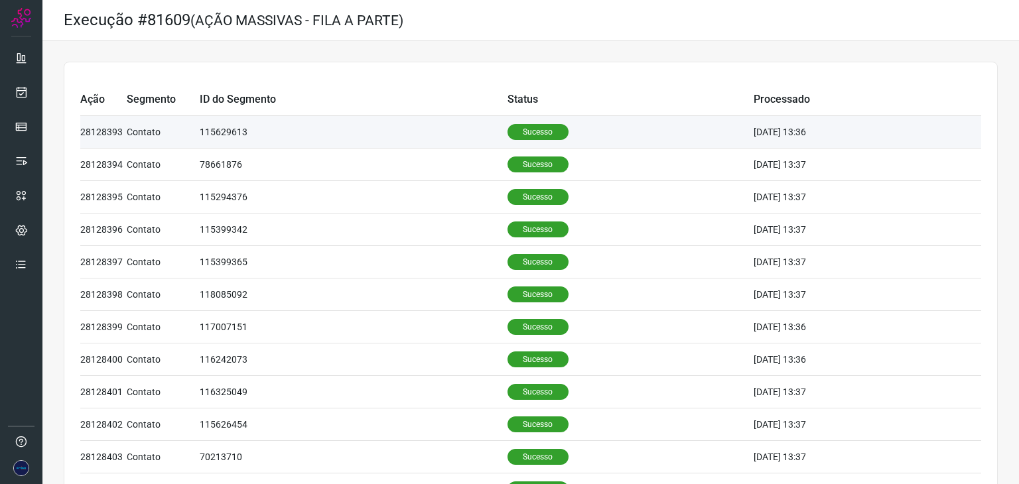
click at [235, 135] on td "115629613" at bounding box center [354, 132] width 308 height 33
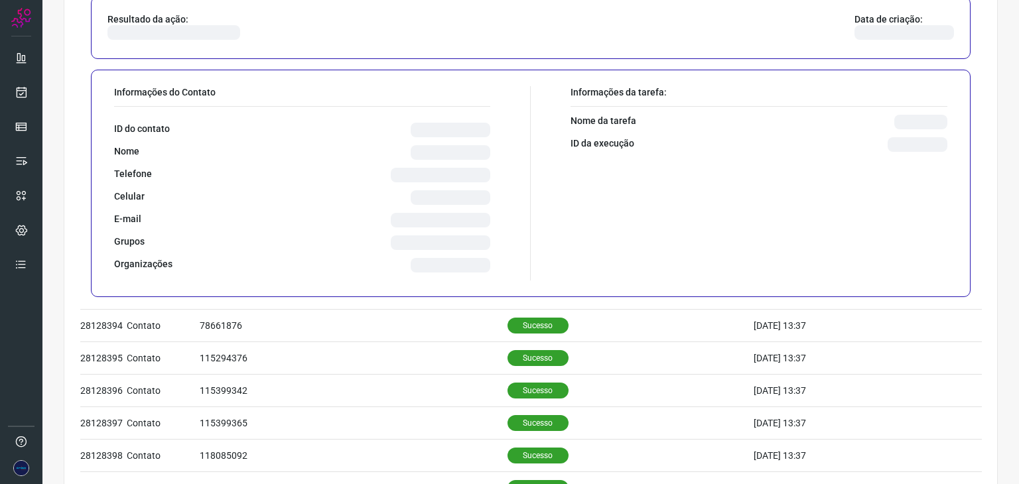
scroll to position [199, 0]
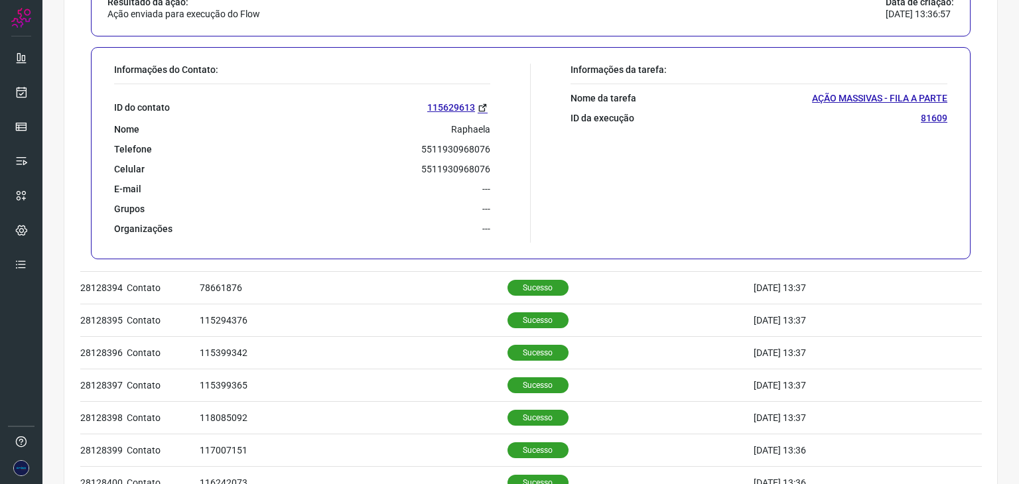
click at [448, 150] on p "5511930968076" at bounding box center [455, 149] width 69 height 12
copy p "5511930968076"
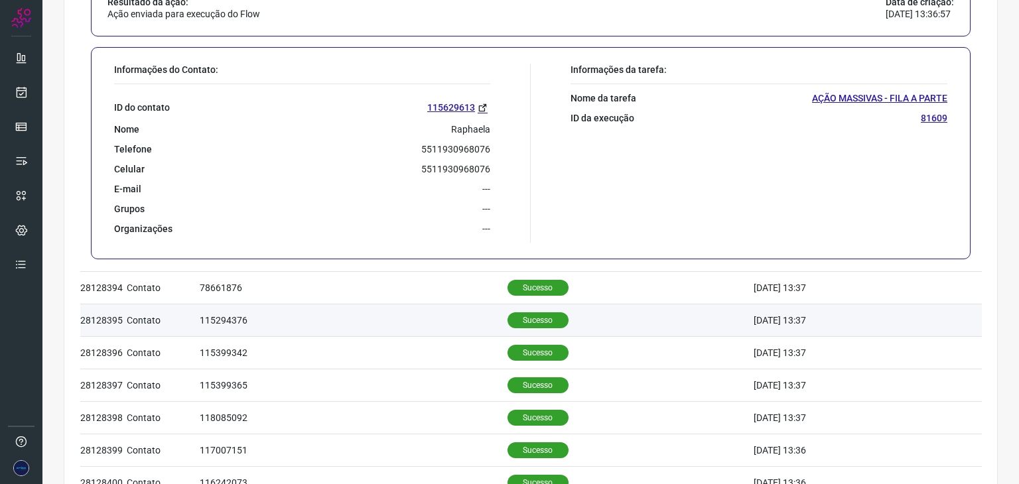
click at [515, 312] on p "Sucesso" at bounding box center [537, 320] width 61 height 16
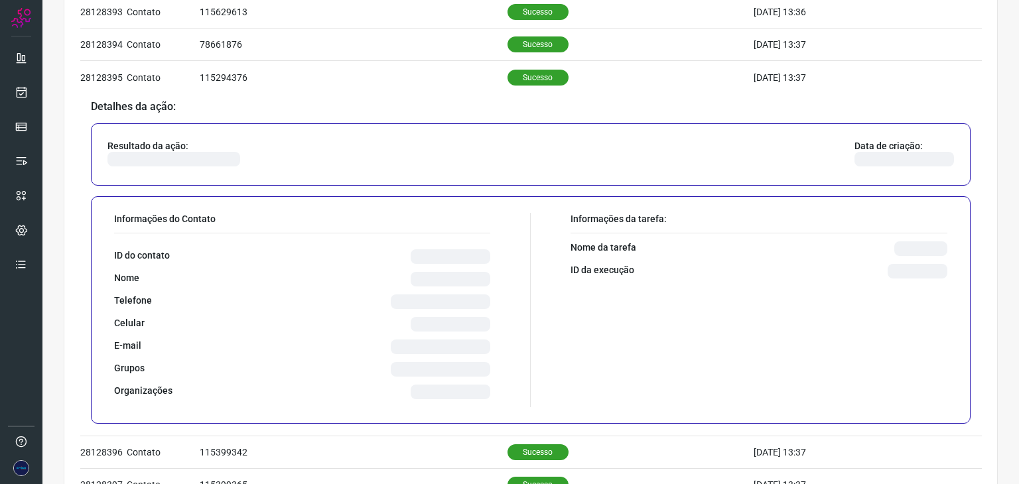
scroll to position [133, 0]
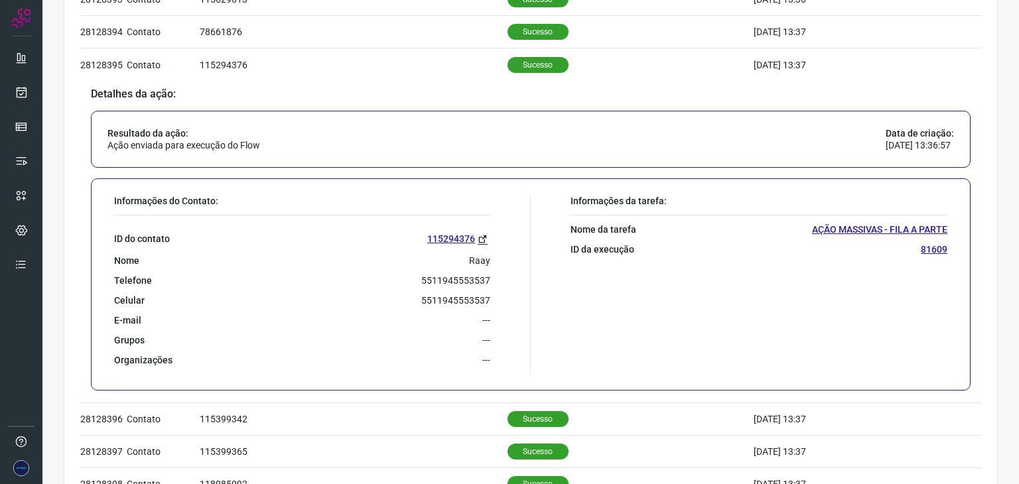
click at [462, 281] on p "5511945553537" at bounding box center [455, 281] width 69 height 12
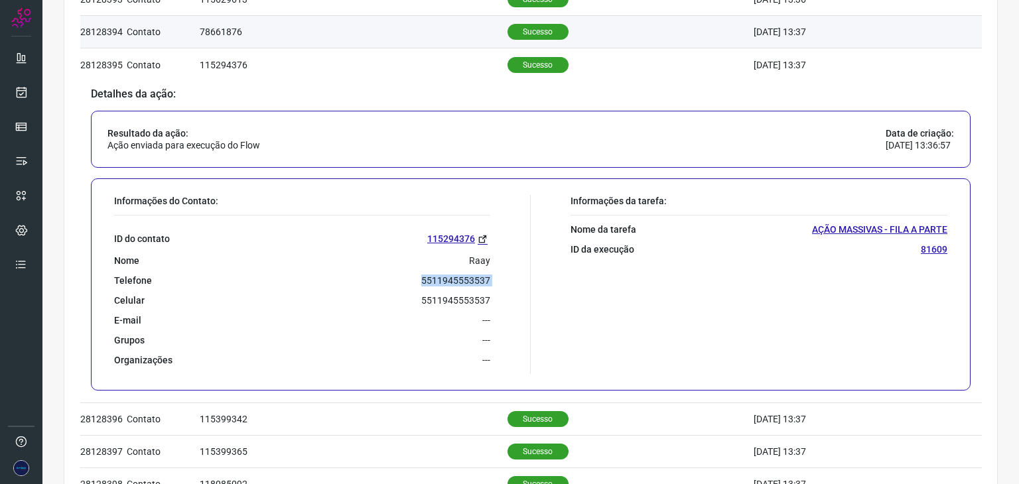
copy p "5511945553537"
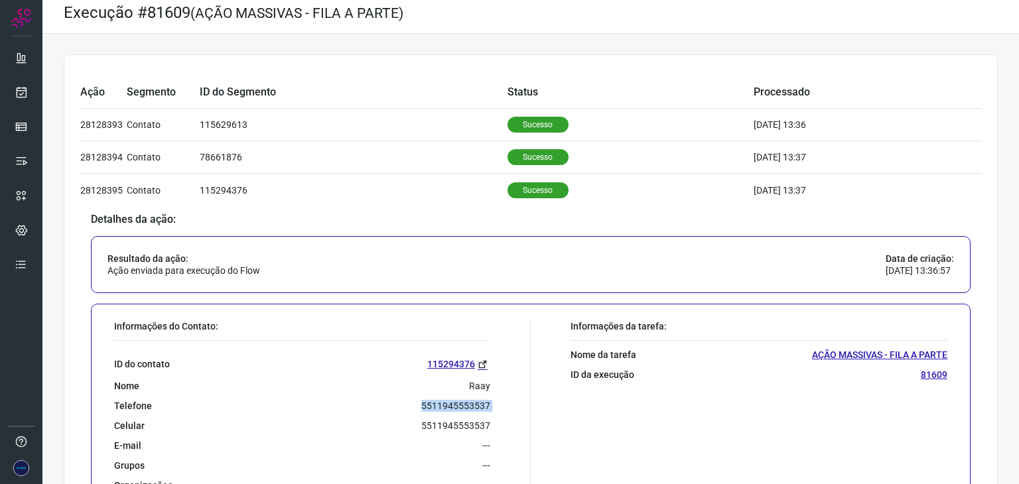
scroll to position [0, 0]
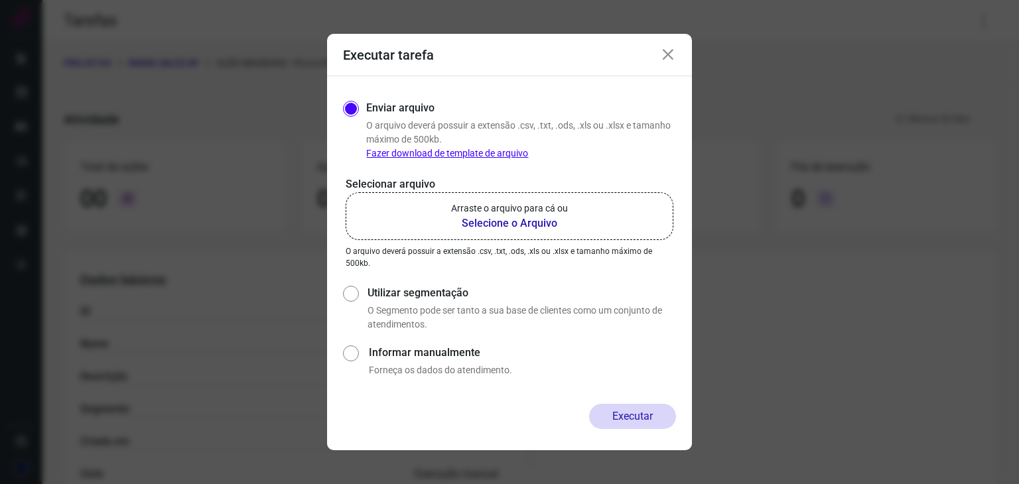
click at [667, 56] on icon at bounding box center [668, 55] width 16 height 16
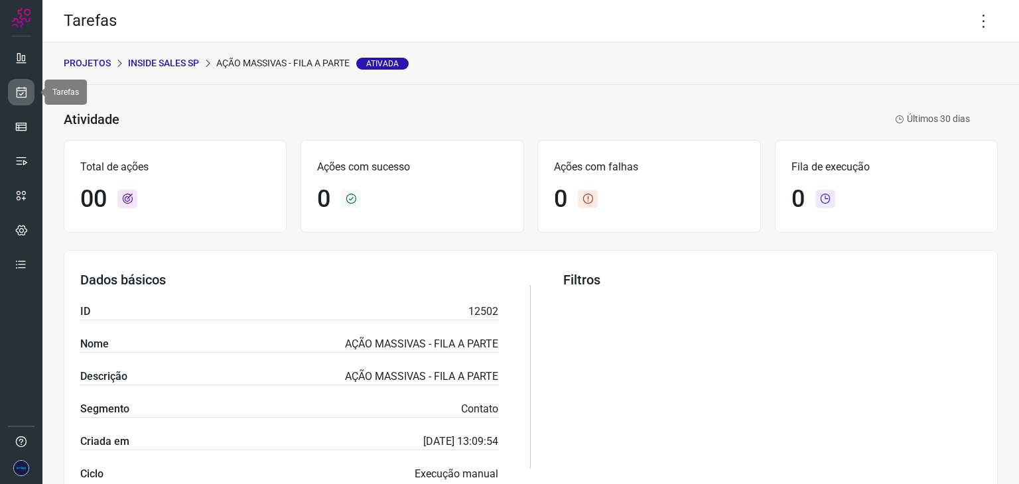
click at [29, 96] on link at bounding box center [21, 92] width 27 height 27
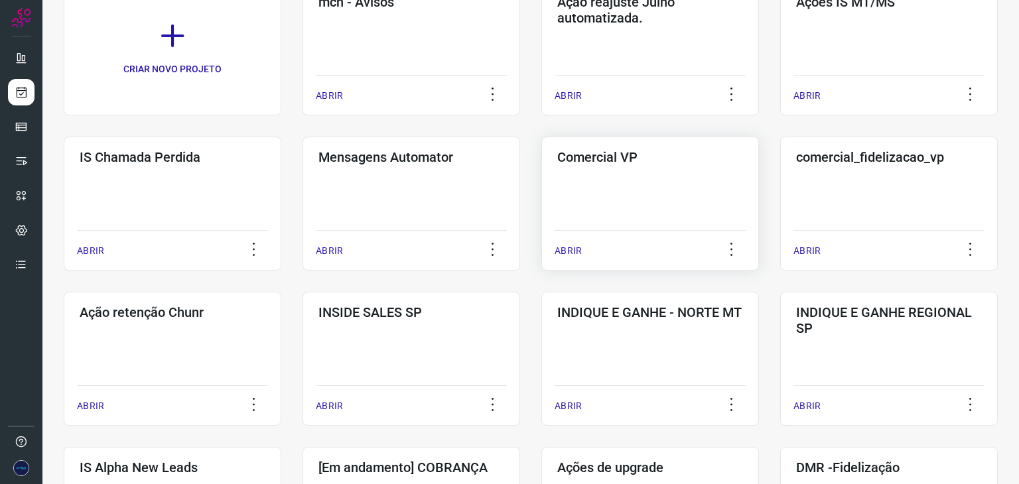
scroll to position [133, 0]
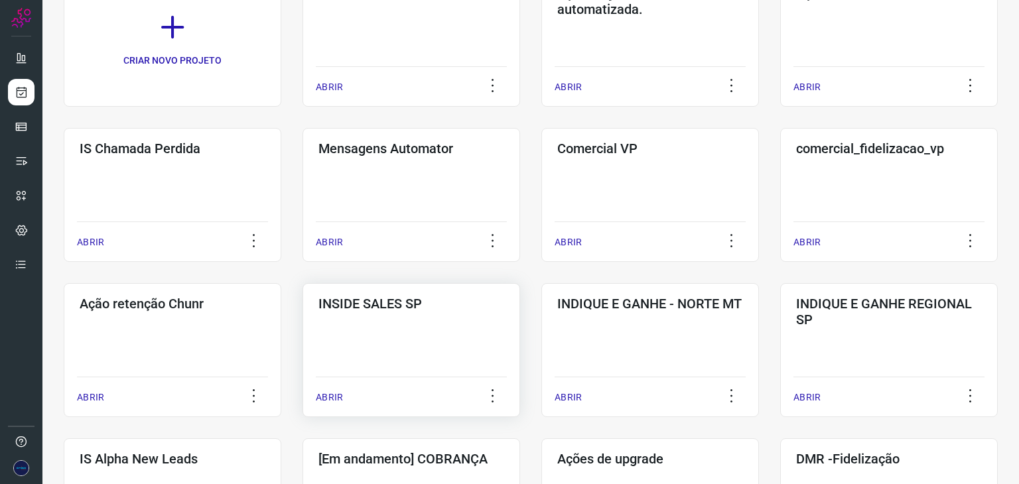
click at [333, 390] on div "ABRIR" at bounding box center [411, 393] width 191 height 33
click at [326, 396] on p "ABRIR" at bounding box center [329, 398] width 27 height 14
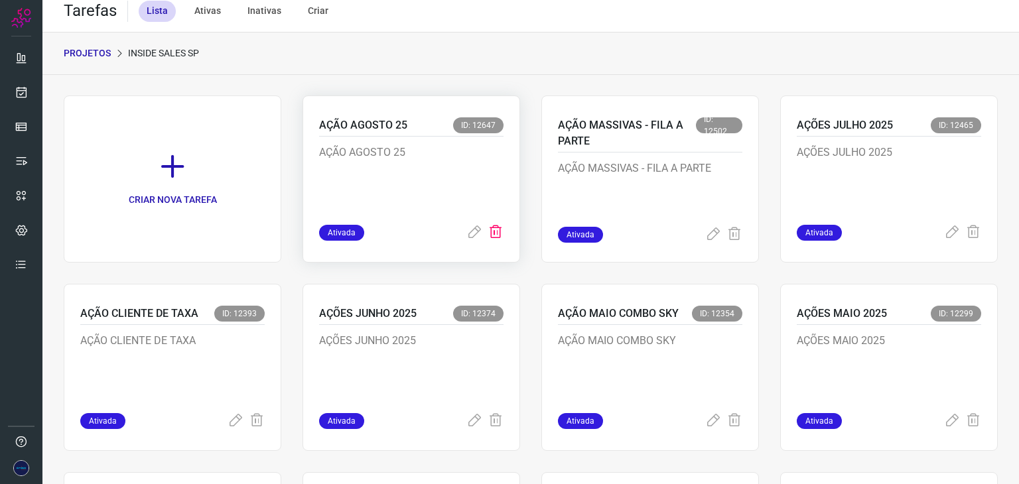
click at [491, 233] on icon at bounding box center [496, 233] width 16 height 16
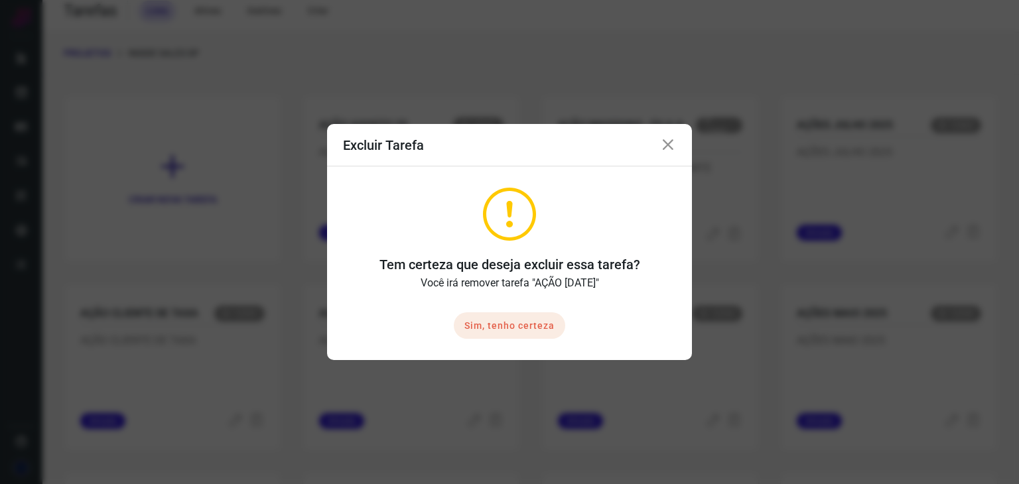
click at [514, 328] on button "Sim, tenho certeza" at bounding box center [509, 325] width 111 height 27
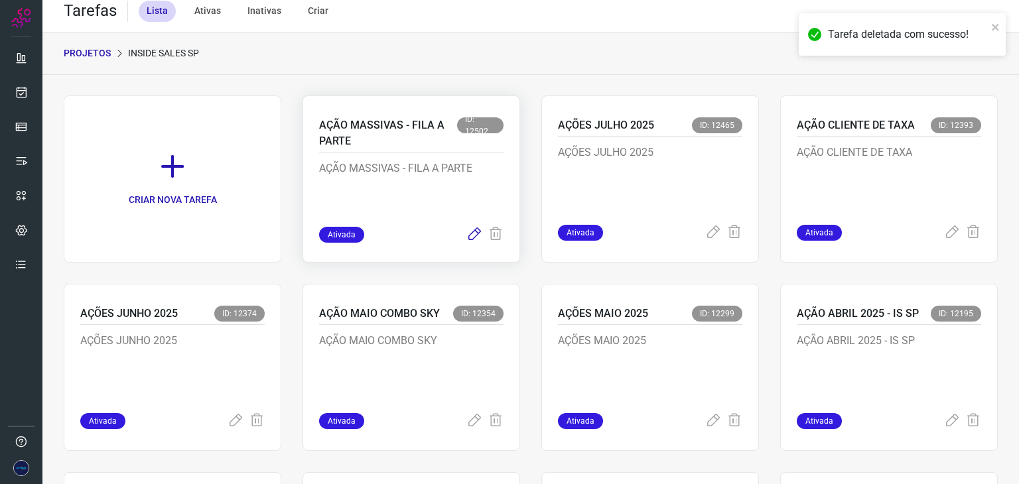
click at [469, 237] on icon at bounding box center [474, 235] width 16 height 16
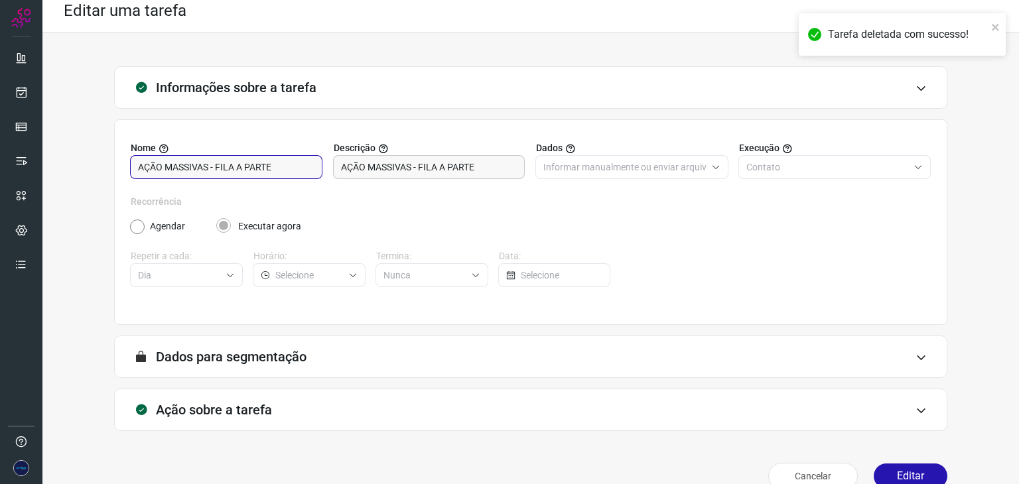
click at [287, 170] on input "AÇÃO MASSIVAS - FILA A PARTE" at bounding box center [226, 167] width 176 height 23
click at [297, 168] on input "AÇÃO MASSIVAS - FILA A PARTE" at bounding box center [226, 167] width 176 height 23
click at [307, 163] on input "AÇÃO MASSIVA FILA A PARTE - IS SP" at bounding box center [226, 167] width 176 height 23
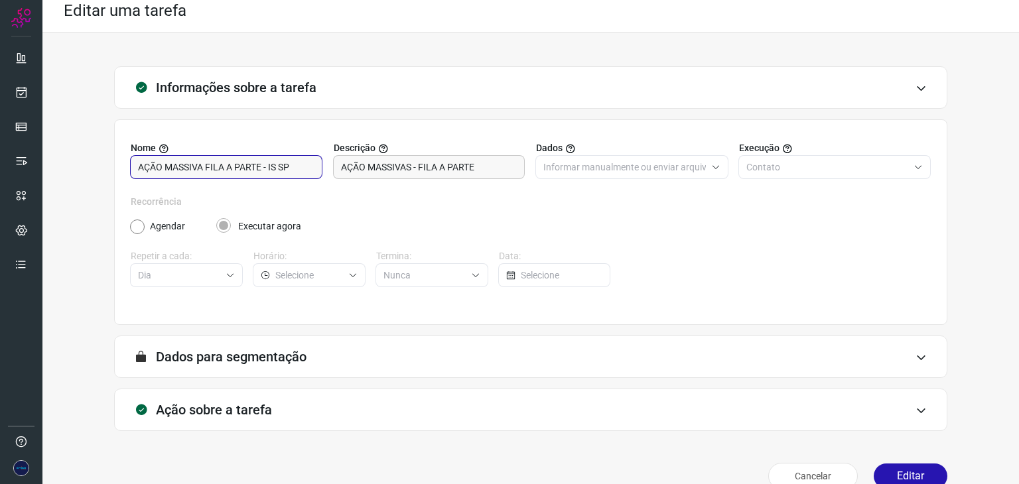
click at [307, 163] on input "AÇÃO MASSIVA FILA A PARTE - IS SP" at bounding box center [226, 167] width 176 height 23
type input "AÇÃO MASSIVA FILA A PARTE - IS SP"
click at [398, 165] on input "AÇÃO MASSIVAS - FILA A PARTE" at bounding box center [429, 167] width 176 height 23
paste input "ÇÃO MASSIVA FILA A PARTE - IS SPA"
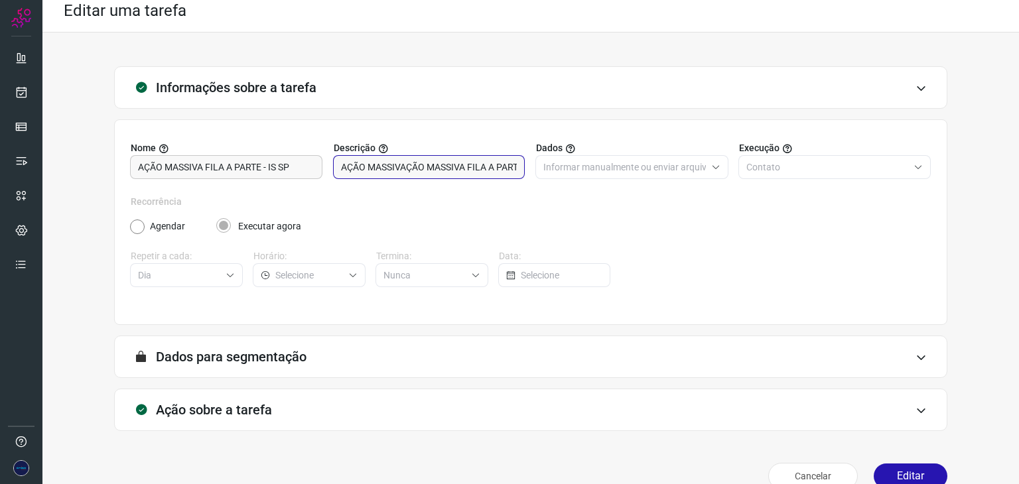
scroll to position [0, 40]
type input "AÇÃO MASSIVAÇÃO MASSIVA FILA A PARTE - IS SPAS - FILA A PARTE"
click at [899, 474] on button "Editar" at bounding box center [911, 476] width 74 height 25
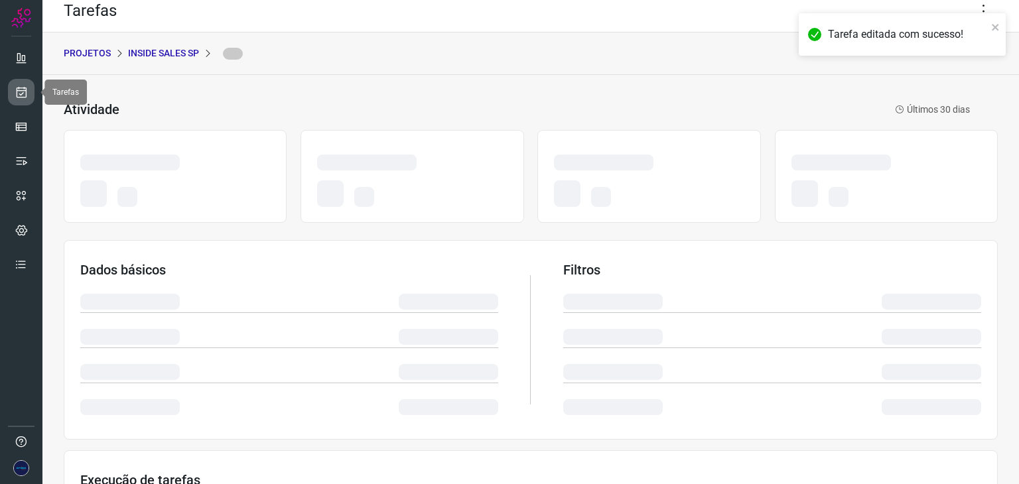
click at [17, 96] on icon at bounding box center [22, 92] width 14 height 13
